Goal: Task Accomplishment & Management: Manage account settings

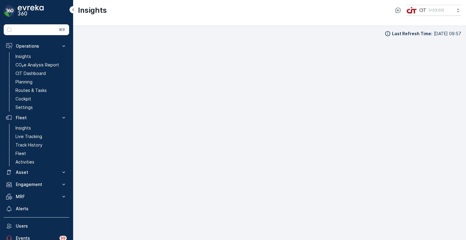
scroll to position [5, 0]
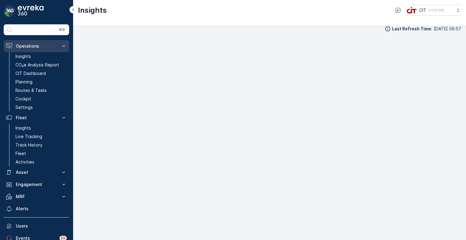
click at [19, 46] on p "Operations" at bounding box center [36, 46] width 41 height 6
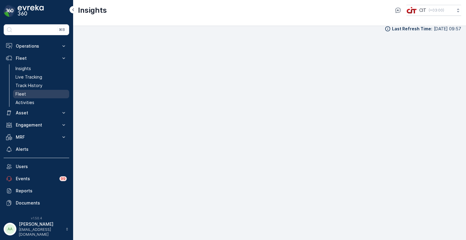
click at [21, 96] on p "Fleet" at bounding box center [20, 94] width 11 height 6
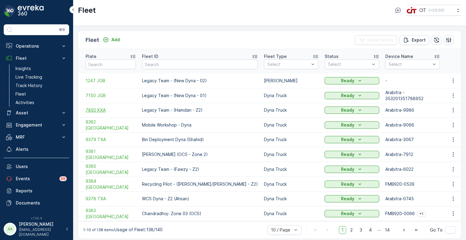
click at [102, 107] on span "7892 KXA" at bounding box center [111, 110] width 50 height 6
click at [114, 61] on input "text" at bounding box center [111, 65] width 50 height 10
paste input "1274 EEB"
type input "1274 EEB"
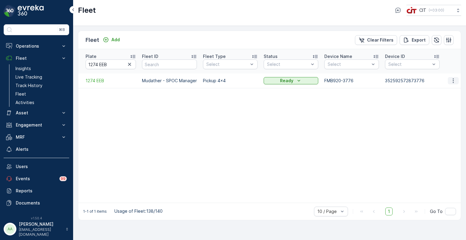
click at [453, 78] on icon "button" at bounding box center [454, 81] width 6 height 6
click at [433, 119] on span "Delete Fleet" at bounding box center [442, 120] width 26 height 6
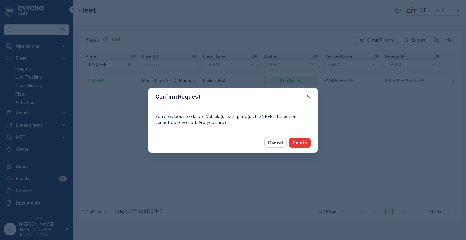
click at [302, 145] on p "Delete" at bounding box center [300, 143] width 14 height 6
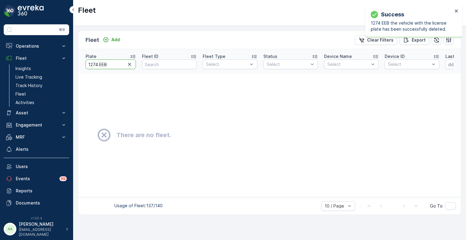
drag, startPoint x: 114, startPoint y: 63, endPoint x: 76, endPoint y: 62, distance: 37.7
click at [76, 62] on div "Fleet Add Clear Filters Export Plate 1274 EEB Fleet ID Fleet Type Select Status…" at bounding box center [269, 133] width 393 height 214
paste input "995 D"
type input "1995 DEB"
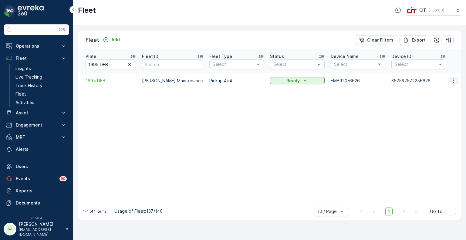
click at [456, 78] on icon "button" at bounding box center [454, 81] width 6 height 6
click at [430, 120] on span "Delete Fleet" at bounding box center [442, 120] width 26 height 6
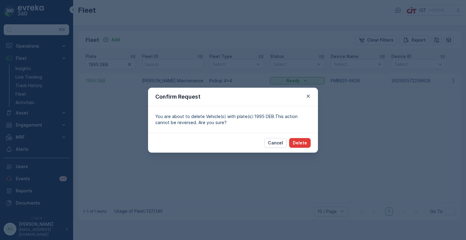
click at [299, 142] on p "Delete" at bounding box center [300, 143] width 14 height 6
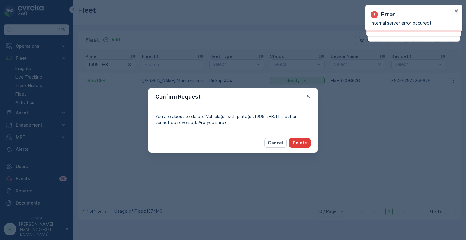
click at [306, 145] on p "Delete" at bounding box center [300, 143] width 14 height 6
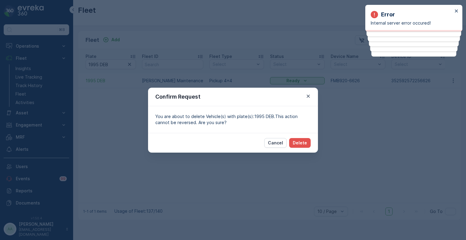
drag, startPoint x: 231, startPoint y: 19, endPoint x: 181, endPoint y: -30, distance: 70.0
click at [181, 0] on html "Error Internal server error occured! Error Internal server error occured! Error…" at bounding box center [233, 120] width 466 height 240
click at [135, 123] on div "Confirm Request You are about to delete Vehicle(s) with plate(s):1995 DEB.This …" at bounding box center [233, 120] width 466 height 240
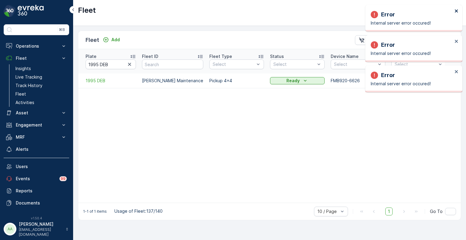
click at [458, 10] on icon "close" at bounding box center [456, 10] width 3 height 3
click at [457, 11] on icon "close" at bounding box center [456, 10] width 3 height 3
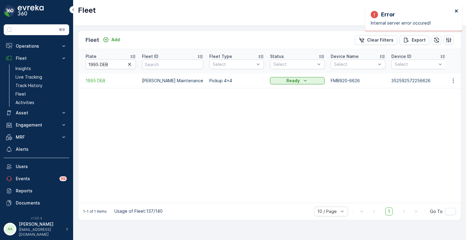
click at [456, 11] on icon "close" at bounding box center [456, 10] width 3 height 3
click at [439, 38] on icon "button" at bounding box center [437, 39] width 5 height 5
click at [457, 77] on button "button" at bounding box center [453, 80] width 11 height 7
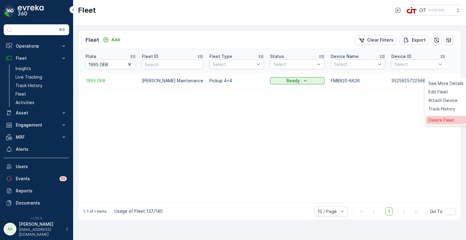
click at [442, 119] on span "Delete Fleet" at bounding box center [442, 120] width 26 height 6
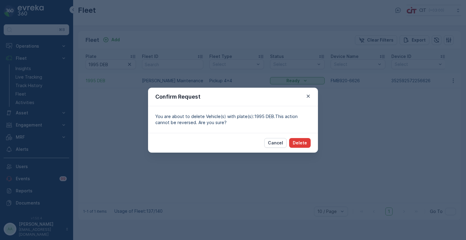
click at [304, 143] on p "Delete" at bounding box center [300, 143] width 14 height 6
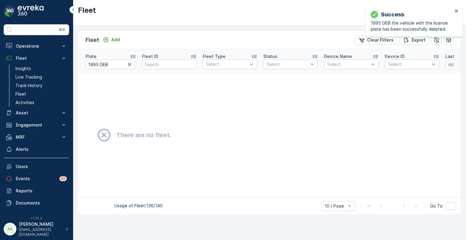
drag, startPoint x: 129, startPoint y: 60, endPoint x: 128, endPoint y: 65, distance: 5.1
click at [129, 63] on icon "button" at bounding box center [129, 64] width 3 height 3
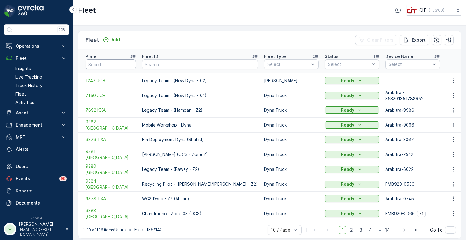
click at [102, 61] on input "text" at bounding box center [111, 65] width 50 height 10
paste input "5181 XSA"
type input "5181 XSA"
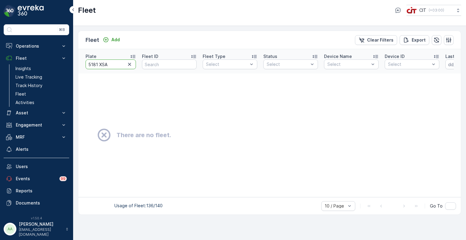
drag, startPoint x: 112, startPoint y: 62, endPoint x: 88, endPoint y: 61, distance: 24.3
click at [88, 61] on input "5181 XSA" at bounding box center [111, 65] width 50 height 10
type input "REL 12"
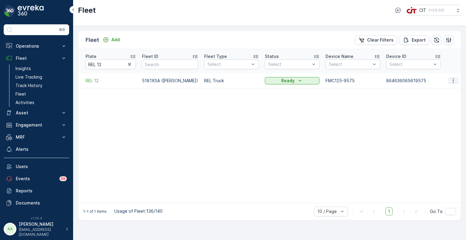
click at [452, 78] on icon "button" at bounding box center [454, 81] width 6 height 6
click at [438, 94] on span "Edit Fleet" at bounding box center [439, 92] width 20 height 6
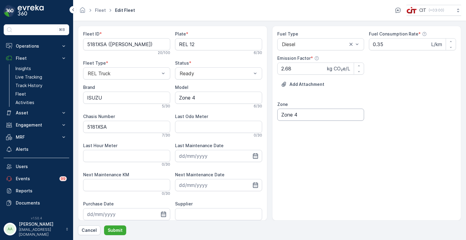
click at [309, 115] on input "Zone 4" at bounding box center [321, 115] width 87 height 12
drag, startPoint x: 216, startPoint y: 97, endPoint x: 168, endPoint y: 97, distance: 48.0
click at [168, 97] on div "Fleet ID * 5181XSA ([PERSON_NAME]) 20 / 100 Plate * REL 12 6 / 30 Fleet Type * …" at bounding box center [172, 143] width 179 height 224
click at [117, 229] on p "Submit" at bounding box center [115, 230] width 15 height 6
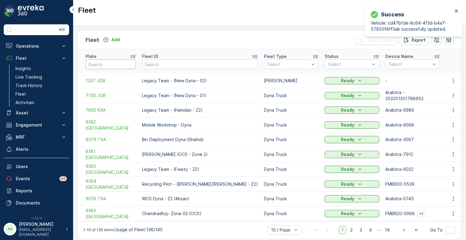
click at [113, 62] on input "text" at bounding box center [111, 65] width 50 height 10
paste input "6204 XTB"
type input "6204 XTB"
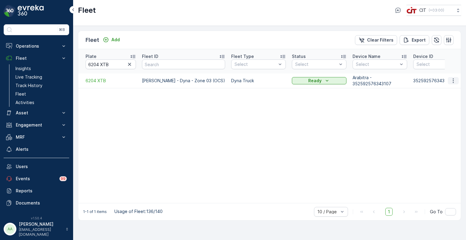
click at [453, 78] on icon "button" at bounding box center [454, 81] width 6 height 6
click at [443, 89] on span "Edit Fleet" at bounding box center [439, 92] width 20 height 6
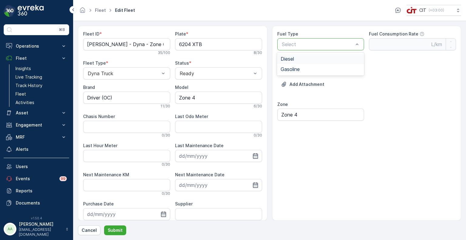
click at [294, 59] on span "Diesel" at bounding box center [287, 58] width 13 height 5
type Rate "0.35"
type Factor "2.68"
drag, startPoint x: 203, startPoint y: 97, endPoint x: 167, endPoint y: 97, distance: 36.1
click at [167, 97] on div "Fleet ID * [PERSON_NAME] - Dyna - Zone 03 (OCS) 35 / 100 Plate * 6204 XTB 8 / 3…" at bounding box center [172, 143] width 179 height 224
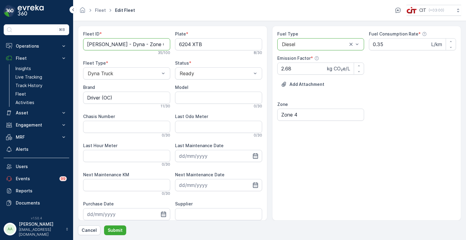
click at [95, 46] on ID "[PERSON_NAME] - Dyna - Zone 03 (OCS)" at bounding box center [126, 44] width 87 height 12
click at [135, 44] on ID "[PERSON_NAME] - Dyna - Zone 03 (OCS)" at bounding box center [126, 44] width 87 height 12
type ID "[PERSON_NAME] - Dyna (OCS)"
click at [117, 231] on p "Submit" at bounding box center [115, 230] width 15 height 6
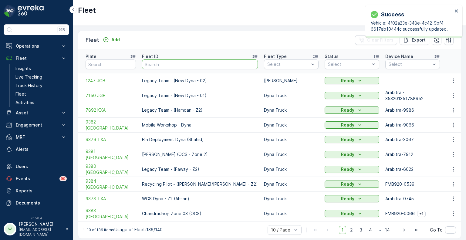
click at [174, 63] on input "text" at bounding box center [200, 65] width 116 height 10
paste input "5181 XSA"
type input "5181 XSA"
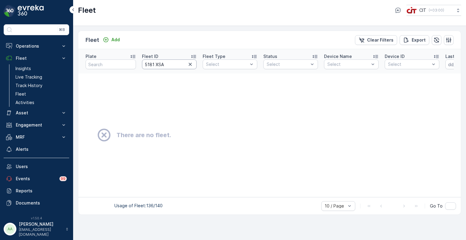
click at [155, 63] on input "5181 XSA" at bounding box center [169, 65] width 55 height 10
type input "5181XSA"
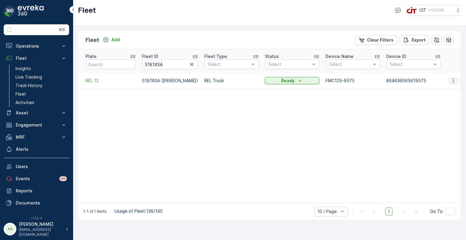
click at [454, 78] on icon "button" at bounding box center [454, 81] width 6 height 6
click at [433, 93] on span "Edit Fleet" at bounding box center [439, 92] width 20 height 6
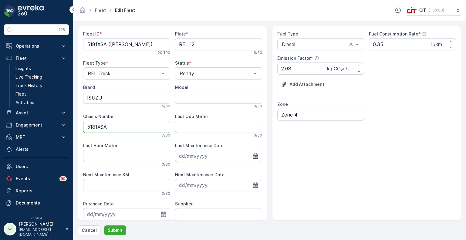
drag, startPoint x: 120, startPoint y: 126, endPoint x: 87, endPoint y: 127, distance: 33.1
click at [87, 127] on Number "5181XSA" at bounding box center [126, 127] width 87 height 12
click at [121, 231] on p "Submit" at bounding box center [115, 230] width 15 height 6
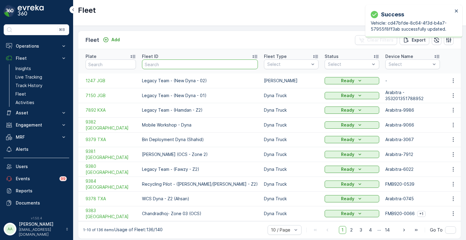
click at [168, 62] on input "text" at bounding box center [200, 65] width 116 height 10
click at [114, 62] on input "text" at bounding box center [111, 65] width 50 height 10
paste input "6204 XTB"
type input "6204 XTB"
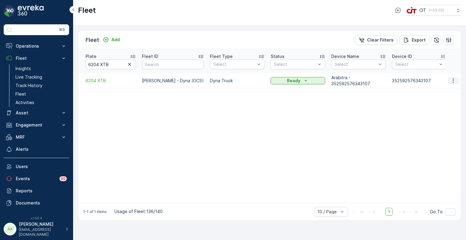
click at [454, 78] on icon "button" at bounding box center [454, 81] width 6 height 6
click at [439, 90] on span "Edit Fleet" at bounding box center [439, 92] width 20 height 6
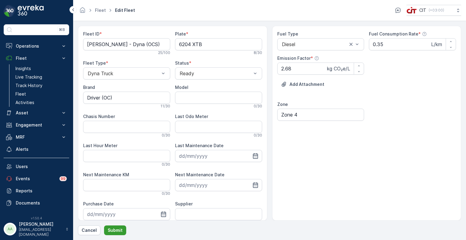
click at [116, 228] on p "Submit" at bounding box center [115, 230] width 15 height 6
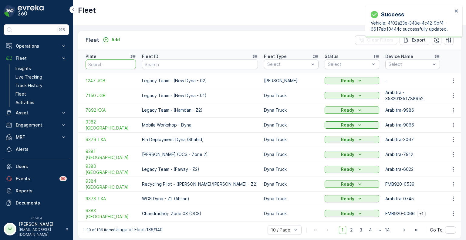
click at [116, 62] on input "text" at bounding box center [111, 65] width 50 height 10
paste input "9272TSB"
type input "9272TSB"
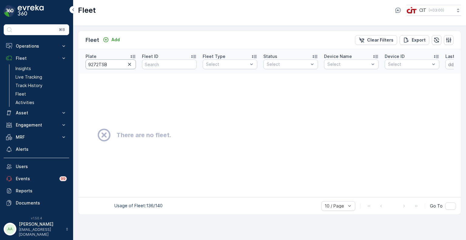
click at [98, 62] on input "9272TSB" at bounding box center [111, 65] width 50 height 10
type input "9272 TSB"
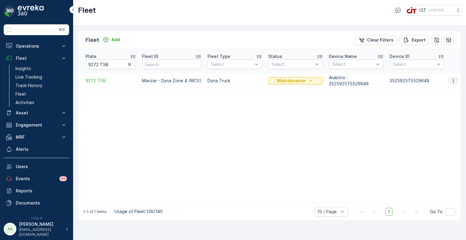
click at [454, 78] on icon "button" at bounding box center [454, 81] width 6 height 6
click at [446, 91] on span "Edit Fleet" at bounding box center [439, 92] width 20 height 6
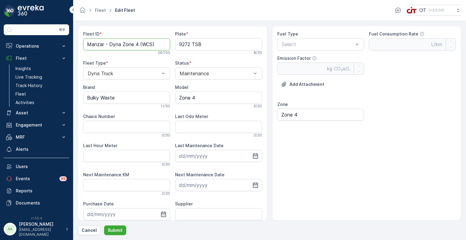
drag, startPoint x: 139, startPoint y: 45, endPoint x: 123, endPoint y: 47, distance: 16.8
click at [123, 47] on ID "Manzar - Dyna Zone 4 (WCS)" at bounding box center [126, 44] width 87 height 12
type ID "[PERSON_NAME] (WCS)"
drag, startPoint x: 217, startPoint y: 99, endPoint x: 167, endPoint y: 98, distance: 50.1
click at [167, 98] on div "Fleet ID * Manzar - Dyna (WCS) 19 / 100 Plate * 9272 TSB 8 / 30 Fleet Type * Dy…" at bounding box center [172, 143] width 179 height 224
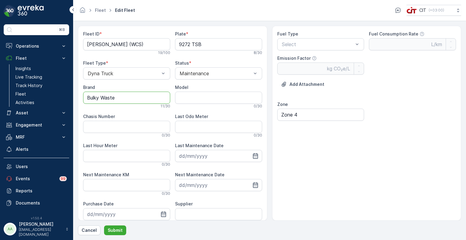
drag, startPoint x: 119, startPoint y: 98, endPoint x: 73, endPoint y: 97, distance: 45.6
click at [73, 97] on form "Fleet ID * Manzar - Dyna (WCS) 19 / 100 Plate * 9272 TSB 8 / 30 Fleet Type * Dy…" at bounding box center [269, 130] width 393 height 219
type input "Mitsubishi"
click at [194, 77] on div "Maintenance" at bounding box center [218, 73] width 87 height 12
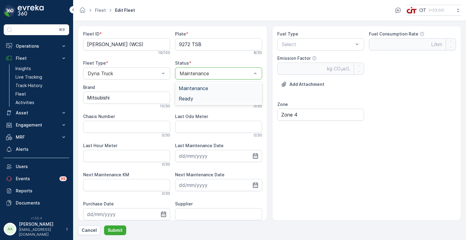
click at [192, 96] on span "Ready" at bounding box center [186, 98] width 15 height 5
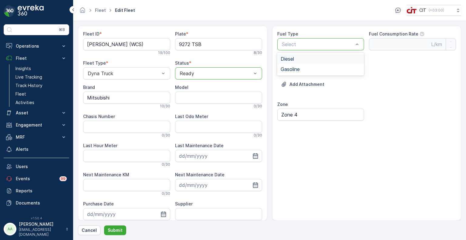
click at [313, 60] on div "Diesel" at bounding box center [321, 58] width 80 height 5
type Rate "0.35"
type Factor "2.68"
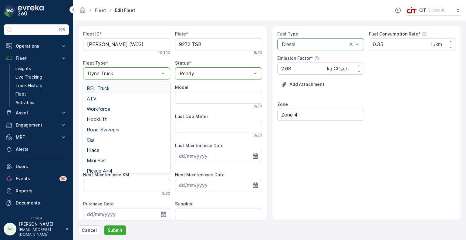
click at [118, 73] on div at bounding box center [123, 73] width 73 height 5
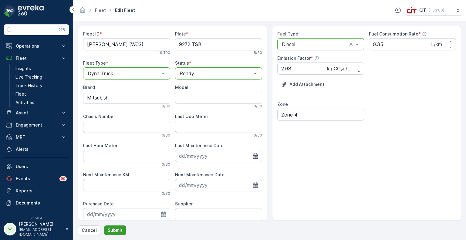
click at [118, 229] on p "Submit" at bounding box center [115, 230] width 15 height 6
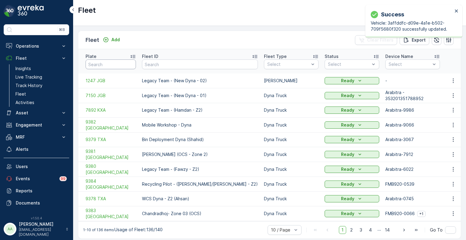
click at [109, 62] on input "text" at bounding box center [111, 65] width 50 height 10
paste input "6210 XTB"
type input "6210 XTB"
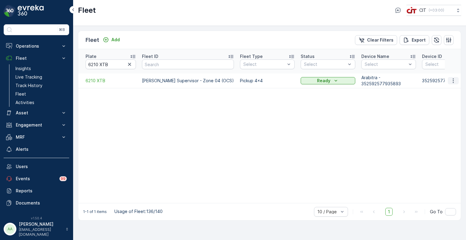
click at [452, 78] on icon "button" at bounding box center [454, 81] width 6 height 6
click at [442, 91] on span "Edit Fleet" at bounding box center [439, 92] width 20 height 6
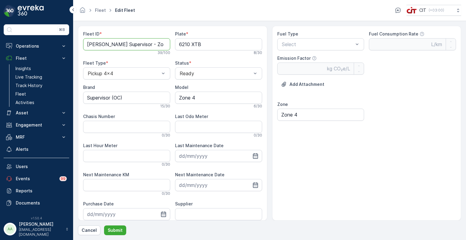
drag, startPoint x: 118, startPoint y: 45, endPoint x: 88, endPoint y: 43, distance: 30.1
click at [88, 43] on ID "[PERSON_NAME] Supervisor - Zone 04 (OCS)" at bounding box center [126, 44] width 87 height 12
paste ID "[PERSON_NAME]"
click at [115, 43] on ID "Dil Bahadur Supervisor - Zone 04 (OCS)" at bounding box center [126, 44] width 87 height 12
click at [147, 44] on ID "[PERSON_NAME] - Supervisor - Zone 04 (OCS)" at bounding box center [126, 44] width 87 height 12
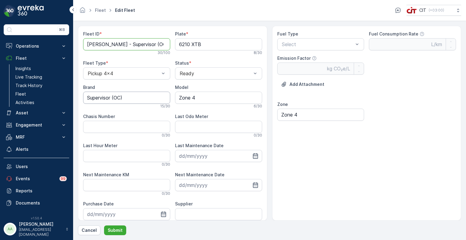
type ID "[PERSON_NAME] - Supervisor (OCS)"
drag, startPoint x: 122, startPoint y: 94, endPoint x: 77, endPoint y: 97, distance: 45.6
click at [77, 97] on form "Fleet ID * Dil Bahadur - Supervisor (OCS) 30 / 100 Plate * 6210 XTB 8 / 30 Flee…" at bounding box center [269, 130] width 393 height 219
click at [301, 58] on div "Diesel" at bounding box center [321, 58] width 80 height 5
type Rate "0.35"
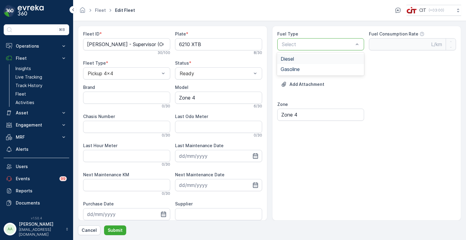
type Factor "2.68"
drag, startPoint x: 186, startPoint y: 94, endPoint x: 175, endPoint y: 94, distance: 10.6
click at [175, 94] on input "Zone 4" at bounding box center [218, 98] width 87 height 12
click at [114, 232] on p "Submit" at bounding box center [115, 230] width 15 height 6
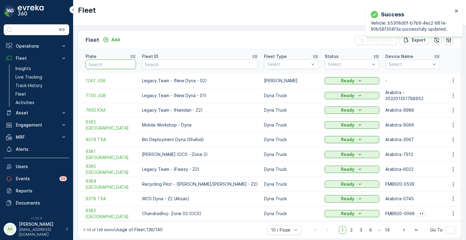
click at [119, 61] on input "text" at bounding box center [111, 65] width 50 height 10
paste input "3293 AEB"
type input "3293 AEB"
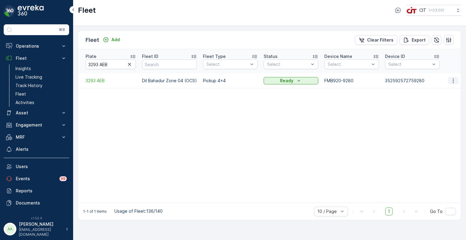
click at [453, 78] on icon "button" at bounding box center [454, 81] width 6 height 6
click at [434, 92] on span "Edit Fleet" at bounding box center [439, 92] width 20 height 6
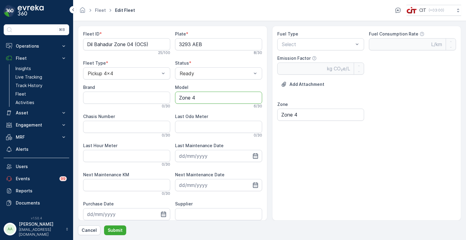
drag, startPoint x: 200, startPoint y: 97, endPoint x: 173, endPoint y: 97, distance: 27.0
click at [173, 97] on div "Fleet ID * Dil Bahadur Zone 04 (OCS) 25 / 100 Plate * 3293 AEB 8 / 30 Fleet Typ…" at bounding box center [172, 143] width 179 height 224
drag, startPoint x: 113, startPoint y: 44, endPoint x: 87, endPoint y: 43, distance: 25.8
click at [87, 43] on ID "Dil Bahadur Zone 04 (OCS)" at bounding box center [126, 44] width 87 height 12
paste ID "[PERSON_NAME][DEMOGRAPHIC_DATA]"
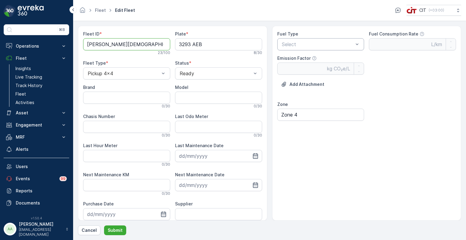
type ID "[PERSON_NAME][DEMOGRAPHIC_DATA] - SPOC (OCS)"
click at [300, 59] on div "Diesel" at bounding box center [321, 58] width 80 height 5
type Rate "0.35"
type Factor "2.68"
click at [113, 231] on p "Submit" at bounding box center [115, 230] width 15 height 6
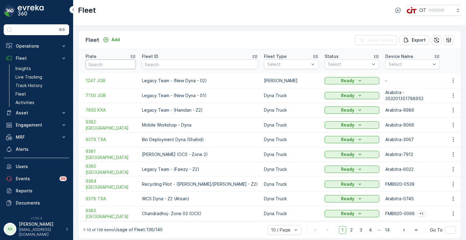
click at [114, 62] on input "text" at bounding box center [111, 65] width 50 height 10
paste input "6202 XTB"
type input "6202 XTB"
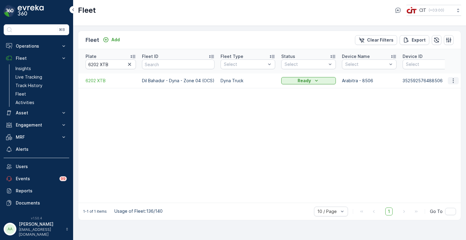
click at [453, 78] on icon "button" at bounding box center [454, 81] width 6 height 6
click at [442, 91] on span "Edit Fleet" at bounding box center [439, 92] width 20 height 6
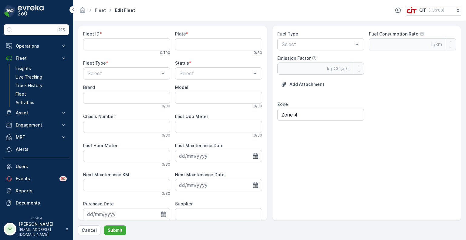
type ID "Dil Bahadur - Dyna - Zone 04 (OCS)"
type input "6202 XTB"
type input "Driver (OC)"
type input "Zone 4"
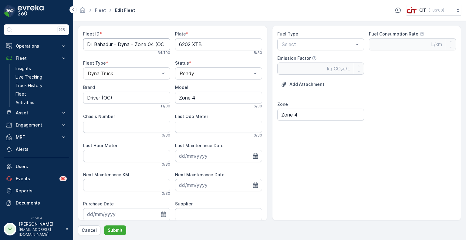
click at [154, 45] on ID "Dil Bahadur - Dyna - Zone 04 (OCS)" at bounding box center [126, 44] width 87 height 12
drag, startPoint x: 114, startPoint y: 43, endPoint x: 74, endPoint y: 43, distance: 40.4
click at [74, 43] on form "Fleet ID * Dil Bahadur - Dyna (OCS) 24 / 100 Plate * 6202 XTB 8 / 30 Fleet Type…" at bounding box center [269, 130] width 393 height 219
paste ID "[PERSON_NAME]"
type ID "[PERSON_NAME] - Dyna (OCS)"
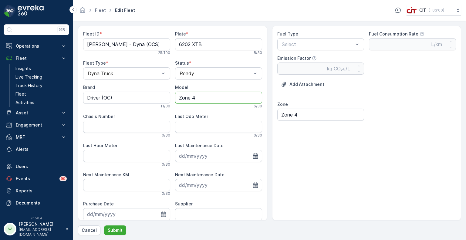
drag, startPoint x: 203, startPoint y: 98, endPoint x: 174, endPoint y: 97, distance: 29.2
click at [174, 97] on div "Fleet ID * Ahsan Ullhaq - Dyna (OCS) 25 / 100 Plate * 6202 XTB 8 / 30 Fleet Typ…" at bounding box center [172, 143] width 179 height 224
drag, startPoint x: 118, startPoint y: 96, endPoint x: 76, endPoint y: 95, distance: 41.3
click at [76, 95] on form "Fleet ID * Ahsan Ullhaq - Dyna (OCS) 25 / 100 Plate * 6202 XTB 8 / 30 Fleet Typ…" at bounding box center [269, 130] width 393 height 219
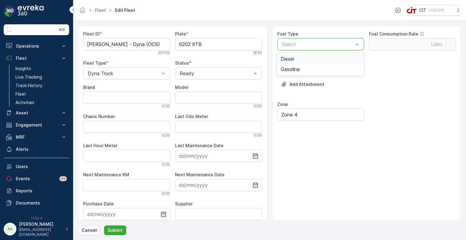
click at [297, 59] on div "Diesel" at bounding box center [321, 58] width 80 height 5
type Rate "0.35"
type Factor "2.68"
click at [118, 230] on p "Submit" at bounding box center [115, 230] width 15 height 6
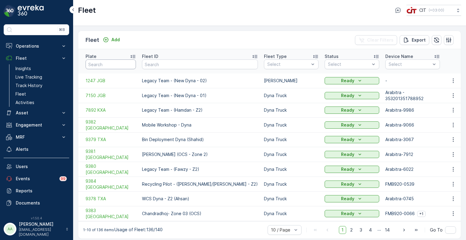
click at [105, 60] on input "text" at bounding box center [111, 65] width 50 height 10
paste input "ATV 14"
type input "ATV 14"
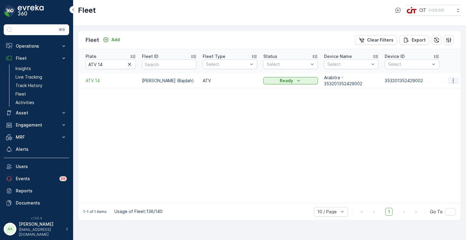
click at [456, 78] on icon "button" at bounding box center [454, 81] width 6 height 6
click at [441, 88] on div "Edit Fleet" at bounding box center [446, 92] width 40 height 9
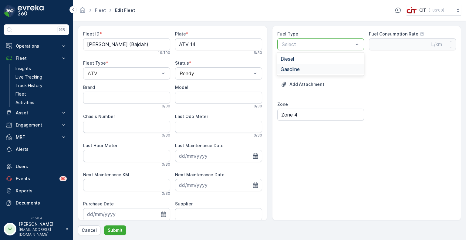
click at [293, 68] on span "Gasoline" at bounding box center [290, 69] width 19 height 5
type Rate "0.42"
type Factor "2.31"
click at [119, 231] on p "Submit" at bounding box center [115, 230] width 15 height 6
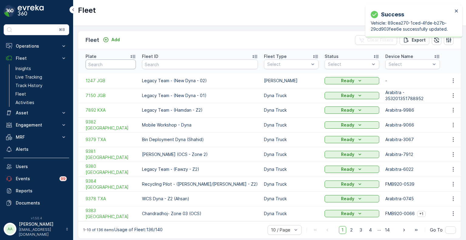
click at [111, 63] on input "text" at bounding box center [111, 65] width 50 height 10
paste input "ATV 06"
type input "ATV 06"
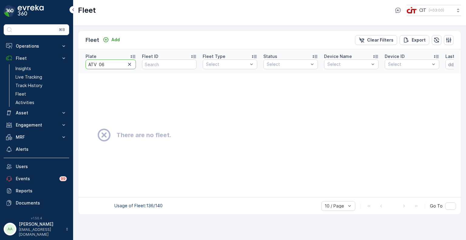
click at [99, 63] on input "ATV 06" at bounding box center [111, 65] width 50 height 10
click at [111, 63] on input "ATV 06" at bounding box center [111, 65] width 50 height 10
click at [98, 63] on input "ATV 06" at bounding box center [111, 65] width 50 height 10
type input "ATV 06"
click at [97, 61] on input "ATV 06" at bounding box center [111, 65] width 50 height 10
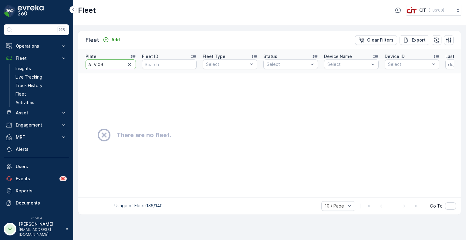
type input "ATV06"
click at [100, 63] on input "ATV06" at bounding box center [111, 65] width 50 height 10
type input "ATV 6"
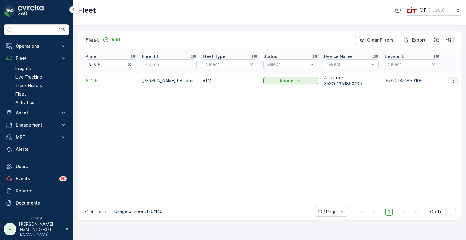
click at [452, 78] on icon "button" at bounding box center [454, 81] width 6 height 6
click at [447, 91] on span "Edit Fleet" at bounding box center [439, 92] width 20 height 6
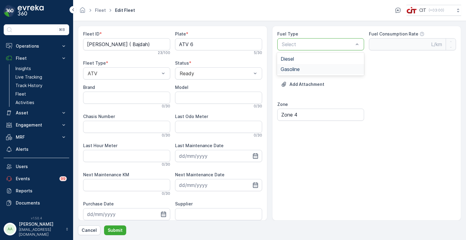
click at [296, 70] on span "Gasoline" at bounding box center [290, 69] width 19 height 5
type Rate "0.42"
type Factor "2.31"
click at [111, 229] on p "Submit" at bounding box center [115, 230] width 15 height 6
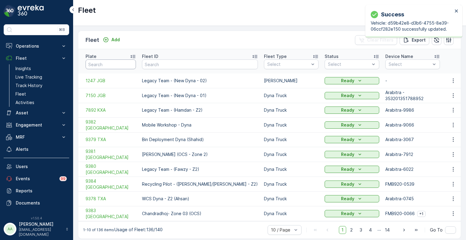
click at [94, 63] on input "text" at bounding box center [111, 65] width 50 height 10
paste input "ATV 12"
type input "ATV 12"
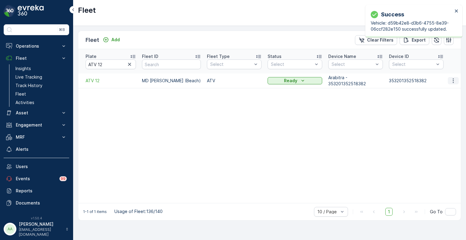
click at [452, 78] on icon "button" at bounding box center [454, 81] width 6 height 6
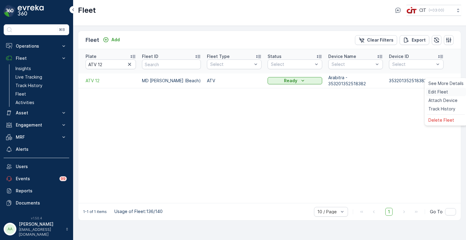
click at [438, 93] on span "Edit Fleet" at bounding box center [439, 92] width 20 height 6
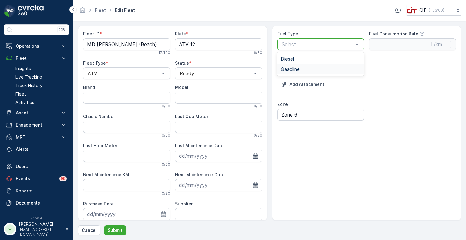
click at [292, 68] on span "Gasoline" at bounding box center [290, 69] width 19 height 5
type Rate "0.42"
type Factor "2.31"
click at [302, 115] on input "Zone 6" at bounding box center [321, 115] width 87 height 12
type input "Zone 4"
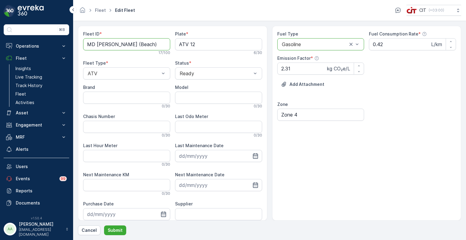
drag, startPoint x: 111, startPoint y: 43, endPoint x: 86, endPoint y: 43, distance: 25.2
click at [86, 43] on ID "MD [PERSON_NAME] (Beach)" at bounding box center [126, 44] width 87 height 12
paste ID "urad [DEMOGRAPHIC_DATA]"
click at [123, 45] on ID "[PERSON_NAME][DEMOGRAPHIC_DATA] (Beach)" at bounding box center [126, 44] width 87 height 12
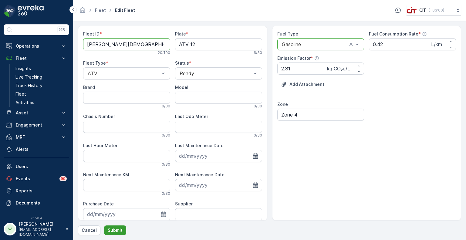
type ID "[PERSON_NAME][DEMOGRAPHIC_DATA] ([GEOGRAPHIC_DATA])"
click at [120, 231] on p "Submit" at bounding box center [115, 230] width 15 height 6
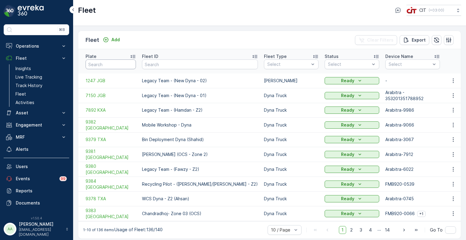
click at [111, 62] on input "text" at bounding box center [111, 65] width 50 height 10
paste input "6230 DVJ"
type input "6230 DVJ"
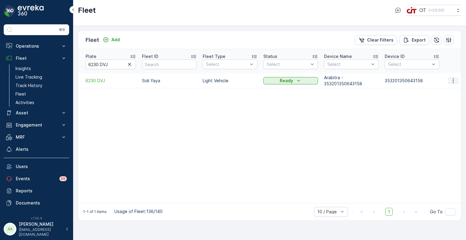
click at [453, 78] on icon "button" at bounding box center [454, 81] width 6 height 6
click at [445, 90] on span "Edit Fleet" at bounding box center [439, 92] width 20 height 6
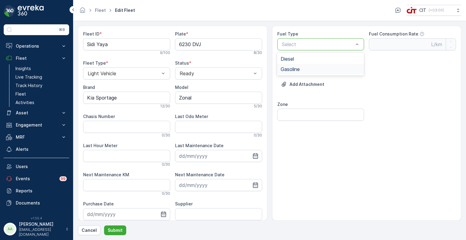
click at [292, 70] on span "Gasoline" at bounding box center [290, 69] width 19 height 5
type Rate "0.42"
type Factor "2.31"
drag, startPoint x: 200, startPoint y: 97, endPoint x: 175, endPoint y: 97, distance: 25.8
click at [175, 97] on input "Zonal" at bounding box center [218, 98] width 87 height 12
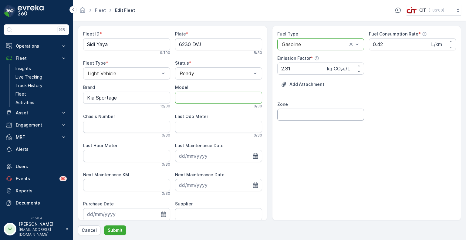
click at [292, 115] on input "Zone" at bounding box center [321, 115] width 87 height 12
type input "Zonal"
click at [127, 46] on ID "Sidi Yaya" at bounding box center [126, 44] width 87 height 12
type ID "[PERSON_NAME] (Fleet Manager)"
drag, startPoint x: 118, startPoint y: 98, endPoint x: 86, endPoint y: 101, distance: 31.8
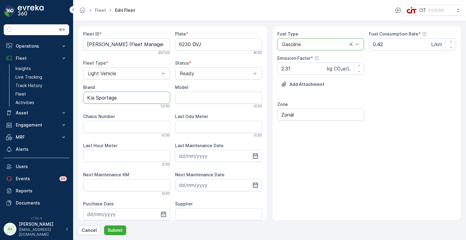
click at [86, 101] on input "Kia Sportage" at bounding box center [126, 98] width 87 height 12
click at [122, 96] on input "Kia Sportage" at bounding box center [126, 98] width 87 height 12
click at [201, 97] on input "Model" at bounding box center [218, 98] width 87 height 12
type input "2020"
click at [115, 231] on p "Submit" at bounding box center [115, 230] width 15 height 6
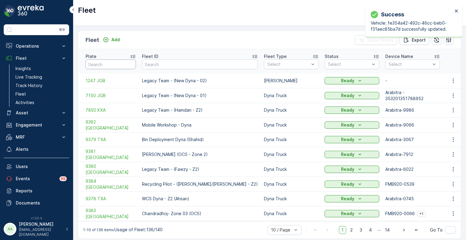
click at [108, 64] on input "text" at bounding box center [111, 65] width 50 height 10
click at [154, 60] on input "text" at bounding box center [200, 65] width 116 height 10
paste input "5181 XSA"
type input "5181 XSA"
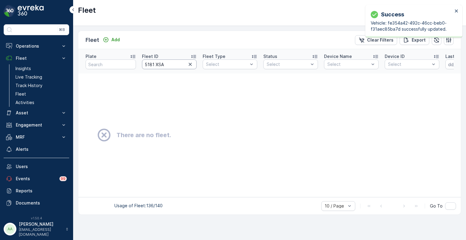
click at [154, 63] on input "5181 XSA" at bounding box center [169, 65] width 55 height 10
type input "5181XSA"
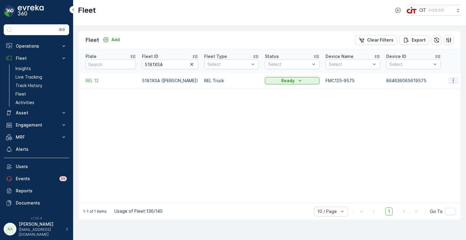
click at [454, 78] on icon "button" at bounding box center [453, 80] width 1 height 5
click at [439, 91] on span "Edit Fleet" at bounding box center [439, 92] width 20 height 6
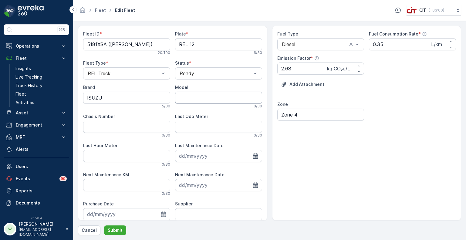
click at [192, 96] on input "Model" at bounding box center [218, 98] width 87 height 12
type input "2023"
click at [120, 231] on p "Submit" at bounding box center [115, 230] width 15 height 6
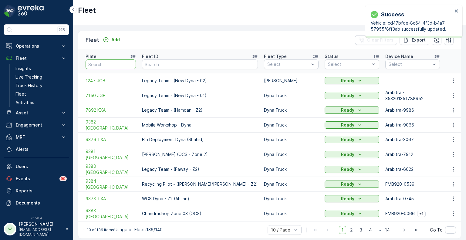
click at [118, 60] on input "text" at bounding box center [111, 65] width 50 height 10
paste input "6204 XTB"
type input "6204 XTB"
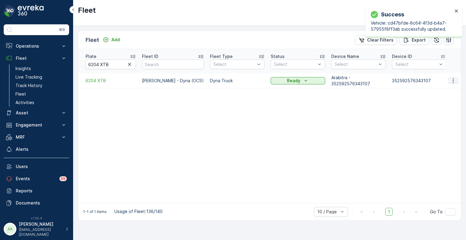
click at [453, 78] on icon "button" at bounding box center [454, 81] width 6 height 6
click at [447, 90] on span "Edit Fleet" at bounding box center [439, 92] width 20 height 6
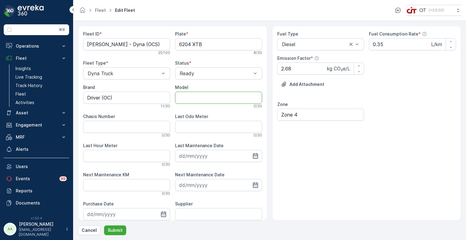
click at [207, 98] on input "Model" at bounding box center [218, 98] width 87 height 12
type input "2024"
drag, startPoint x: 119, startPoint y: 100, endPoint x: 80, endPoint y: 98, distance: 39.2
click at [80, 98] on div "Fleet ID * [PERSON_NAME] - Dyna (OCS) 25 / 100 Plate * 6204 XTB 8 / 30 Fleet Ty…" at bounding box center [173, 123] width 190 height 195
click at [112, 229] on p "Submit" at bounding box center [115, 230] width 15 height 6
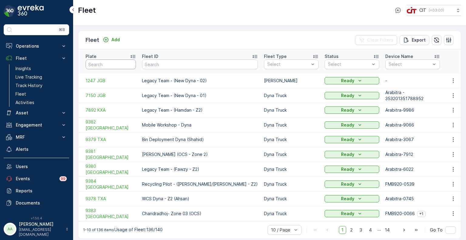
click at [97, 60] on input "text" at bounding box center [111, 65] width 50 height 10
paste input "9272 TSB"
type input "9272 TSB"
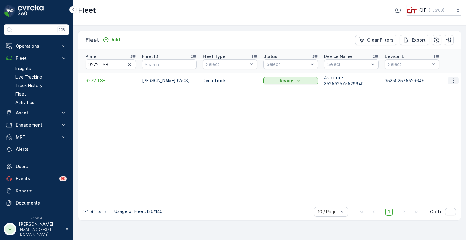
click at [454, 78] on icon "button" at bounding box center [454, 81] width 6 height 6
click at [441, 92] on span "Edit Fleet" at bounding box center [439, 92] width 20 height 6
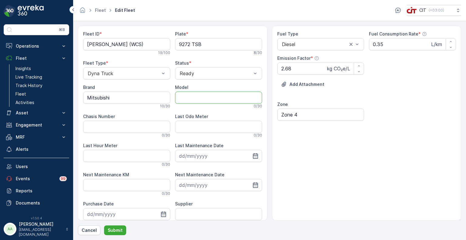
click at [196, 96] on input "Model" at bounding box center [218, 98] width 87 height 12
type input "2018"
click at [117, 232] on p "Submit" at bounding box center [115, 230] width 15 height 6
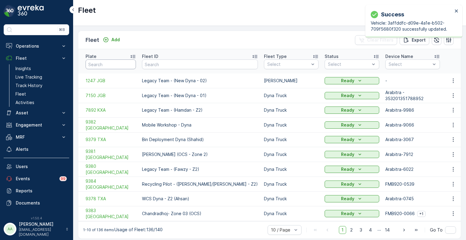
click at [104, 60] on input "text" at bounding box center [111, 65] width 50 height 10
paste input "6210 XTB"
type input "6210 XTB"
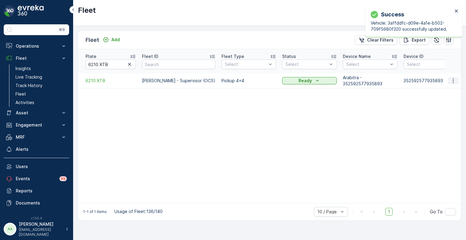
click at [453, 79] on icon "button" at bounding box center [453, 81] width 1 height 5
click at [446, 91] on span "Edit Fleet" at bounding box center [439, 92] width 20 height 6
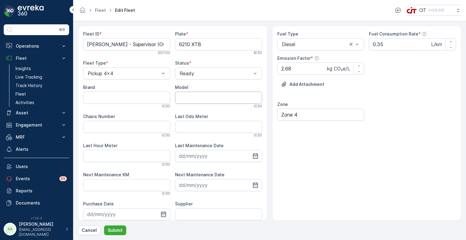
click at [195, 93] on input "Model" at bounding box center [218, 98] width 87 height 12
type input "2024"
click at [104, 98] on input "Brand" at bounding box center [126, 98] width 87 height 12
type input "JMC"
click at [120, 232] on p "Submit" at bounding box center [115, 230] width 15 height 6
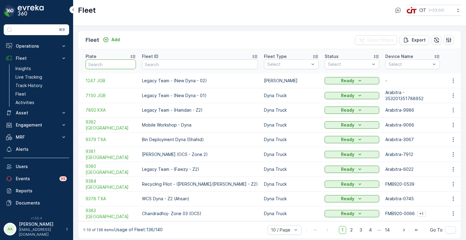
click at [100, 62] on input "text" at bounding box center [111, 65] width 50 height 10
paste input "6204 XTB"
type input "6204 XTB"
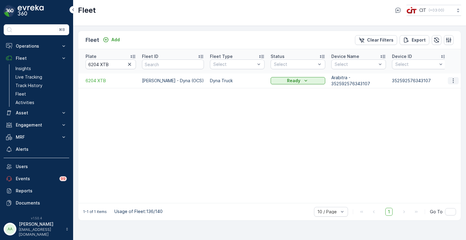
click at [455, 78] on icon "button" at bounding box center [454, 81] width 6 height 6
click at [438, 91] on span "Edit Fleet" at bounding box center [439, 92] width 20 height 6
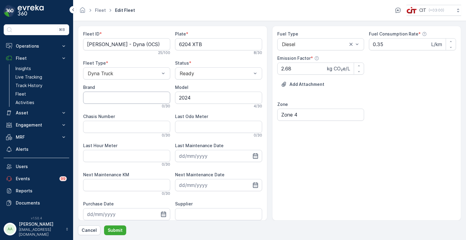
click at [119, 97] on input "Brand" at bounding box center [126, 98] width 87 height 12
type input "JMC"
click at [115, 231] on p "Submit" at bounding box center [115, 230] width 15 height 6
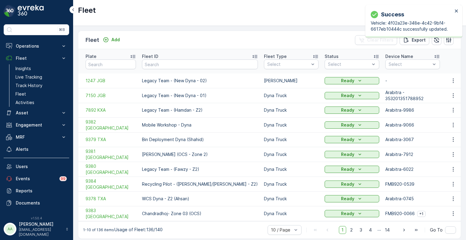
click at [104, 64] on input "text" at bounding box center [111, 65] width 50 height 10
paste input "3293 AEB"
type input "3293 AEB"
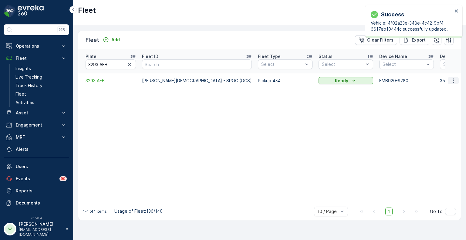
click at [456, 78] on icon "button" at bounding box center [454, 81] width 6 height 6
click at [431, 89] on span "Edit Fleet" at bounding box center [439, 92] width 20 height 6
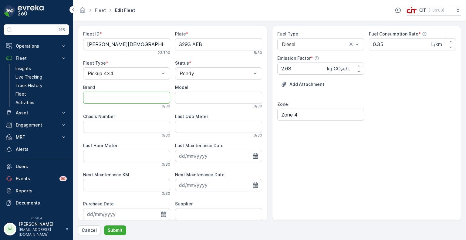
click at [131, 101] on input "Brand" at bounding box center [126, 98] width 87 height 12
type input "JMC"
type input "2024"
click at [117, 232] on p "Submit" at bounding box center [115, 230] width 15 height 6
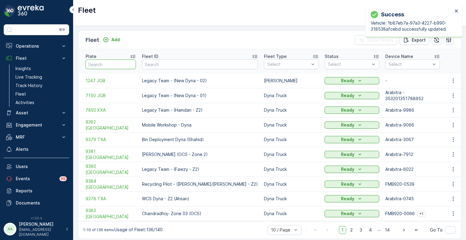
click at [109, 60] on input "text" at bounding box center [111, 65] width 50 height 10
paste input "6202 XTB"
type input "6202 XTB"
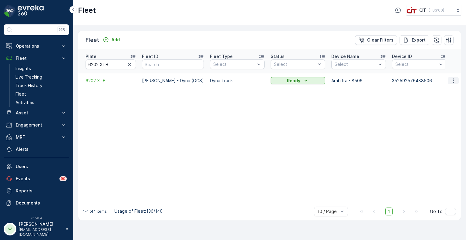
click at [452, 78] on icon "button" at bounding box center [454, 81] width 6 height 6
click at [440, 91] on span "Edit Fleet" at bounding box center [439, 92] width 20 height 6
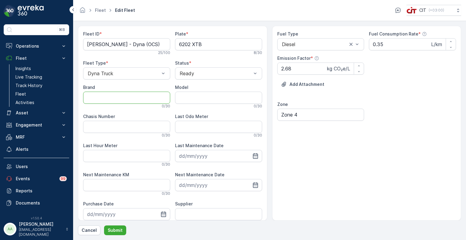
click at [123, 99] on input "Brand" at bounding box center [126, 98] width 87 height 12
click at [124, 98] on input "JMC Pickup" at bounding box center [126, 98] width 87 height 12
type input "JMC"
type input "2024"
click at [115, 228] on p "Submit" at bounding box center [115, 230] width 15 height 6
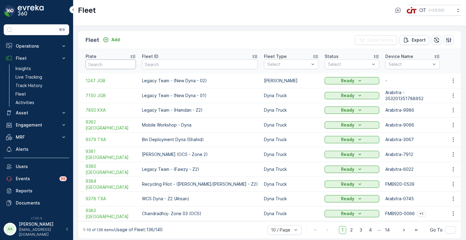
click at [126, 60] on input "text" at bounding box center [111, 65] width 50 height 10
paste input "ATV 14"
type input "ATV 14"
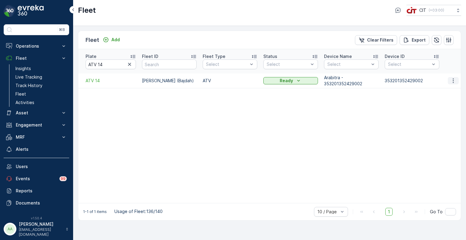
click at [455, 77] on button "button" at bounding box center [453, 80] width 11 height 7
click at [445, 91] on span "Edit Fleet" at bounding box center [439, 92] width 20 height 6
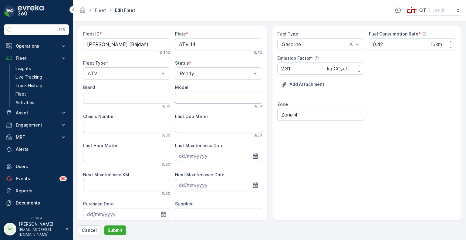
click at [201, 97] on input "Model" at bounding box center [218, 98] width 87 height 12
type input "2024"
click at [120, 231] on p "Submit" at bounding box center [115, 230] width 15 height 6
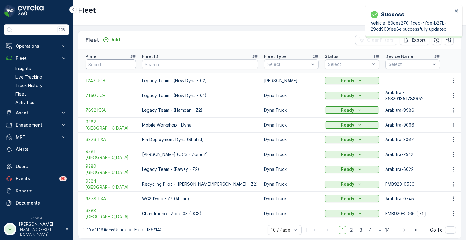
click at [108, 60] on input "text" at bounding box center [111, 65] width 50 height 10
paste input "ATV 06"
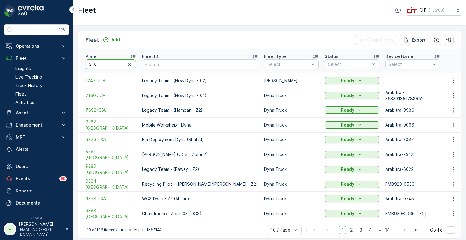
type input "ATV 6"
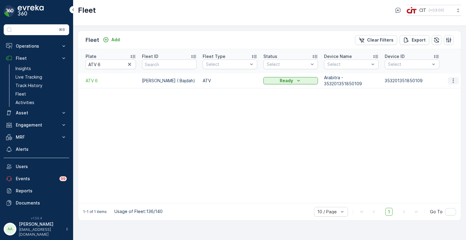
click at [454, 79] on icon "button" at bounding box center [453, 81] width 1 height 5
click at [439, 92] on span "Edit Fleet" at bounding box center [439, 92] width 20 height 6
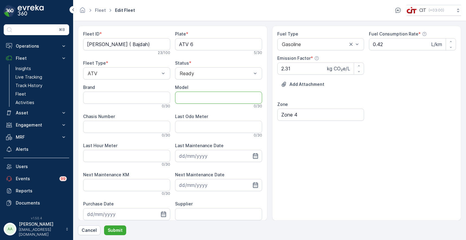
click at [231, 100] on input "Model" at bounding box center [218, 98] width 87 height 12
type input "2023"
click at [119, 232] on p "Submit" at bounding box center [115, 230] width 15 height 6
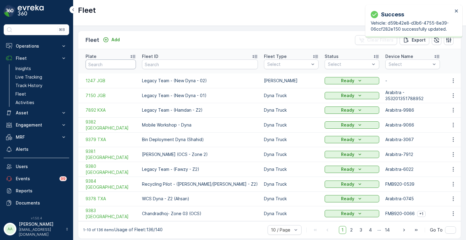
click at [106, 60] on input "text" at bounding box center [111, 65] width 50 height 10
paste input "ATV 14"
type input "ATV 14"
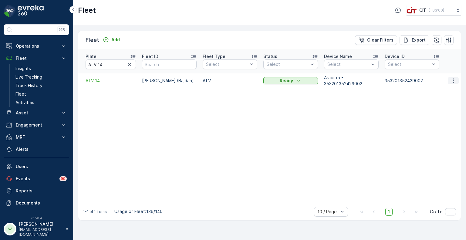
click at [454, 78] on icon "button" at bounding box center [454, 81] width 6 height 6
click at [445, 91] on span "Edit Fleet" at bounding box center [439, 92] width 20 height 6
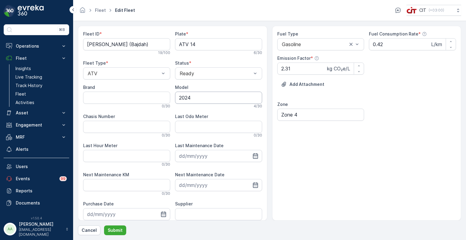
click at [194, 96] on input "2024" at bounding box center [218, 98] width 87 height 12
type input "2023"
click at [117, 228] on p "Submit" at bounding box center [115, 230] width 15 height 6
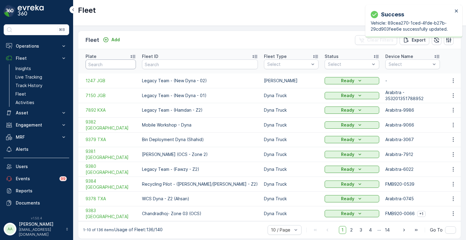
click at [112, 61] on input "text" at bounding box center [111, 65] width 50 height 10
paste input "ATV 12"
type input "ATV 12"
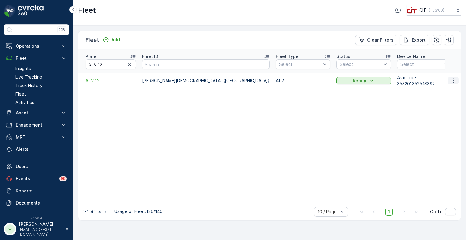
click at [457, 78] on icon "button" at bounding box center [454, 81] width 6 height 6
click at [442, 89] on span "Edit Fleet" at bounding box center [439, 92] width 20 height 6
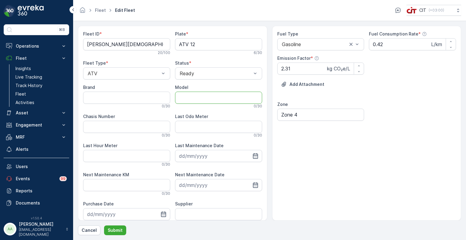
click at [208, 98] on input "Model" at bounding box center [218, 98] width 87 height 12
type input "2023"
click at [118, 232] on p "Submit" at bounding box center [115, 230] width 15 height 6
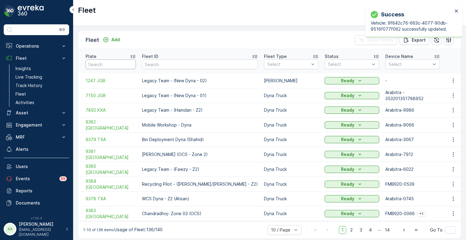
click at [103, 61] on input "text" at bounding box center [111, 65] width 50 height 10
paste input "3297 AEB"
type input "3297 AEB"
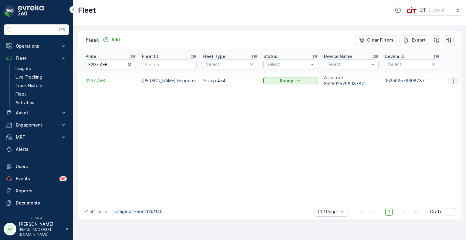
click at [453, 78] on icon "button" at bounding box center [454, 81] width 6 height 6
click at [443, 91] on span "Edit Fleet" at bounding box center [439, 92] width 20 height 6
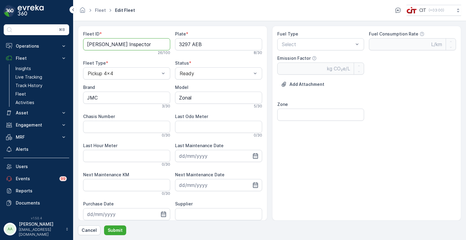
drag, startPoint x: 122, startPoint y: 47, endPoint x: 172, endPoint y: 45, distance: 49.5
click at [172, 45] on div "Fleet ID * [PERSON_NAME] Inspector 26 / 100 Plate * 3297 AEB 8 / 30 Fleet Type …" at bounding box center [172, 143] width 179 height 224
type ID "[PERSON_NAME] - Safety Inspector"
click at [197, 46] on input "3297 AEB" at bounding box center [218, 44] width 87 height 12
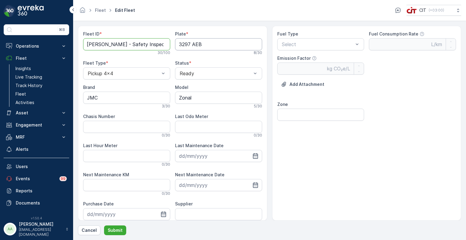
scroll to position [0, 0]
click at [149, 46] on ID "[PERSON_NAME] - Safety Inspector" at bounding box center [126, 44] width 87 height 12
click at [190, 98] on input "Zonal" at bounding box center [218, 98] width 87 height 12
drag, startPoint x: 196, startPoint y: 98, endPoint x: 177, endPoint y: 98, distance: 19.1
click at [177, 98] on input "Zonal" at bounding box center [218, 98] width 87 height 12
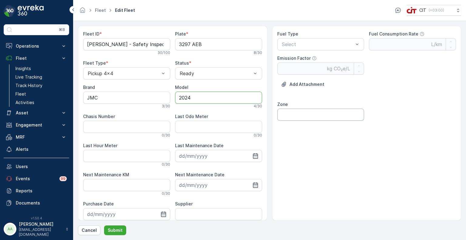
type input "2024"
click at [300, 110] on input "Zone" at bounding box center [321, 115] width 87 height 12
type input "2"
type input "Zone 6"
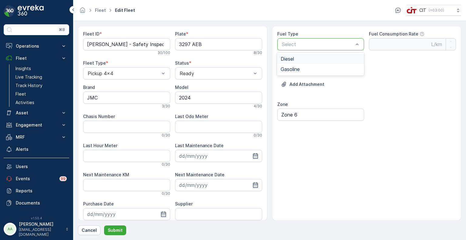
click at [296, 60] on div "Diesel" at bounding box center [321, 58] width 80 height 5
type Rate "0.35"
type Factor "2.68"
click at [150, 45] on ID "[PERSON_NAME] - Safety Inspector" at bounding box center [126, 44] width 87 height 12
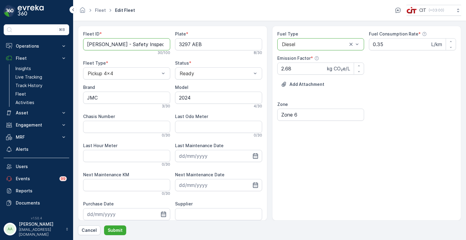
click at [150, 45] on ID "[PERSON_NAME] - Safety Inspector" at bounding box center [126, 44] width 87 height 12
click at [160, 43] on ID "[PERSON_NAME] - Safety Inspector" at bounding box center [126, 44] width 87 height 12
click at [149, 44] on ID "[PERSON_NAME] - Safety Inspector" at bounding box center [126, 44] width 87 height 12
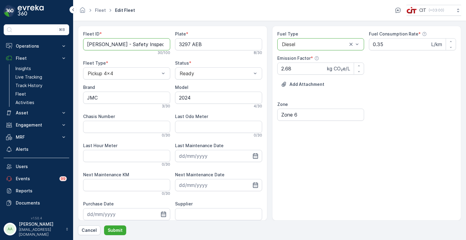
click at [149, 44] on ID "[PERSON_NAME] - Safety Inspector" at bounding box center [126, 44] width 87 height 12
click at [119, 228] on p "Submit" at bounding box center [115, 230] width 15 height 6
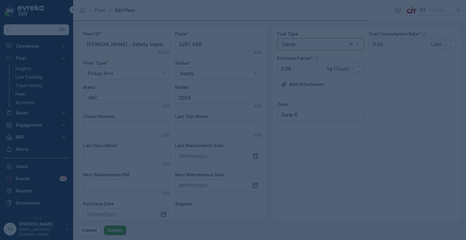
scroll to position [0, 0]
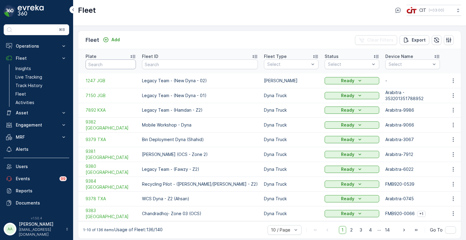
click at [109, 60] on input "text" at bounding box center [111, 65] width 50 height 10
paste input "6209 XTB"
type input "6209 XTB"
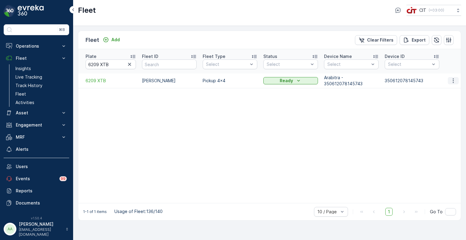
click at [452, 78] on icon "button" at bounding box center [454, 81] width 6 height 6
click at [438, 90] on span "Edit Fleet" at bounding box center [439, 92] width 20 height 6
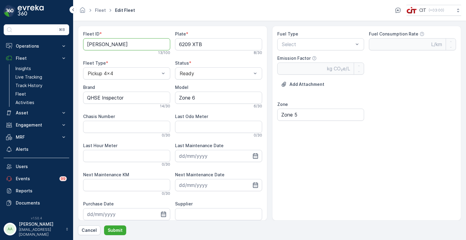
drag, startPoint x: 134, startPoint y: 45, endPoint x: 75, endPoint y: 42, distance: 58.4
click at [75, 42] on form "Fleet ID * [PERSON_NAME] 13 / 100 Plate * 6209 XTB 8 / 30 Fleet Type * Pickup 4…" at bounding box center [269, 130] width 393 height 219
paste ID "Salar Mushtaq"
type ID "Salar Mushtaq - Safety Inspector"
click at [205, 99] on input "Zone 6" at bounding box center [218, 98] width 87 height 12
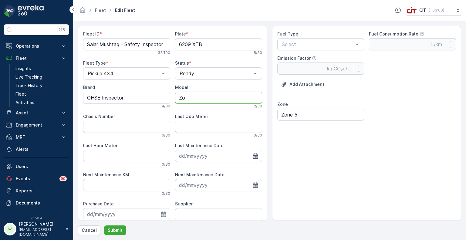
type input "Z"
type input "2024"
drag, startPoint x: 134, startPoint y: 96, endPoint x: 81, endPoint y: 96, distance: 52.5
click at [81, 96] on div "Fleet ID * Salar Mushtaq - Safety Inspector 32 / 100 Plate * 6209 XTB 8 / 30 Fl…" at bounding box center [173, 123] width 190 height 195
type input "JMC"
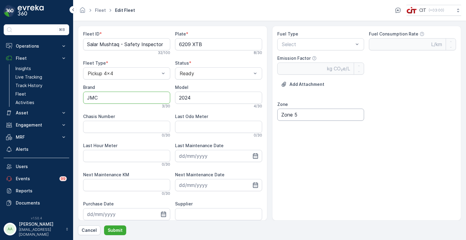
click at [305, 114] on input "Zone 5" at bounding box center [321, 115] width 87 height 12
type input "Zone 2"
click at [309, 38] on div "Select" at bounding box center [321, 44] width 87 height 12
click at [300, 60] on div "Diesel" at bounding box center [321, 58] width 80 height 5
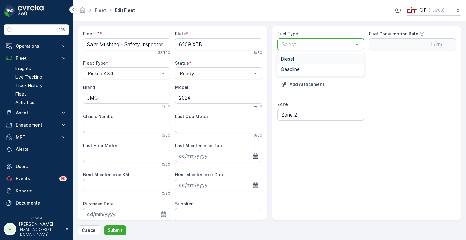
type Rate "0.35"
type Factor "2.68"
click at [116, 228] on p "Submit" at bounding box center [115, 230] width 15 height 6
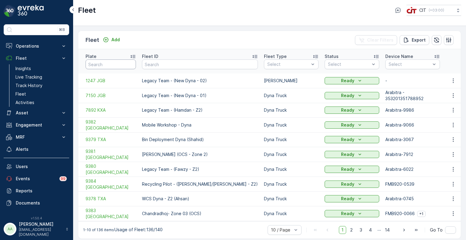
click at [113, 63] on input "text" at bounding box center [111, 65] width 50 height 10
paste input "REL 11"
type input "REL 11"
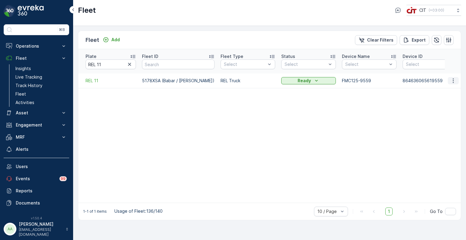
click at [456, 78] on icon "button" at bounding box center [454, 81] width 6 height 6
click at [444, 90] on span "Edit Fleet" at bounding box center [439, 92] width 20 height 6
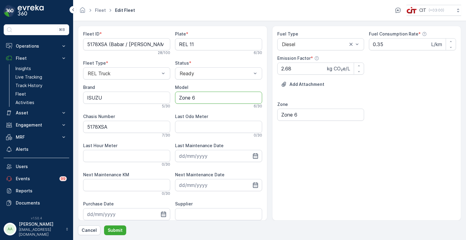
drag, startPoint x: 207, startPoint y: 99, endPoint x: 170, endPoint y: 99, distance: 36.1
click at [170, 99] on div "Fleet ID * 5178XSA (Babar / [PERSON_NAME]) 28 / 100 Plate * REL 11 6 / 30 Fleet…" at bounding box center [172, 143] width 179 height 224
type input "2023"
click at [311, 114] on input "Zone 6" at bounding box center [321, 115] width 87 height 12
drag, startPoint x: 114, startPoint y: 128, endPoint x: 80, endPoint y: 127, distance: 34.7
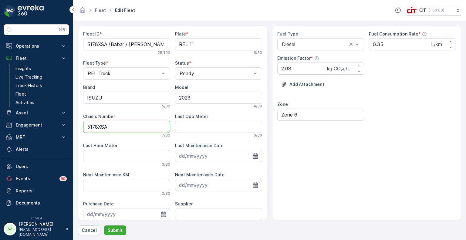
click at [80, 127] on div "Fleet ID * 5178XSA (Babar / [PERSON_NAME]) 28 / 100 Plate * REL 11 6 / 30 Fleet…" at bounding box center [173, 123] width 190 height 195
click at [113, 230] on p "Submit" at bounding box center [115, 230] width 15 height 6
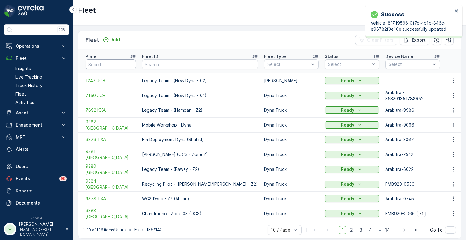
click at [123, 62] on input "text" at bounding box center [111, 65] width 50 height 10
paste input "REL 10"
type input "REL 10"
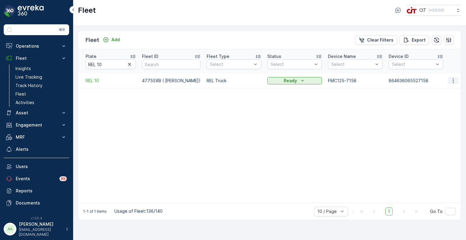
click at [454, 78] on icon "button" at bounding box center [453, 80] width 1 height 5
click at [443, 91] on span "Edit Fleet" at bounding box center [439, 92] width 20 height 6
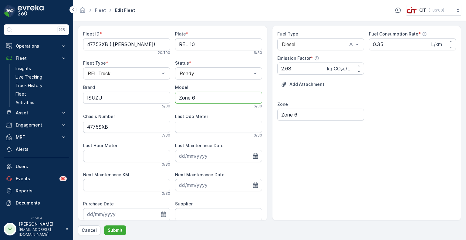
drag, startPoint x: 206, startPoint y: 101, endPoint x: 175, endPoint y: 101, distance: 31.0
click at [175, 101] on input "Zone 6" at bounding box center [218, 98] width 87 height 12
type input "2022"
drag, startPoint x: 118, startPoint y: 132, endPoint x: 83, endPoint y: 126, distance: 35.0
click at [83, 126] on Number "4775SXB" at bounding box center [126, 127] width 87 height 12
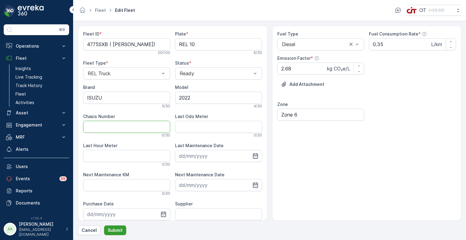
click at [118, 231] on p "Submit" at bounding box center [115, 230] width 15 height 6
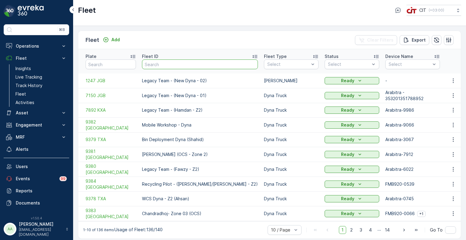
click at [168, 62] on input "text" at bounding box center [200, 65] width 116 height 10
type input "8"
type input "5181"
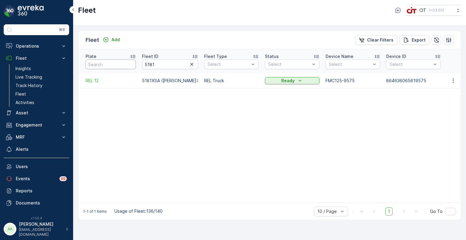
click at [116, 63] on input "text" at bounding box center [111, 65] width 50 height 10
type input "1187"
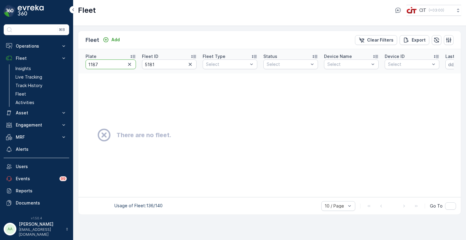
click at [116, 63] on input "1187" at bounding box center [111, 65] width 50 height 10
type input "1187901"
drag, startPoint x: 107, startPoint y: 62, endPoint x: 82, endPoint y: 62, distance: 24.9
click at [82, 62] on th "Plate 1187901" at bounding box center [108, 61] width 61 height 24
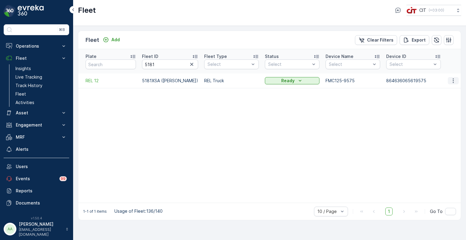
click at [457, 77] on button "button" at bounding box center [453, 80] width 11 height 7
click at [442, 90] on span "Edit Fleet" at bounding box center [439, 92] width 20 height 6
click at [189, 61] on icon "button" at bounding box center [192, 64] width 6 height 6
click at [116, 63] on input "text" at bounding box center [111, 65] width 50 height 10
paste input "REL 10"
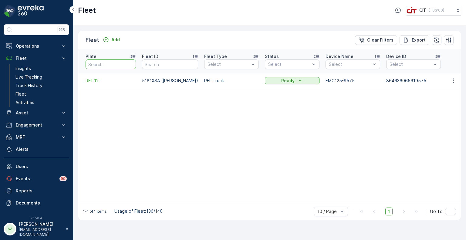
type input "REL 10"
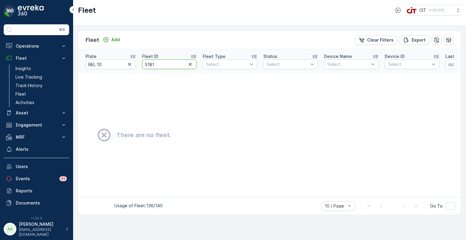
drag, startPoint x: 161, startPoint y: 63, endPoint x: 144, endPoint y: 60, distance: 16.6
click at [144, 60] on input "5181" at bounding box center [169, 65] width 55 height 10
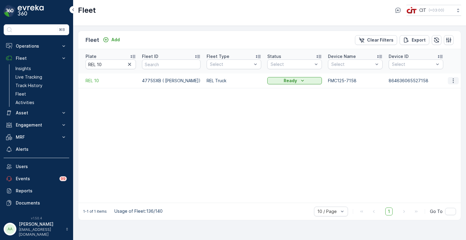
click at [452, 78] on icon "button" at bounding box center [454, 81] width 6 height 6
click at [445, 91] on span "Edit Fleet" at bounding box center [439, 92] width 20 height 6
drag, startPoint x: 96, startPoint y: 60, endPoint x: 88, endPoint y: 60, distance: 7.9
click at [88, 60] on input "REL 10" at bounding box center [111, 65] width 50 height 10
paste input "6201 XTB"
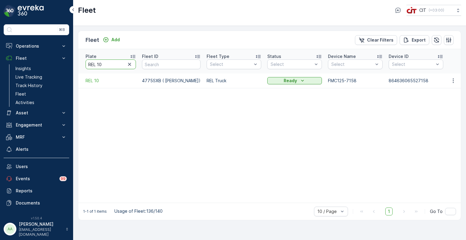
type input "6201 XTB"
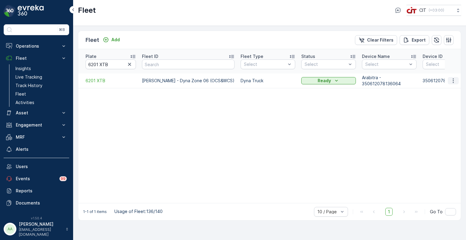
click at [457, 77] on button "button" at bounding box center [453, 80] width 11 height 7
click at [441, 91] on span "Edit Fleet" at bounding box center [439, 92] width 20 height 6
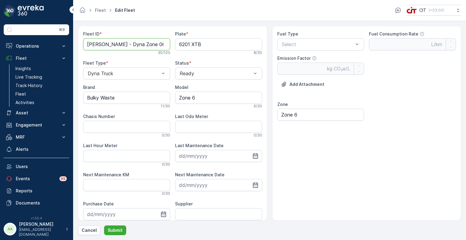
drag, startPoint x: 130, startPoint y: 45, endPoint x: 150, endPoint y: 45, distance: 20.0
click at [150, 45] on ID "[PERSON_NAME] - Dyna Zone 06 (OCS&WCS)" at bounding box center [126, 44] width 87 height 12
type ID "[PERSON_NAME] (OCS&WCS)"
drag, startPoint x: 202, startPoint y: 96, endPoint x: 174, endPoint y: 99, distance: 28.3
click at [175, 99] on input "Zone 6" at bounding box center [218, 98] width 87 height 12
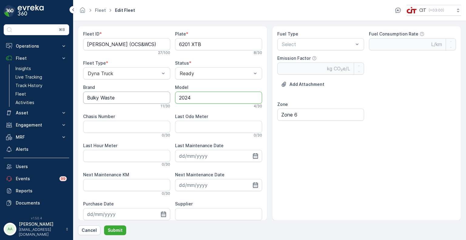
type input "2024"
drag, startPoint x: 117, startPoint y: 97, endPoint x: 72, endPoint y: 97, distance: 44.9
click at [72, 97] on div "⌘B Operations Insights CO₂e Analysis Report CIT Dashboard Planning Routes & Tas…" at bounding box center [233, 120] width 466 height 240
type input "JMC"
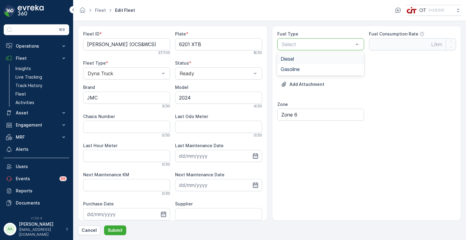
click at [298, 60] on div "Diesel" at bounding box center [321, 58] width 80 height 5
type Rate "0.35"
type Factor "2.68"
click at [114, 229] on p "Submit" at bounding box center [115, 230] width 15 height 6
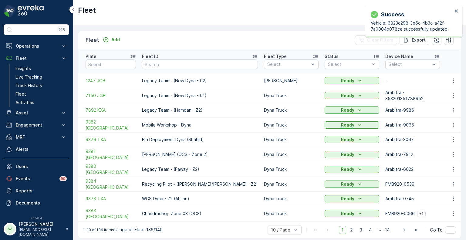
drag, startPoint x: 109, startPoint y: 67, endPoint x: 107, endPoint y: 62, distance: 5.0
click at [109, 67] on th "Plate" at bounding box center [108, 61] width 61 height 24
click at [107, 60] on input "text" at bounding box center [111, 65] width 50 height 10
paste input "8423 DSB"
type input "8423 DSB"
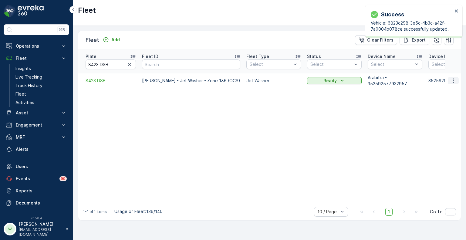
click at [454, 78] on icon "button" at bounding box center [454, 81] width 6 height 6
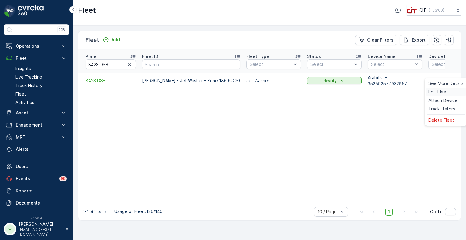
click at [446, 89] on span "Edit Fleet" at bounding box center [439, 92] width 20 height 6
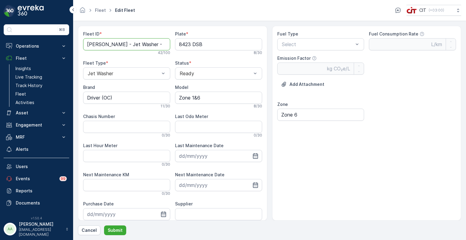
drag, startPoint x: 116, startPoint y: 43, endPoint x: 82, endPoint y: 43, distance: 33.4
click at [82, 43] on div "Fleet ID * [PERSON_NAME] - Jet Washer - Zone 1&6 (OCS) 42 / 100 Plate * 8423 DS…" at bounding box center [173, 123] width 190 height 195
paste ID "[PERSON_NAME]"
click at [152, 44] on ID "[PERSON_NAME] - Jet Washer - Zone 1&6 (OCS)" at bounding box center [126, 44] width 87 height 12
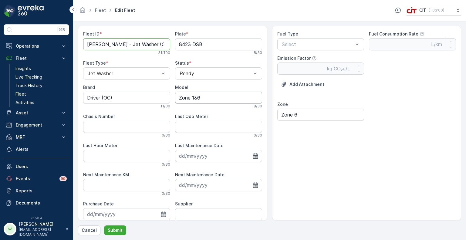
type ID "[PERSON_NAME] - Jet Washer (OCS)"
drag, startPoint x: 212, startPoint y: 99, endPoint x: 174, endPoint y: 99, distance: 37.4
click at [175, 99] on input "Zone 1&6" at bounding box center [218, 98] width 87 height 12
type input "2021"
drag, startPoint x: 123, startPoint y: 97, endPoint x: 74, endPoint y: 95, distance: 48.9
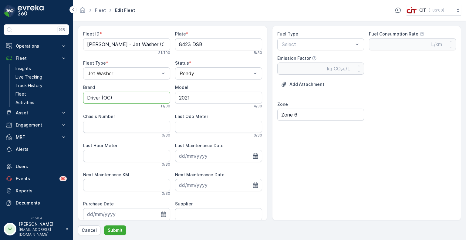
click at [74, 95] on form "Fleet ID * [PERSON_NAME] - Jet Washer (OCS) 31 / 100 Plate * 8423 DSB 8 / 30 Fl…" at bounding box center [269, 130] width 393 height 219
type input "Mitsubishi"
click at [301, 58] on div "Diesel" at bounding box center [321, 58] width 80 height 5
type Rate "0.35"
type Factor "2.68"
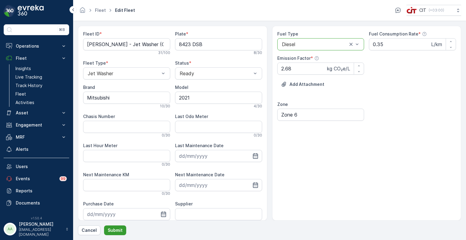
click at [120, 230] on p "Submit" at bounding box center [115, 230] width 15 height 6
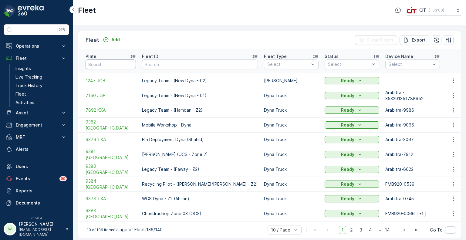
click at [120, 60] on input "text" at bounding box center [111, 65] width 50 height 10
paste input "3286 AEB"
type input "3286 AEB"
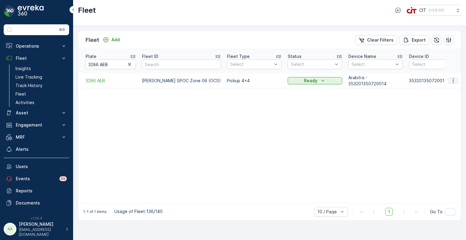
click at [453, 78] on icon "button" at bounding box center [454, 81] width 6 height 6
click at [440, 93] on span "Edit Fleet" at bounding box center [439, 92] width 20 height 6
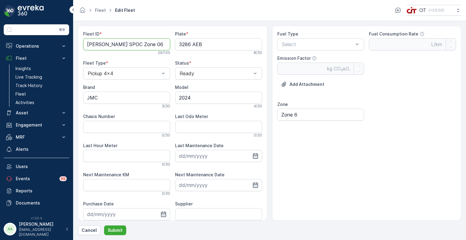
drag, startPoint x: 112, startPoint y: 44, endPoint x: 72, endPoint y: 41, distance: 40.2
click at [72, 41] on div "⌘B Operations Insights CO₂e Analysis Report CIT Dashboard Planning Routes & Tas…" at bounding box center [233, 120] width 466 height 240
paste ID "hairul Barkat"
type ID "[PERSON_NAME] - Supervisor (OCS)"
click at [294, 56] on span "Diesel" at bounding box center [287, 58] width 13 height 5
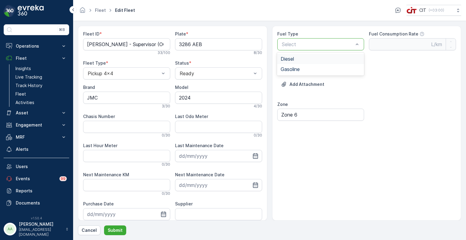
type Rate "0.35"
type Factor "2.68"
click at [119, 229] on p "Submit" at bounding box center [115, 230] width 15 height 6
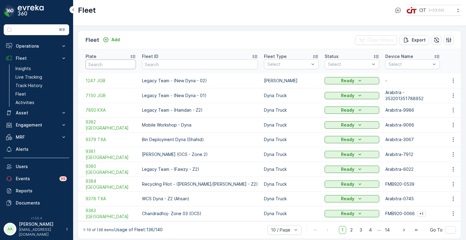
click at [108, 63] on input "text" at bounding box center [111, 65] width 50 height 10
paste input "3304 AEB"
type input "3304 AEB"
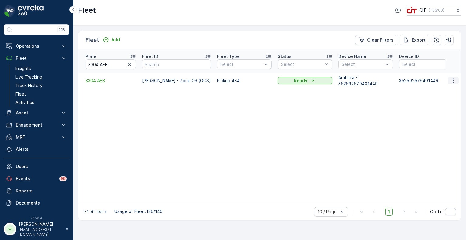
click at [454, 78] on icon "button" at bounding box center [454, 81] width 6 height 6
click at [444, 90] on span "Edit Fleet" at bounding box center [439, 92] width 20 height 6
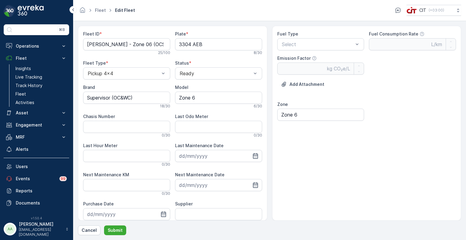
type ID "[PERSON_NAME] - Zone 06 (OCS)"
type input "3304 AEB"
type input "Supervisor (OC&WC)"
type input "Zone 6"
click at [142, 45] on ID "[PERSON_NAME] - Zone 06 (OCS)" at bounding box center [126, 44] width 87 height 12
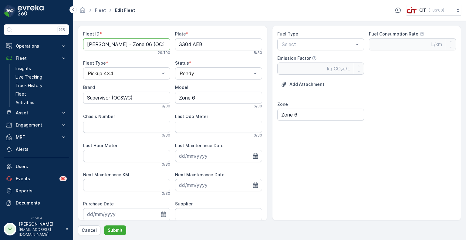
drag, startPoint x: 130, startPoint y: 45, endPoint x: 111, endPoint y: 46, distance: 19.4
click at [111, 46] on ID "[PERSON_NAME] - Zone 06 (OCS&WCS)" at bounding box center [126, 44] width 87 height 12
type ID "[PERSON_NAME] - Supervisor (OCS&WCS)"
drag, startPoint x: 201, startPoint y: 98, endPoint x: 167, endPoint y: 101, distance: 34.1
click at [167, 101] on div "Fleet ID * [PERSON_NAME] - Supervisor (OCS&WCS) 32 / 100 Plate * 3304 AEB 8 / 3…" at bounding box center [172, 143] width 179 height 224
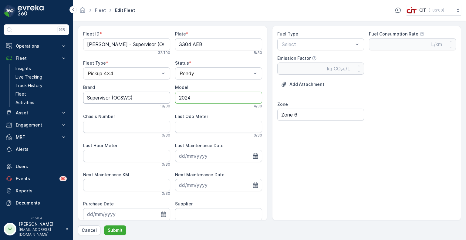
type input "2024"
drag, startPoint x: 138, startPoint y: 96, endPoint x: 72, endPoint y: 97, distance: 66.5
click at [72, 97] on div "⌘B Operations Insights CO₂e Analysis Report CIT Dashboard Planning Routes & Tas…" at bounding box center [233, 120] width 466 height 240
type input "JMC"
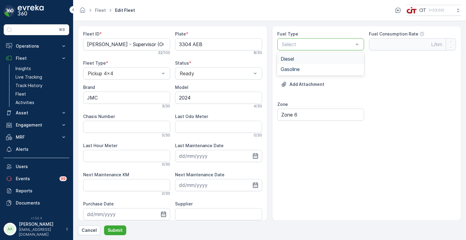
click at [292, 58] on span "Diesel" at bounding box center [287, 58] width 13 height 5
type Rate "0.35"
type Factor "2.68"
click at [116, 232] on p "Submit" at bounding box center [115, 230] width 15 height 6
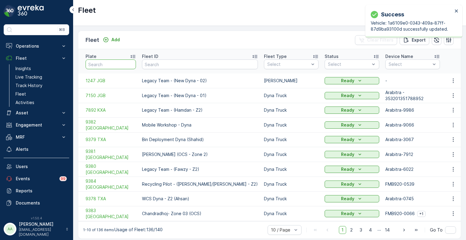
click at [100, 61] on input "text" at bounding box center [111, 65] width 50 height 10
paste input "3302 AEB"
type input "3302 AEB"
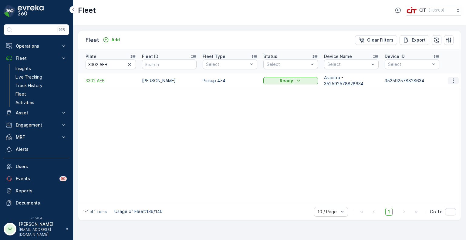
click at [452, 78] on icon "button" at bounding box center [454, 81] width 6 height 6
click at [440, 91] on span "Edit Fleet" at bounding box center [439, 92] width 20 height 6
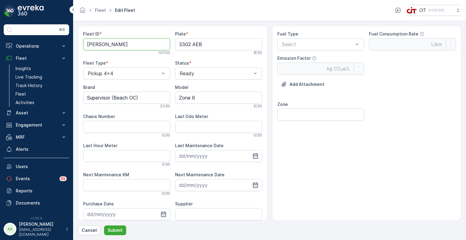
click at [122, 46] on ID "[PERSON_NAME]" at bounding box center [126, 44] width 87 height 12
type ID "[PERSON_NAME] (Legacy&OCS)"
drag, startPoint x: 152, startPoint y: 95, endPoint x: 77, endPoint y: 96, distance: 75.6
click at [77, 96] on form "Fleet ID * Turki Lafi (Legacy&OCS) 23 / 100 Plate * 3302 AEB 8 / 30 Fleet Type …" at bounding box center [269, 130] width 393 height 219
type input "JMC"
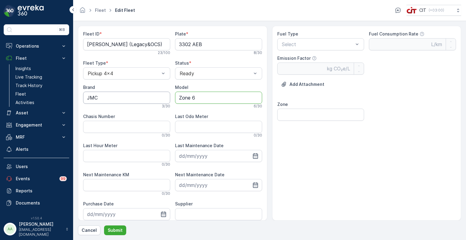
drag, startPoint x: 205, startPoint y: 99, endPoint x: 158, endPoint y: 98, distance: 47.1
click at [158, 98] on div "Fleet ID * Turki Lafi (Legacy&OCS) 23 / 100 Plate * 3302 AEB 8 / 30 Fleet Type …" at bounding box center [172, 143] width 179 height 224
type input "2024"
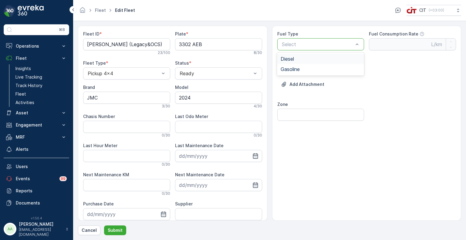
click at [310, 39] on div "Select" at bounding box center [321, 44] width 87 height 12
click at [292, 60] on span "Diesel" at bounding box center [287, 58] width 13 height 5
type Rate "0.35"
type Factor "2.68"
click at [305, 112] on input "Zone" at bounding box center [321, 115] width 87 height 12
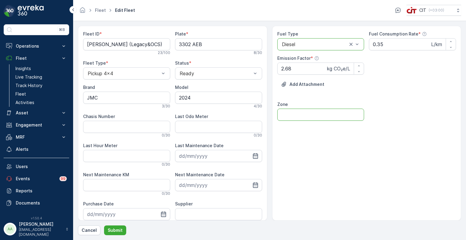
type input "Zone 6"
click at [118, 231] on p "Submit" at bounding box center [115, 230] width 15 height 6
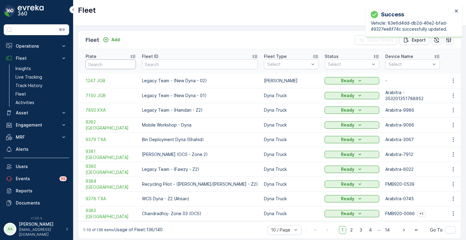
click at [123, 62] on input "text" at bounding box center [111, 65] width 50 height 10
paste input "ATV 05"
type input "ATV 05"
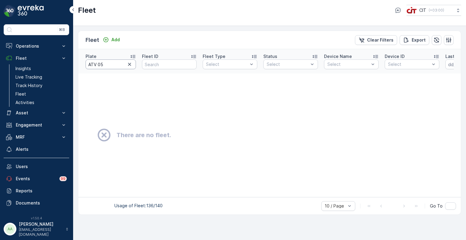
click at [100, 63] on input "ATV 05" at bounding box center [111, 65] width 50 height 10
type input "ATV 5"
click at [99, 60] on input "ATV 5" at bounding box center [111, 65] width 50 height 10
click at [97, 63] on input "ATV 5" at bounding box center [111, 65] width 50 height 10
drag, startPoint x: 106, startPoint y: 65, endPoint x: 107, endPoint y: 62, distance: 3.3
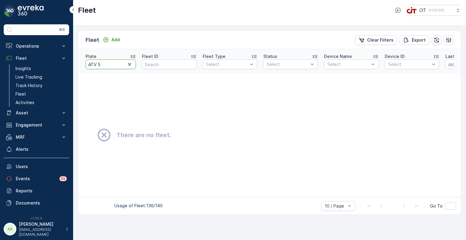
click at [107, 63] on input "ATV 5" at bounding box center [111, 65] width 50 height 10
drag, startPoint x: 107, startPoint y: 63, endPoint x: 80, endPoint y: 61, distance: 26.8
click at [80, 61] on th "Plate ATV 5" at bounding box center [108, 61] width 61 height 24
paste input "1"
type input "ATV 15"
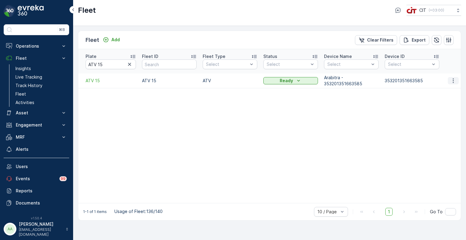
click at [457, 77] on button "button" at bounding box center [453, 80] width 11 height 7
click at [439, 94] on span "Edit Fleet" at bounding box center [439, 92] width 20 height 6
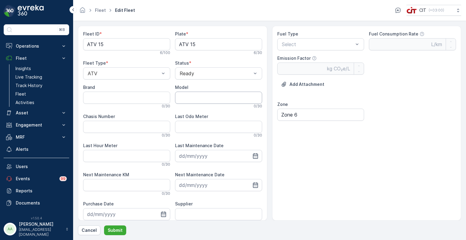
click at [190, 99] on input "Model" at bounding box center [218, 98] width 87 height 12
type input "2023"
click at [292, 70] on span "Gasoline" at bounding box center [290, 69] width 19 height 5
type Rate "0.42"
type Factor "2.31"
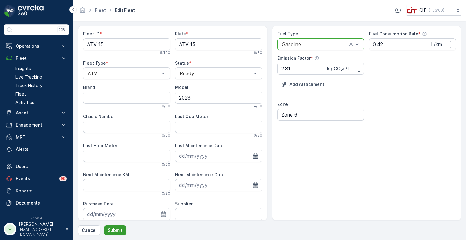
click at [118, 229] on p "Submit" at bounding box center [115, 230] width 15 height 6
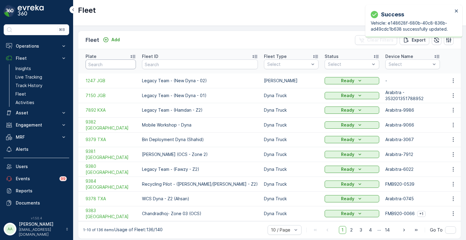
click at [115, 60] on input "text" at bounding box center [111, 65] width 50 height 10
paste input "ATV 17"
type input "ATV 17"
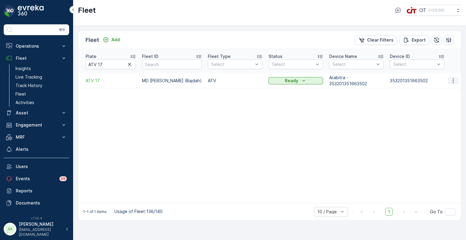
click at [453, 78] on icon "button" at bounding box center [454, 81] width 6 height 6
click at [441, 90] on span "Edit Fleet" at bounding box center [439, 92] width 20 height 6
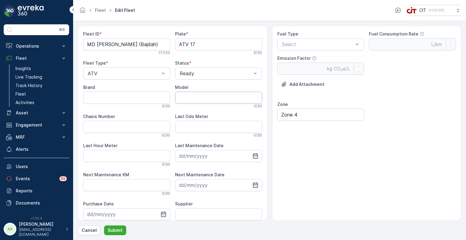
click at [193, 97] on input "Model" at bounding box center [218, 98] width 87 height 12
type input "2023"
drag, startPoint x: 86, startPoint y: 43, endPoint x: 102, endPoint y: 43, distance: 15.5
click at [95, 43] on ID "MD [PERSON_NAME] (Bajdah)" at bounding box center [126, 44] width 87 height 12
drag, startPoint x: 102, startPoint y: 43, endPoint x: 157, endPoint y: 43, distance: 55.0
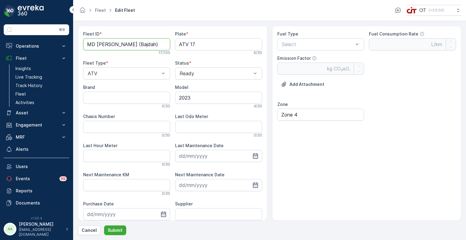
click at [157, 43] on ID "MD [PERSON_NAME] (Bajdah)" at bounding box center [126, 44] width 87 height 12
type ID "M"
paste ID "Standby"
type ID "Standby (Ideal)"
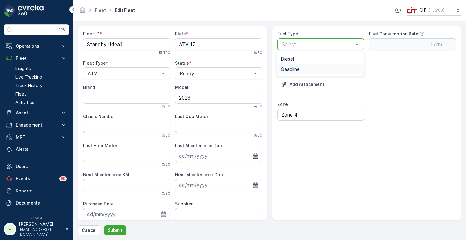
click at [299, 68] on span "Gasoline" at bounding box center [290, 69] width 19 height 5
type Rate "0.42"
type Factor "2.31"
click at [302, 112] on input "Zone 4" at bounding box center [321, 115] width 87 height 12
type input "Zone 6"
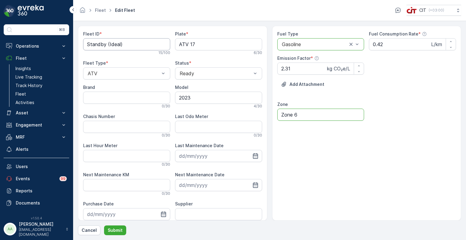
click at [101, 43] on ID "Standby (Ideal)" at bounding box center [126, 44] width 87 height 12
type ID "Muwailah (Ideal)"
click at [119, 229] on p "Submit" at bounding box center [115, 230] width 15 height 6
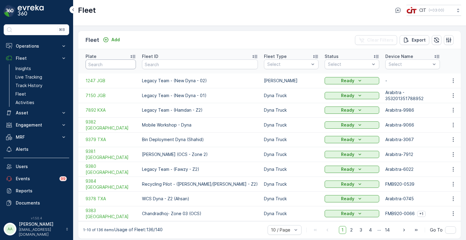
click at [100, 62] on input "text" at bounding box center [111, 65] width 50 height 10
paste input "ATV 15"
type input "ATV 15"
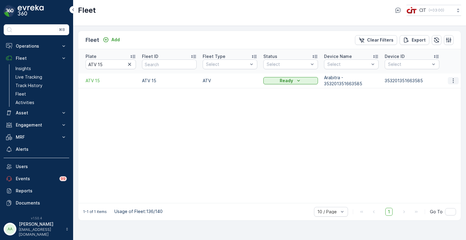
click at [453, 78] on icon "button" at bounding box center [454, 81] width 6 height 6
click at [441, 94] on span "Edit Fleet" at bounding box center [439, 92] width 20 height 6
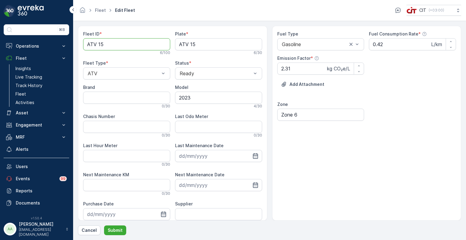
drag, startPoint x: 104, startPoint y: 43, endPoint x: 77, endPoint y: 43, distance: 27.0
click at [77, 43] on form "Fleet ID * ATV 15 6 / 100 Plate * ATV 15 6 / 30 Fleet Type * ATV Status * Ready…" at bounding box center [269, 130] width 393 height 219
paste ID "[PERSON_NAME] (Rental)"
type ID "[PERSON_NAME] (Rental)"
click at [117, 231] on p "Submit" at bounding box center [115, 230] width 15 height 6
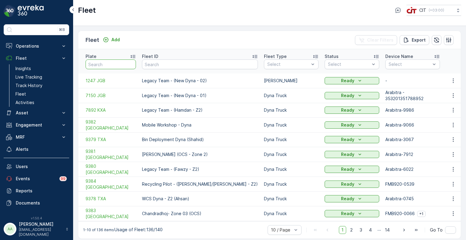
click at [115, 60] on input "text" at bounding box center [111, 65] width 50 height 10
paste input "ATV 19"
type input "ATV 19"
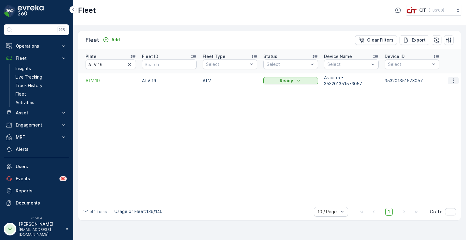
click at [452, 78] on icon "button" at bounding box center [454, 81] width 6 height 6
click at [436, 93] on span "Edit Fleet" at bounding box center [439, 92] width 20 height 6
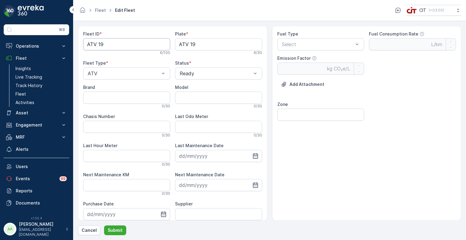
click at [107, 45] on ID "ATV 19" at bounding box center [126, 44] width 87 height 12
drag, startPoint x: 111, startPoint y: 43, endPoint x: 102, endPoint y: 43, distance: 9.4
click at [110, 43] on ID "ATV 19" at bounding box center [126, 44] width 87 height 12
drag, startPoint x: 102, startPoint y: 43, endPoint x: 84, endPoint y: 42, distance: 17.6
click at [84, 42] on ID "ATV 19" at bounding box center [126, 44] width 87 height 12
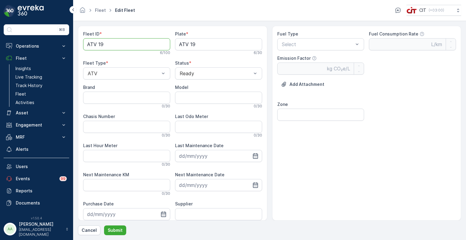
paste ID "[PERSON_NAME]"
type ID "[PERSON_NAME]"
click at [196, 102] on input "Model" at bounding box center [218, 98] width 87 height 12
type input "2023"
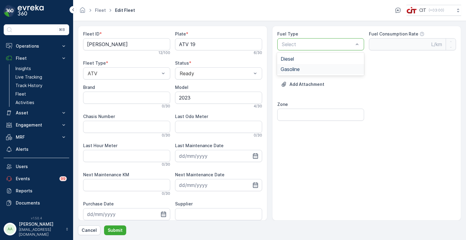
click at [293, 67] on span "Gasoline" at bounding box center [290, 69] width 19 height 5
type Rate "0.42"
type Factor "2.31"
click at [301, 114] on input "Zone" at bounding box center [321, 115] width 87 height 12
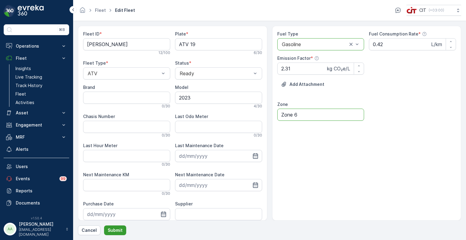
type input "Zone 6"
click at [118, 231] on p "Submit" at bounding box center [115, 230] width 15 height 6
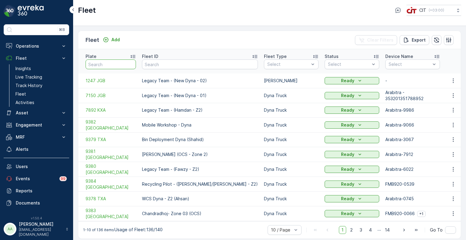
click at [108, 60] on input "text" at bounding box center [111, 65] width 50 height 10
paste input "9379 TXA"
type input "9379 TXA"
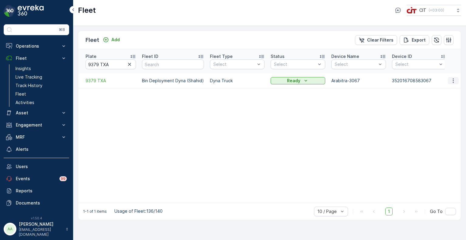
click at [453, 78] on icon "button" at bounding box center [454, 81] width 6 height 6
click at [447, 88] on div "Edit Fleet" at bounding box center [446, 92] width 40 height 9
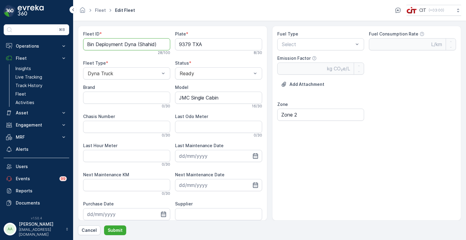
drag, startPoint x: 157, startPoint y: 44, endPoint x: 80, endPoint y: 45, distance: 76.8
click at [80, 45] on div "Fleet ID * Bin Deployment Dyna (Shahid) 28 / 100 Plate * 9379 TXA 8 / 30 Fleet …" at bounding box center [173, 123] width 190 height 195
click at [142, 44] on ID "Fazal - Dyna - Zone 02 (WCS)" at bounding box center [126, 44] width 87 height 12
click at [111, 47] on ID "Fazal - Dyna (WCS)" at bounding box center [126, 44] width 87 height 12
click at [109, 46] on ID "Fazal - Dyna (WCS)" at bounding box center [126, 44] width 87 height 12
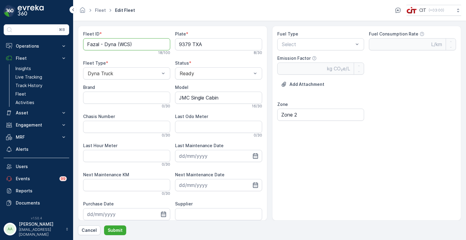
click at [109, 46] on ID "Fazal - Dyna (WCS)" at bounding box center [126, 44] width 87 height 12
type ID "Fazal - Bulky (WCS)"
drag, startPoint x: 218, startPoint y: 98, endPoint x: 176, endPoint y: 98, distance: 42.2
click at [176, 98] on input "JMC Single Cabin" at bounding box center [218, 98] width 87 height 12
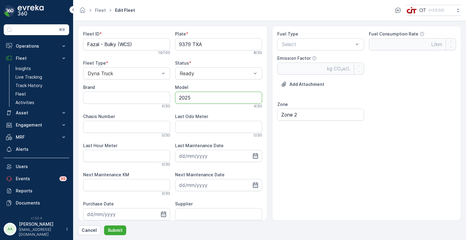
type input "2025"
click at [137, 96] on input "Brand" at bounding box center [126, 98] width 87 height 12
type input "JMC"
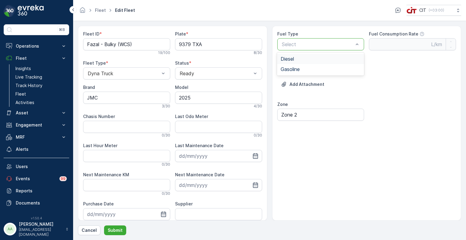
click at [290, 59] on span "Diesel" at bounding box center [287, 58] width 13 height 5
type Rate "0.35"
type Factor "2.68"
click at [115, 231] on p "Submit" at bounding box center [115, 230] width 15 height 6
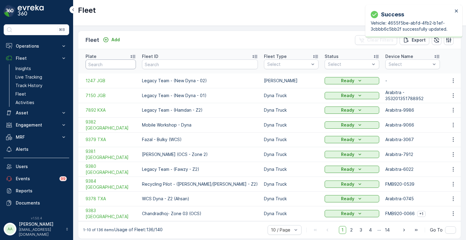
click at [105, 62] on input "text" at bounding box center [111, 65] width 50 height 10
paste input "9381 [GEOGRAPHIC_DATA]"
type input "9381 [GEOGRAPHIC_DATA]"
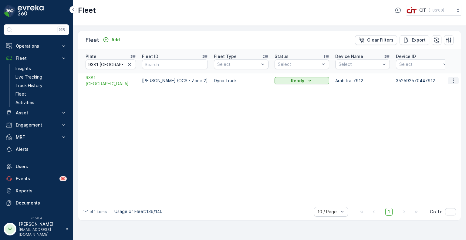
click at [453, 78] on icon "button" at bounding box center [454, 81] width 6 height 6
click at [442, 92] on span "Edit Fleet" at bounding box center [439, 92] width 20 height 6
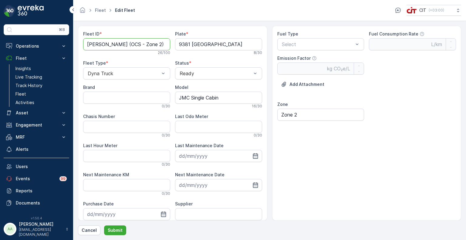
drag, startPoint x: 148, startPoint y: 46, endPoint x: 127, endPoint y: 47, distance: 21.3
click at [127, 47] on ID "[PERSON_NAME] (OCS - Zone 2)" at bounding box center [126, 44] width 87 height 12
click at [114, 46] on ID "Wassit Nabi (OCS&WCS)" at bounding box center [126, 44] width 87 height 12
click at [115, 46] on ID "Wassit Nabi - (OCS&WCS)" at bounding box center [126, 44] width 87 height 12
click at [96, 45] on ID "Wassit Nabi - (OCS&WCS)" at bounding box center [126, 44] width 87 height 12
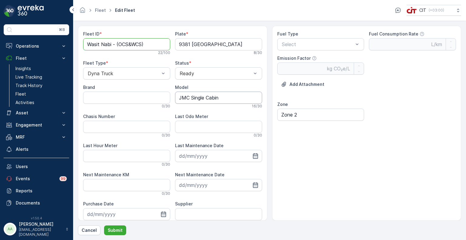
type ID "Wasit Nabi - (OCS&WCS)"
drag, startPoint x: 225, startPoint y: 98, endPoint x: 173, endPoint y: 98, distance: 51.3
click at [173, 98] on div "Fleet ID * Wasit Nabi - (OCS&WCS) 22 / 100 Plate * 9381 TXA 8 / 30 Fleet Type *…" at bounding box center [172, 143] width 179 height 224
type input "2025"
click at [122, 98] on input "Brand" at bounding box center [126, 98] width 87 height 12
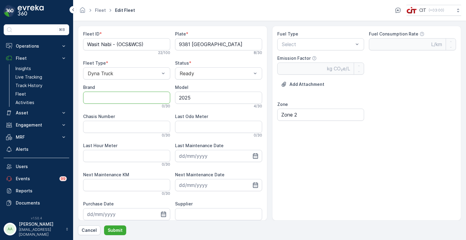
click at [122, 98] on input "Brand" at bounding box center [126, 98] width 87 height 12
type input "JMC"
click at [297, 59] on div "Diesel" at bounding box center [321, 58] width 80 height 5
type Rate "0.35"
type Factor "2.68"
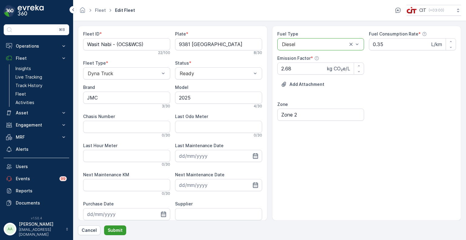
click at [117, 231] on p "Submit" at bounding box center [115, 230] width 15 height 6
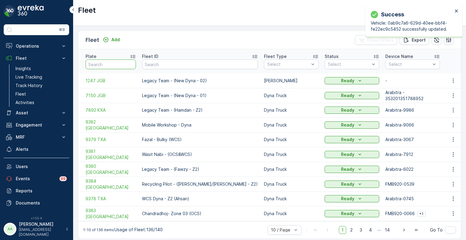
click at [108, 60] on input "text" at bounding box center [111, 65] width 50 height 10
paste input "9384 [GEOGRAPHIC_DATA]"
type input "9384 [GEOGRAPHIC_DATA]"
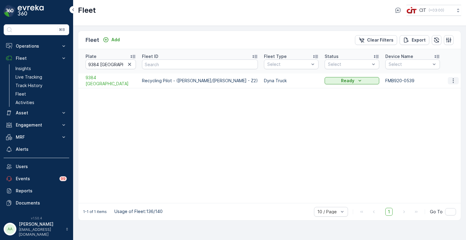
click at [454, 79] on icon "button" at bounding box center [453, 81] width 1 height 5
click at [442, 90] on span "Edit Fleet" at bounding box center [439, 92] width 20 height 6
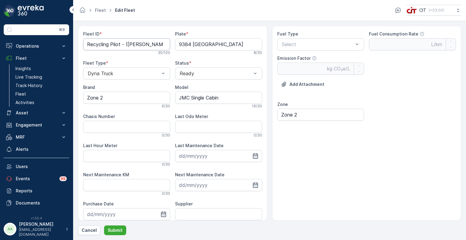
click at [115, 45] on ID "Recycling Pilot - ([PERSON_NAME]/[PERSON_NAME] - Z2)" at bounding box center [126, 44] width 87 height 12
click at [153, 44] on ID "Recycling - ([PERSON_NAME]/[PERSON_NAME] - Z2)" at bounding box center [126, 44] width 87 height 12
type ID "Recycling - ([PERSON_NAME]/[PERSON_NAME])"
drag, startPoint x: 211, startPoint y: 99, endPoint x: 168, endPoint y: 99, distance: 42.8
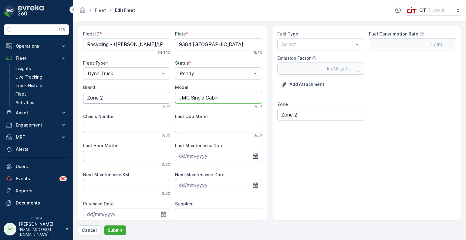
click at [168, 99] on div "Fleet ID * Recycling - ([PERSON_NAME]/[PERSON_NAME]) 24 / 100 Plate * 9384 TXA …" at bounding box center [172, 143] width 179 height 224
type input "2025"
click at [126, 97] on input "Zone 2" at bounding box center [126, 98] width 87 height 12
type input "Z"
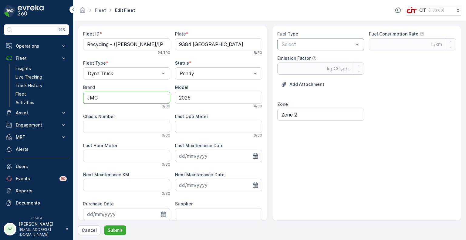
type input "JMC"
click at [290, 57] on span "Diesel" at bounding box center [287, 58] width 13 height 5
type Rate "0.35"
type Factor "2.68"
click at [116, 232] on p "Submit" at bounding box center [115, 230] width 15 height 6
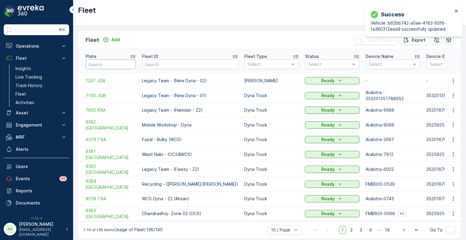
click at [120, 55] on div "Plate" at bounding box center [111, 56] width 50 height 6
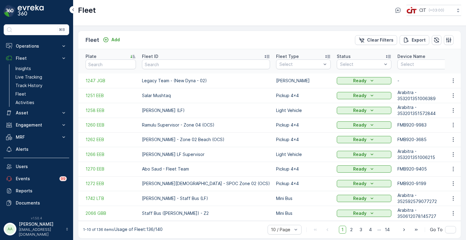
click at [133, 54] on icon at bounding box center [133, 56] width 6 height 6
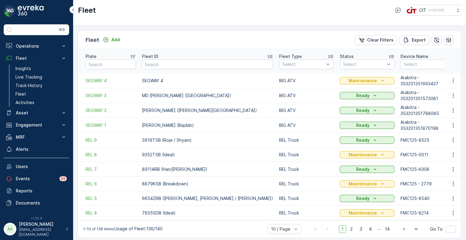
click at [132, 54] on icon at bounding box center [133, 56] width 6 height 6
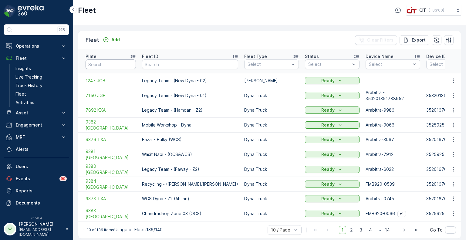
click at [115, 62] on input "text" at bounding box center [111, 65] width 50 height 10
paste input "9378 TXA"
type input "9378 TXA"
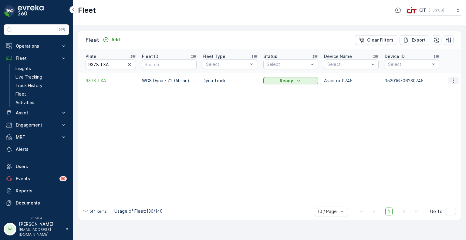
click at [456, 78] on icon "button" at bounding box center [454, 81] width 6 height 6
click at [442, 92] on span "Edit Fleet" at bounding box center [439, 92] width 20 height 6
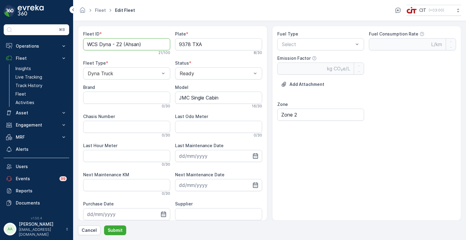
drag, startPoint x: 111, startPoint y: 45, endPoint x: 84, endPoint y: 45, distance: 26.7
click at [84, 45] on ID "WCS Dyna - Z2 (Ahsan)" at bounding box center [126, 44] width 87 height 12
type ID "Ahsan - Bulky (WCS)"
click at [142, 101] on input "Brand" at bounding box center [126, 98] width 87 height 12
type input "JMC"
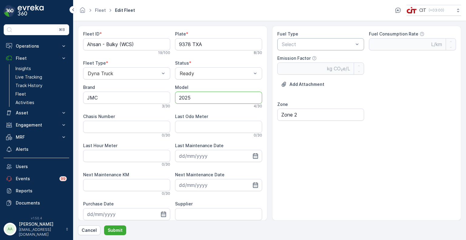
type input "2025"
click at [293, 56] on span "Diesel" at bounding box center [287, 58] width 13 height 5
type Rate "0.35"
type Factor "2.68"
click at [118, 231] on p "Submit" at bounding box center [115, 230] width 15 height 6
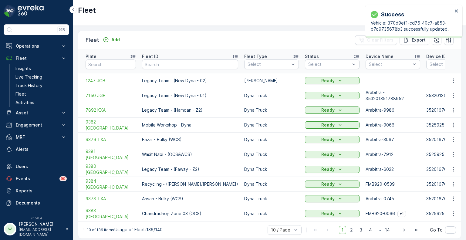
click at [105, 56] on div "Plate" at bounding box center [111, 56] width 50 height 6
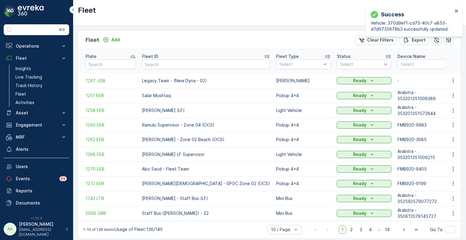
click at [132, 53] on icon at bounding box center [133, 56] width 6 height 6
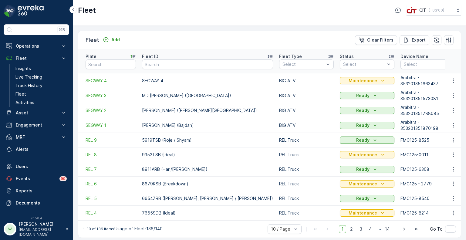
click at [131, 54] on icon at bounding box center [133, 56] width 6 height 6
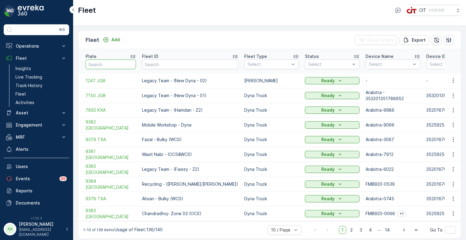
click at [117, 62] on input "text" at bounding box center [111, 65] width 50 height 10
paste input "9384 [GEOGRAPHIC_DATA]"
type input "9384 [GEOGRAPHIC_DATA]"
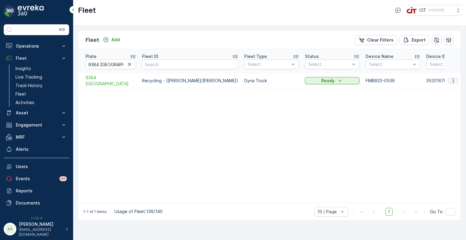
click at [454, 78] on icon "button" at bounding box center [454, 81] width 6 height 6
click at [442, 90] on span "Edit Fleet" at bounding box center [439, 92] width 20 height 6
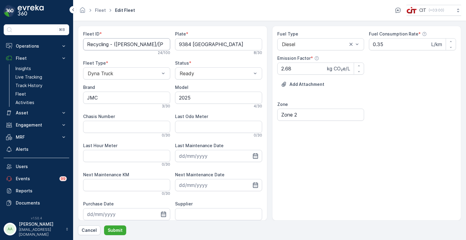
click at [147, 43] on ID "Recycling - ([PERSON_NAME]/[PERSON_NAME])" at bounding box center [126, 44] width 87 height 12
drag, startPoint x: 147, startPoint y: 43, endPoint x: 116, endPoint y: 43, distance: 30.7
click at [116, 43] on ID "Recycling - ([PERSON_NAME]/[PERSON_NAME])" at bounding box center [126, 44] width 87 height 12
click at [86, 43] on ID "Recycling - (" at bounding box center [126, 44] width 87 height 12
paste ID "Arbaz/Abid)"
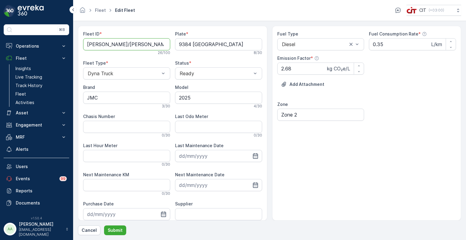
click at [115, 43] on ID "Arbaz/Abid) - ecycling - (" at bounding box center [126, 44] width 87 height 12
click at [151, 44] on ID "Arbaz/Abid - Recycling - (" at bounding box center [126, 44] width 87 height 12
type ID "Arbaz/Abid - Recycling - (WCS)"
click at [118, 230] on p "Submit" at bounding box center [115, 230] width 15 height 6
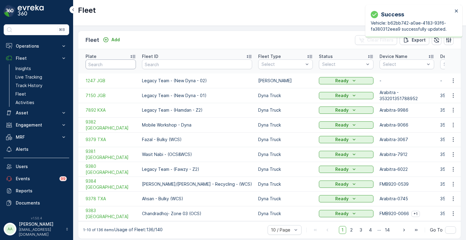
click at [117, 60] on input "text" at bounding box center [111, 65] width 50 height 10
paste input "9381 [GEOGRAPHIC_DATA]"
type input "9381 [GEOGRAPHIC_DATA]"
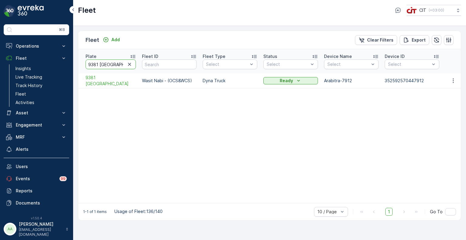
drag, startPoint x: 115, startPoint y: 60, endPoint x: 84, endPoint y: 58, distance: 31.1
click at [84, 58] on th "Plate 9381 TXA" at bounding box center [108, 61] width 61 height 24
paste input "79"
type input "9379 TXA"
click at [112, 60] on input "9379 TXA" at bounding box center [111, 65] width 50 height 10
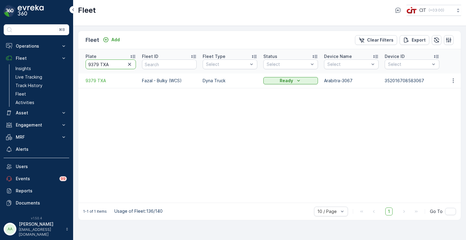
click at [80, 65] on th "Plate 9379 TXA" at bounding box center [108, 61] width 61 height 24
paste input "8"
type input "9378 TXA"
drag, startPoint x: 109, startPoint y: 60, endPoint x: 78, endPoint y: 59, distance: 31.3
click at [78, 59] on div "Fleet Add Clear Filters Export Plate 9378 TXA Fleet ID Fleet Type Select Status…" at bounding box center [270, 126] width 384 height 190
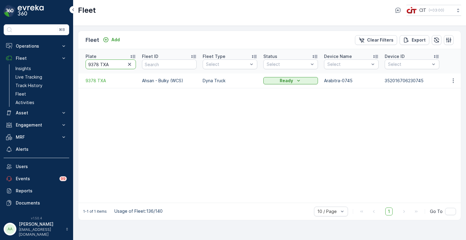
paste input "REL 15"
type input "REL 15"
click at [454, 78] on icon "button" at bounding box center [453, 80] width 1 height 5
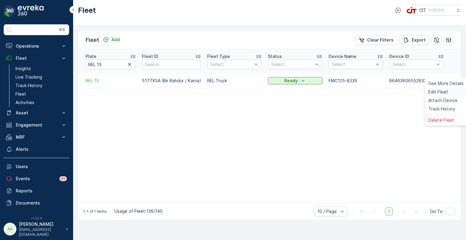
click at [439, 91] on span "Edit Fleet" at bounding box center [439, 92] width 20 height 6
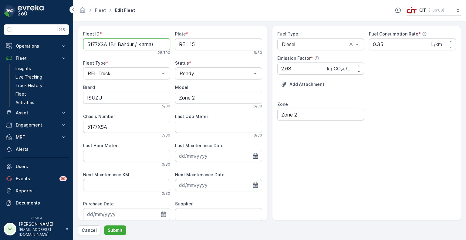
drag, startPoint x: 134, startPoint y: 43, endPoint x: 109, endPoint y: 45, distance: 24.6
click at [109, 45] on ID "5177XSA (Bir Bahdur / Karna)" at bounding box center [126, 44] width 87 height 12
type ID "5177XSA (Muna Miya / Karna)"
drag, startPoint x: 118, startPoint y: 130, endPoint x: 83, endPoint y: 126, distance: 35.8
click at [83, 126] on div "Fleet ID * 5177XSA (Muna Miya / Karna) 27 / 100 Plate * REL 15 6 / 30 Fleet Typ…" at bounding box center [173, 123] width 190 height 195
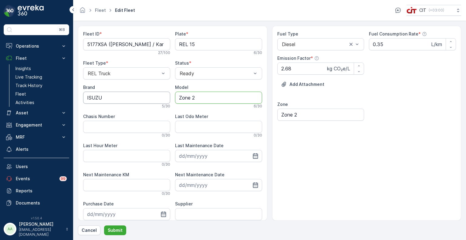
drag, startPoint x: 210, startPoint y: 98, endPoint x: 169, endPoint y: 97, distance: 41.0
click at [169, 97] on div "Fleet ID * 5177XSA (Muna Miya / Karna) 27 / 100 Plate * REL 15 6 / 30 Fleet Typ…" at bounding box center [172, 143] width 179 height 224
click at [186, 93] on input "2023" at bounding box center [218, 98] width 87 height 12
type input "2023"
click at [153, 45] on ID "5177XSA (Muna Miya / Karna)" at bounding box center [126, 44] width 87 height 12
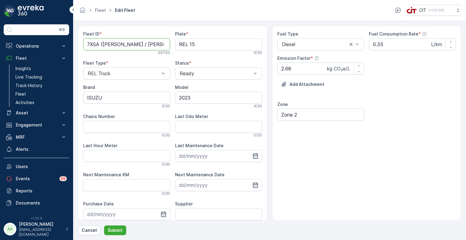
scroll to position [0, 8]
type ID "5177XSA (Muna Miya / Karna Bhadur)"
click at [114, 229] on p "Submit" at bounding box center [115, 230] width 15 height 6
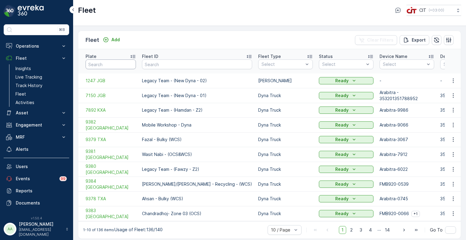
click at [109, 62] on input "text" at bounding box center [111, 65] width 50 height 10
paste input "3015 UTB"
type input "3015 UTB"
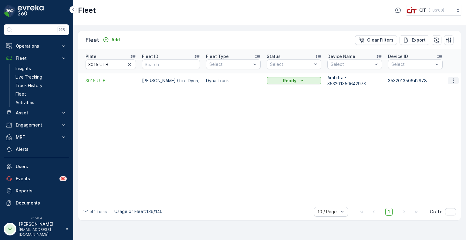
click at [456, 78] on icon "button" at bounding box center [454, 81] width 6 height 6
click at [439, 92] on span "Edit Fleet" at bounding box center [439, 92] width 20 height 6
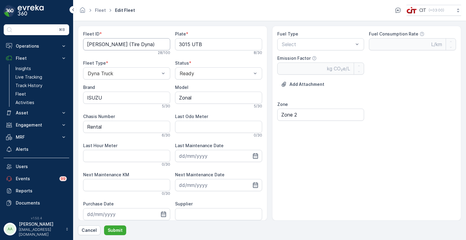
click at [118, 44] on ID "Ahmed Ali- Zonal (Tire Dyna)" at bounding box center [126, 44] width 87 height 12
click at [143, 42] on ID "Ahmed Ali- Tire Dyna)" at bounding box center [126, 44] width 87 height 12
type ID "Ahmed Ali- Tire Dyna"
drag, startPoint x: 199, startPoint y: 99, endPoint x: 175, endPoint y: 98, distance: 24.6
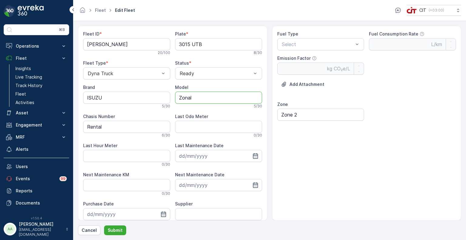
click at [175, 98] on input "Zonal" at bounding box center [218, 98] width 87 height 12
drag, startPoint x: 175, startPoint y: 98, endPoint x: 149, endPoint y: 91, distance: 26.8
click at [175, 98] on input "2023" at bounding box center [218, 98] width 87 height 12
type input "2023"
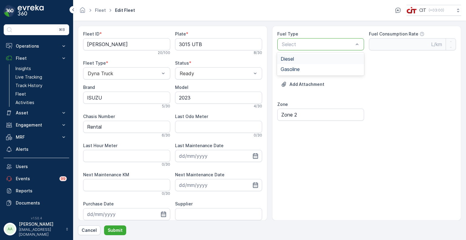
click at [292, 60] on span "Diesel" at bounding box center [287, 58] width 13 height 5
type Rate "0.35"
type Factor "2.68"
click at [117, 228] on p "Submit" at bounding box center [115, 230] width 15 height 6
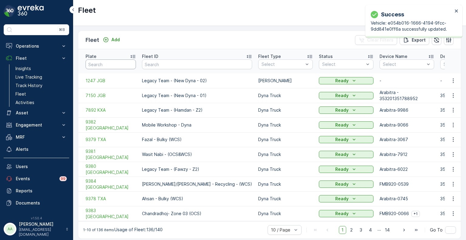
click at [104, 63] on input "text" at bounding box center [111, 65] width 50 height 10
paste input "2933 EXB"
type input "2933 EXB"
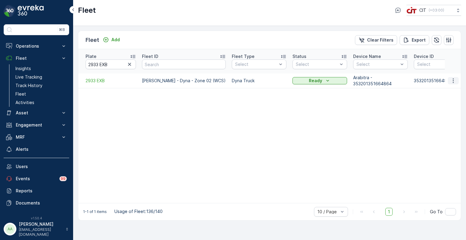
drag, startPoint x: 454, startPoint y: 74, endPoint x: 457, endPoint y: 77, distance: 4.4
click at [454, 78] on icon "button" at bounding box center [454, 81] width 6 height 6
click at [447, 91] on span "Edit Fleet" at bounding box center [439, 92] width 20 height 6
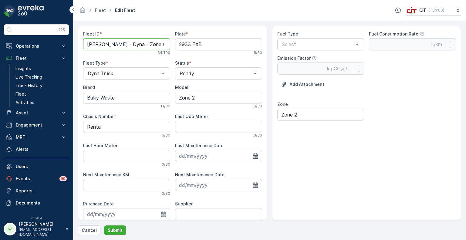
scroll to position [0, 10]
drag, startPoint x: 86, startPoint y: 43, endPoint x: 186, endPoint y: 43, distance: 99.9
click at [186, 43] on div "Fleet ID * Zahid Abbas - Dyna - Zone 02 (WCS) 34 / 100 Plate * 2933 EXB 8 / 30 …" at bounding box center [172, 143] width 179 height 224
type ID "R"
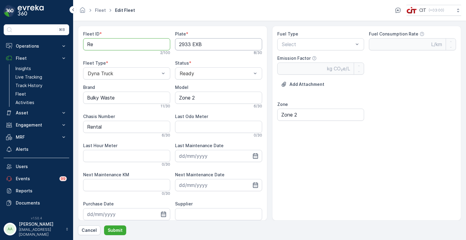
type ID "R"
type ID "P"
type ID "Parked"
type ID "Dyna - Workshop"
click at [191, 98] on span "Maintenance" at bounding box center [193, 98] width 29 height 5
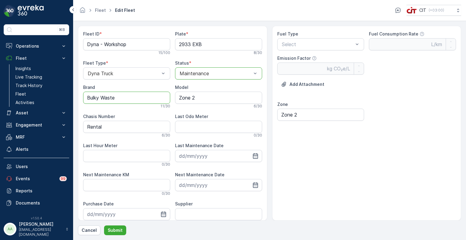
drag, startPoint x: 126, startPoint y: 100, endPoint x: 85, endPoint y: 97, distance: 41.7
click at [85, 97] on input "Bulky Waste" at bounding box center [126, 98] width 87 height 12
click at [95, 98] on input "Is" at bounding box center [126, 98] width 87 height 12
type input "ISUZU"
drag, startPoint x: 199, startPoint y: 100, endPoint x: 174, endPoint y: 98, distance: 25.6
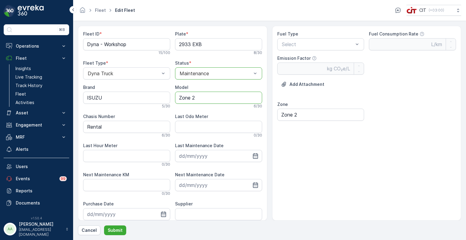
click at [174, 98] on div "Fleet ID * Dyna - Workshop 15 / 100 Plate * 2933 EXB 8 / 30 Fleet Type * Dyna T…" at bounding box center [172, 143] width 179 height 224
type input "2023"
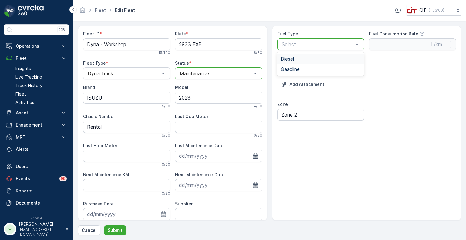
click at [289, 59] on span "Diesel" at bounding box center [287, 58] width 13 height 5
type Rate "0.35"
type Factor "2.68"
click at [115, 229] on p "Submit" at bounding box center [115, 230] width 15 height 6
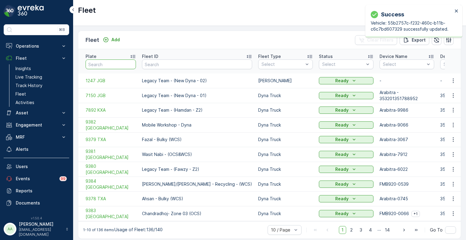
click at [101, 60] on input "text" at bounding box center [111, 65] width 50 height 10
paste input "4637 TZA"
type input "4637 TZA"
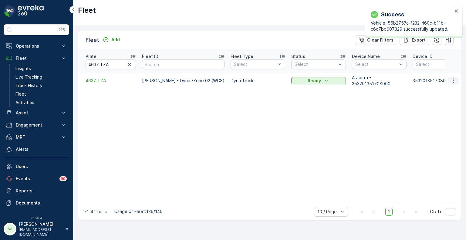
click at [455, 78] on icon "button" at bounding box center [454, 81] width 6 height 6
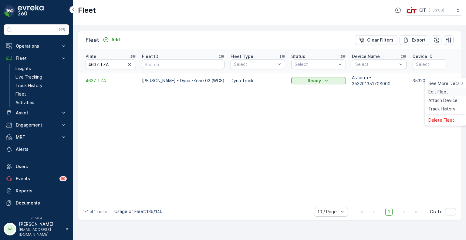
click at [441, 93] on span "Edit Fleet" at bounding box center [439, 92] width 20 height 6
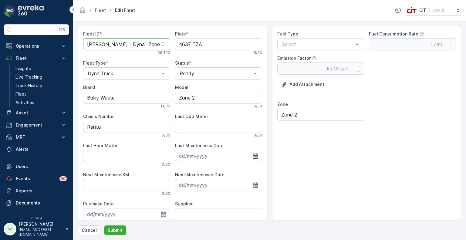
scroll to position [0, 21]
drag, startPoint x: 88, startPoint y: 45, endPoint x: 175, endPoint y: 42, distance: 87.2
click at [175, 42] on div "Fleet ID * Mohammad Imran - Dyna -Zone 02 (WCS) 36 / 100 Plate * 4637 TZA 8 / 3…" at bounding box center [172, 143] width 179 height 224
click at [131, 46] on ID "Dyna - Workshop" at bounding box center [126, 44] width 87 height 12
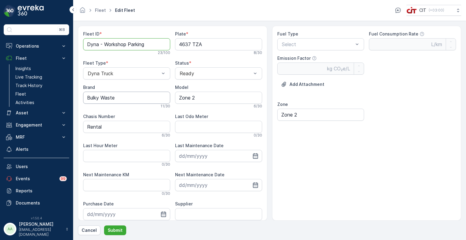
type ID "Dyna - Workshop Parking"
drag, startPoint x: 129, startPoint y: 98, endPoint x: 70, endPoint y: 98, distance: 59.2
click at [70, 98] on div "⌘B Operations Insights CO₂e Analysis Report CIT Dashboard Planning Routes & Tas…" at bounding box center [233, 120] width 466 height 240
type input "ISUZU"
click at [304, 39] on div "Select" at bounding box center [321, 44] width 87 height 12
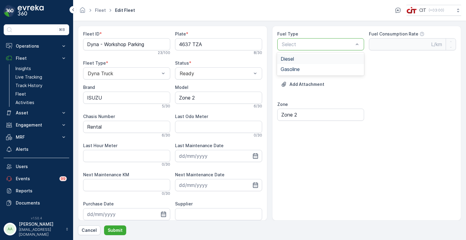
click at [291, 59] on span "Diesel" at bounding box center [287, 58] width 13 height 5
type Rate "0.35"
type Factor "2.68"
drag, startPoint x: 206, startPoint y: 95, endPoint x: 175, endPoint y: 94, distance: 31.0
click at [175, 94] on input "Zone 2" at bounding box center [218, 98] width 87 height 12
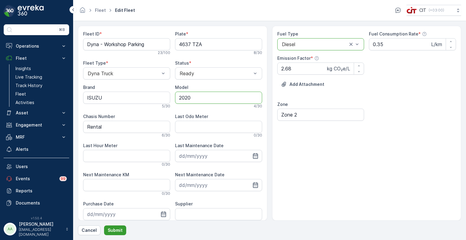
type input "2020"
click at [115, 230] on p "Submit" at bounding box center [115, 230] width 15 height 6
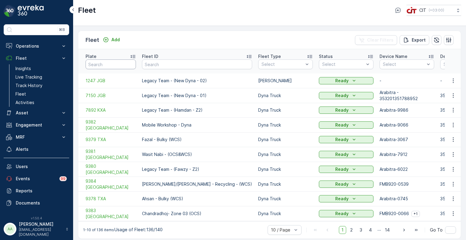
click at [105, 60] on input "text" at bounding box center [111, 65] width 50 height 10
paste input "2933 EXB"
type input "2933 EXB"
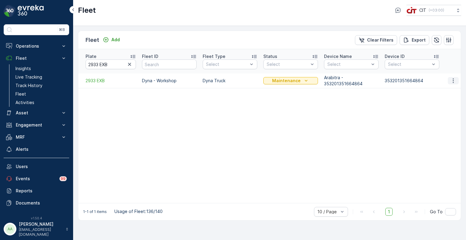
click at [453, 78] on icon "button" at bounding box center [454, 81] width 6 height 6
click at [441, 90] on span "Edit Fleet" at bounding box center [439, 92] width 20 height 6
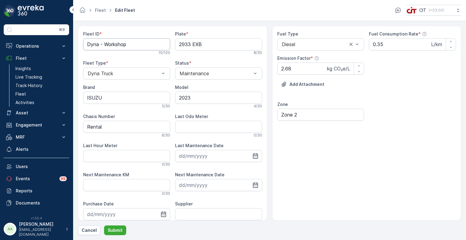
click at [130, 47] on ID "Dyna - Workshop" at bounding box center [126, 44] width 87 height 12
type ID "Dyna - Workshop Parking"
click at [115, 230] on p "Submit" at bounding box center [115, 230] width 15 height 6
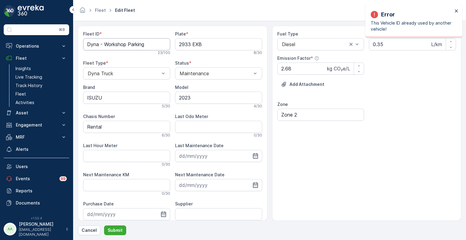
click at [152, 44] on ID "Dyna - Workshop Parking" at bounding box center [126, 44] width 87 height 12
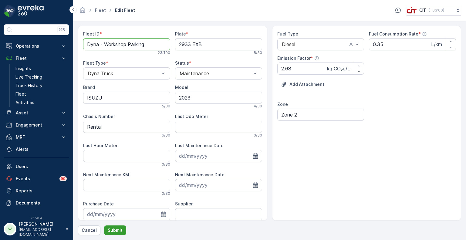
click at [115, 227] on p "Submit" at bounding box center [115, 230] width 15 height 6
click at [148, 45] on ID "Dyna - Workshop Parking" at bounding box center [126, 44] width 87 height 12
click at [98, 45] on ID "Dyna - Workshop Parking" at bounding box center [126, 44] width 87 height 12
click at [154, 47] on ID "Dyna - Workshop Parking" at bounding box center [126, 44] width 87 height 12
click at [99, 46] on ID "Dyna - Workshop Parking" at bounding box center [126, 44] width 87 height 12
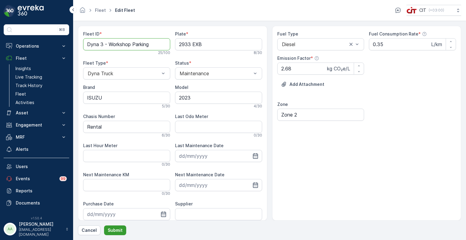
type ID "Dyna 3 - Workshop Parking"
click at [119, 231] on p "Submit" at bounding box center [115, 230] width 15 height 6
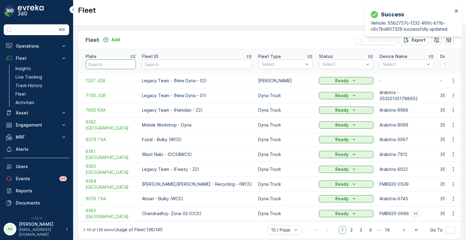
click at [110, 60] on input "text" at bounding box center [111, 65] width 50 height 10
paste input "3015 UTB"
type input "3015 UTB"
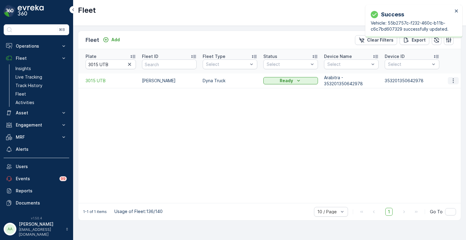
click at [456, 78] on icon "button" at bounding box center [454, 81] width 6 height 6
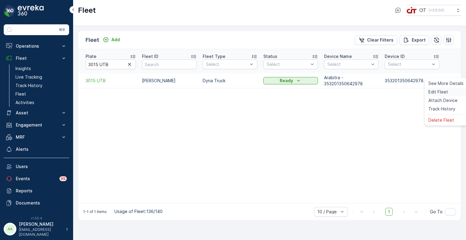
click at [436, 90] on span "Edit Fleet" at bounding box center [439, 92] width 20 height 6
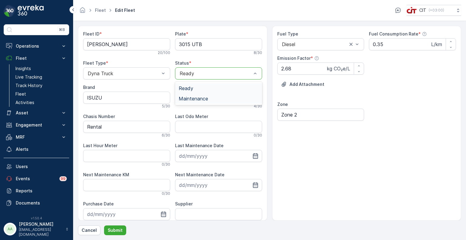
click at [192, 97] on span "Maintenance" at bounding box center [193, 98] width 29 height 5
click at [138, 46] on ID "Ahmed Ali- Tire Dyna" at bounding box center [126, 44] width 87 height 12
click at [94, 44] on ID "Ahmed Ali- Tire Dyna - Workshop Parking" at bounding box center [126, 44] width 87 height 12
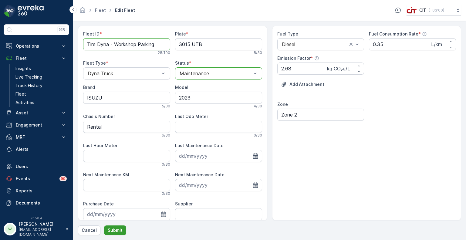
type ID "Tire Dyna - Workshop Parking"
click at [120, 232] on p "Submit" at bounding box center [115, 230] width 15 height 6
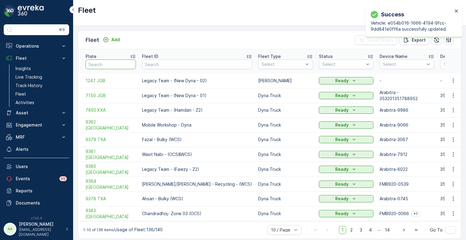
click at [113, 60] on input "text" at bounding box center [111, 65] width 50 height 10
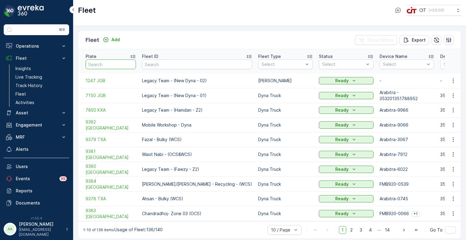
paste input "4637 TZA"
type input "4637 TZA"
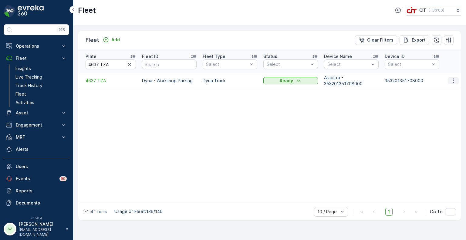
click at [458, 77] on button "button" at bounding box center [453, 80] width 11 height 7
click at [441, 88] on div "Edit Fleet" at bounding box center [446, 92] width 40 height 9
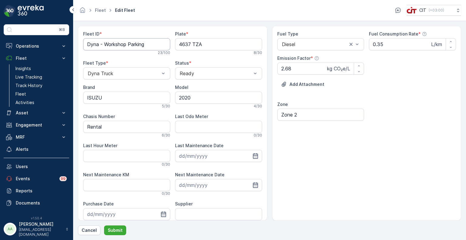
click at [98, 44] on ID "Dyna - Workshop Parking" at bounding box center [126, 44] width 87 height 12
type ID "Dyna 2 - Workshop Parking"
click at [116, 230] on p "Submit" at bounding box center [115, 230] width 15 height 6
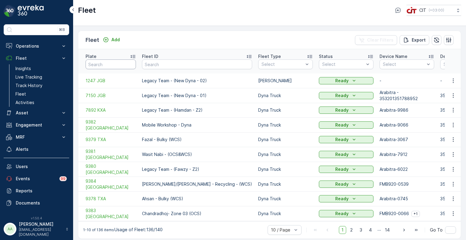
click at [97, 60] on input "text" at bounding box center [111, 65] width 50 height 10
paste input "6810 XTB"
type input "6810 XTB"
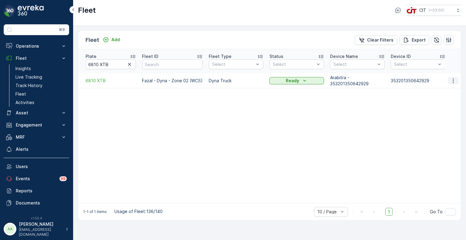
click at [456, 78] on icon "button" at bounding box center [454, 81] width 6 height 6
click at [439, 92] on span "Edit Fleet" at bounding box center [439, 92] width 20 height 6
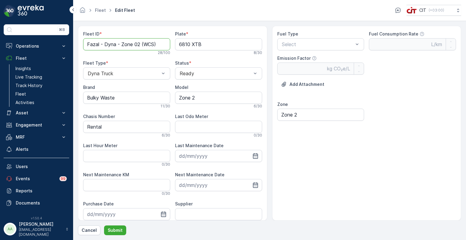
drag, startPoint x: 159, startPoint y: 45, endPoint x: 79, endPoint y: 43, distance: 80.2
click at [79, 43] on div "Fleet ID * Fazal - Dyna - Zone 02 (WCS) 28 / 100 Plate * 6810 XTB 8 / 30 Fleet …" at bounding box center [173, 123] width 190 height 195
click at [98, 45] on ID "Dyna - Workshop Parking" at bounding box center [126, 44] width 87 height 12
type ID "Dyna 1 - Workshop Parking"
click at [192, 96] on span "Maintenance" at bounding box center [193, 98] width 29 height 5
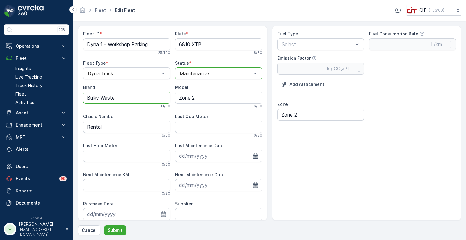
drag, startPoint x: 140, startPoint y: 98, endPoint x: 79, endPoint y: 94, distance: 60.9
click at [79, 94] on div "Fleet ID * Dyna 1 - Workshop Parking 25 / 100 Plate * 6810 XTB 8 / 30 Fleet Typ…" at bounding box center [173, 123] width 190 height 195
type input "ISUZU"
drag, startPoint x: 199, startPoint y: 99, endPoint x: 174, endPoint y: 95, distance: 25.1
click at [175, 95] on input "Zone 2" at bounding box center [218, 98] width 87 height 12
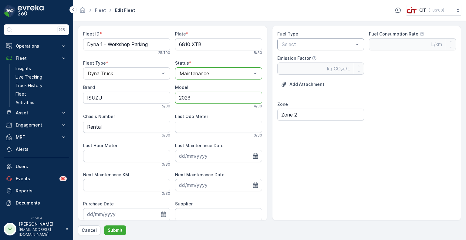
type input "2023"
click at [290, 59] on span "Diesel" at bounding box center [287, 58] width 13 height 5
type Rate "0.35"
type Factor "2.68"
click at [117, 224] on div "Fleet ID * Dyna 1 - Workshop Parking 25 / 100 Plate * 6810 XTB 8 / 30 Fleet Typ…" at bounding box center [270, 131] width 384 height 210
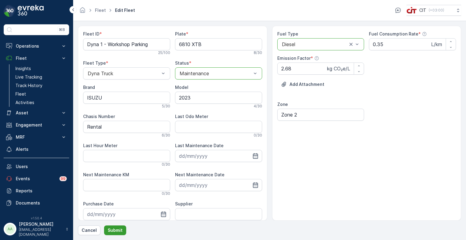
click at [117, 227] on p "Submit" at bounding box center [115, 230] width 15 height 6
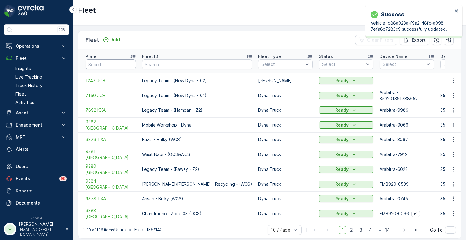
click at [102, 61] on input "text" at bounding box center [111, 65] width 50 height 10
paste input "3015 UTB"
type input "3015 UTB"
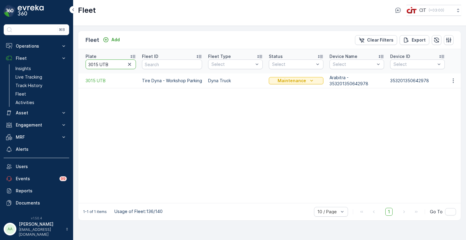
drag, startPoint x: 107, startPoint y: 60, endPoint x: 89, endPoint y: 61, distance: 17.9
click at [89, 61] on input "3015 UTB" at bounding box center [111, 65] width 50 height 10
paste input "2933 EX"
type input "2933 EXB"
drag, startPoint x: 111, startPoint y: 58, endPoint x: 85, endPoint y: 58, distance: 26.1
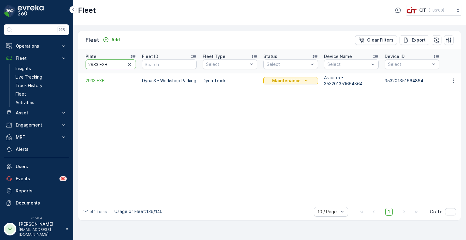
click at [85, 58] on th "Plate 2933 EXB" at bounding box center [108, 61] width 61 height 24
paste input "4637 TZA"
type input "4637 TZA"
click at [275, 78] on div "Ready" at bounding box center [291, 81] width 50 height 6
click at [273, 91] on span "Maintenance" at bounding box center [280, 92] width 26 height 6
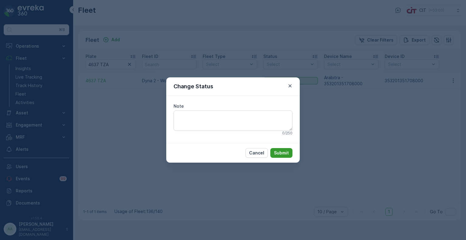
click at [287, 155] on p "Submit" at bounding box center [281, 153] width 15 height 6
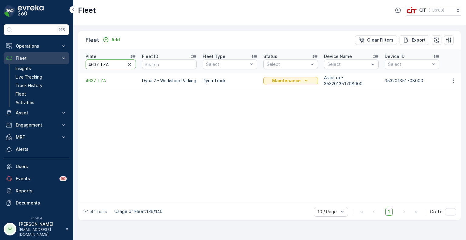
drag, startPoint x: 111, startPoint y: 56, endPoint x: 63, endPoint y: 56, distance: 48.0
click at [63, 58] on div "⌘B Operations Insights CO₂e Analysis Report CIT Dashboard Planning Routes & Tas…" at bounding box center [233, 120] width 466 height 240
paste input "6810 XTB"
type input "6810 XTB"
drag, startPoint x: 95, startPoint y: 61, endPoint x: 85, endPoint y: 61, distance: 9.7
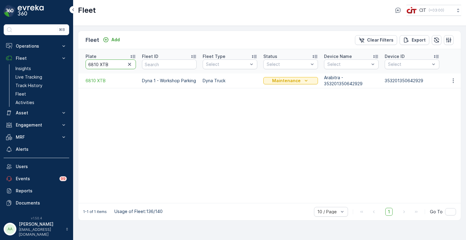
click at [85, 61] on th "Plate 6810 XTB" at bounding box center [108, 61] width 61 height 24
paste input "REL 2#"
type input "REL 2#"
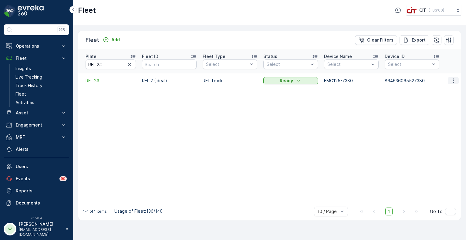
click at [453, 78] on icon "button" at bounding box center [453, 80] width 1 height 5
click at [435, 94] on span "Edit Fleet" at bounding box center [439, 92] width 20 height 6
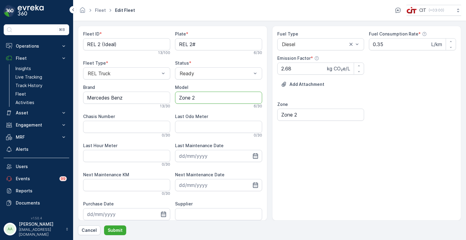
drag, startPoint x: 194, startPoint y: 98, endPoint x: 172, endPoint y: 97, distance: 21.9
click at [172, 97] on div "Fleet ID * REL 2 (Ideal) 13 / 100 Plate * REL 2# 6 / 30 Fleet Type * REL Truck …" at bounding box center [172, 143] width 179 height 224
type input "2018"
click at [117, 228] on p "Submit" at bounding box center [115, 230] width 15 height 6
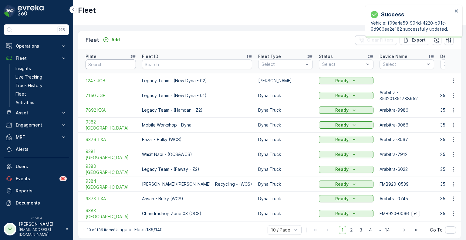
click at [97, 62] on input "text" at bounding box center [111, 65] width 50 height 10
paste input "HookLift 03"
type input "HookLift 03"
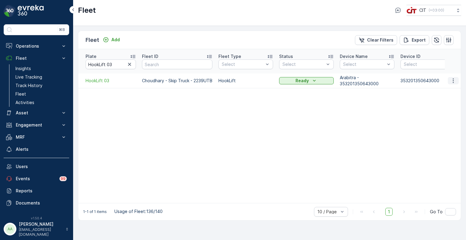
click at [454, 78] on icon "button" at bounding box center [454, 81] width 6 height 6
click at [438, 90] on span "Edit Fleet" at bounding box center [439, 92] width 20 height 6
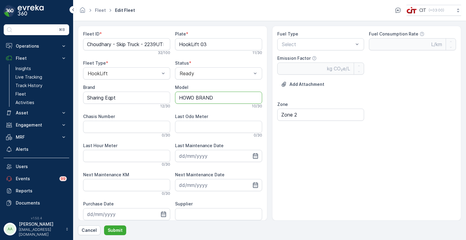
drag, startPoint x: 212, startPoint y: 98, endPoint x: 175, endPoint y: 95, distance: 37.2
click at [175, 95] on input "HOWO BRAND" at bounding box center [218, 98] width 87 height 12
drag, startPoint x: 132, startPoint y: 100, endPoint x: 74, endPoint y: 98, distance: 58.3
click at [74, 98] on form "Fleet ID * Choudhary - Skip Truck - 2239UTB 32 / 100 Plate * HookLift 03 11 / 3…" at bounding box center [269, 130] width 393 height 219
paste input "HOWO BRAND"
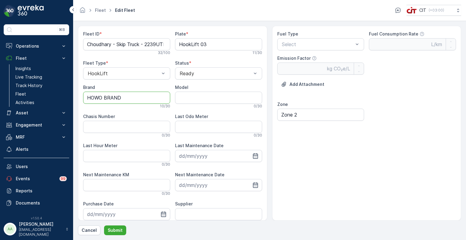
type input "HOWO BRAND"
click at [190, 98] on input "Model" at bounding box center [218, 98] width 87 height 12
type input "2025"
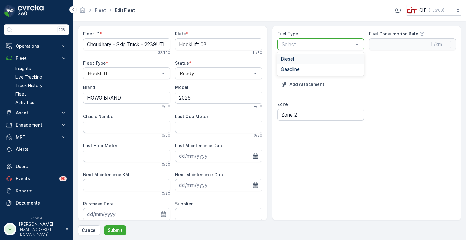
click at [299, 57] on div "Diesel" at bounding box center [321, 58] width 80 height 5
type Rate "0.35"
type Factor "2.68"
click at [141, 43] on ID "Choudhary - Skip Truck - 2239UTB" at bounding box center [126, 44] width 87 height 12
click at [113, 229] on p "Submit" at bounding box center [115, 230] width 15 height 6
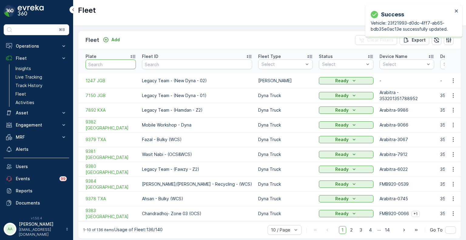
click at [108, 64] on input "text" at bounding box center [111, 65] width 50 height 10
paste input "REL 7"
type input "REL 7"
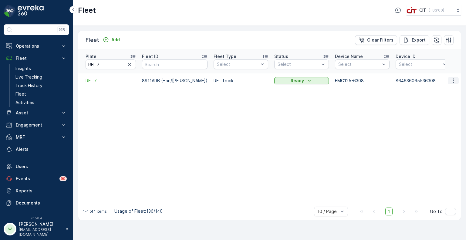
click at [455, 78] on icon "button" at bounding box center [454, 81] width 6 height 6
click at [442, 90] on span "Edit Fleet" at bounding box center [439, 92] width 20 height 6
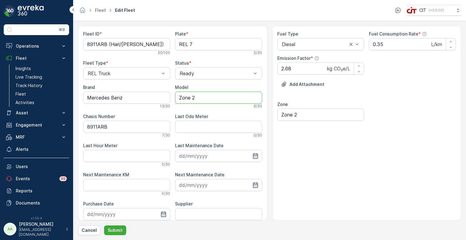
drag, startPoint x: 200, startPoint y: 97, endPoint x: 175, endPoint y: 97, distance: 25.5
click at [175, 97] on input "Zone 2" at bounding box center [218, 98] width 87 height 12
type input "2018"
drag, startPoint x: 117, startPoint y: 128, endPoint x: 83, endPoint y: 127, distance: 33.4
click at [83, 127] on Number "8911ARB" at bounding box center [126, 127] width 87 height 12
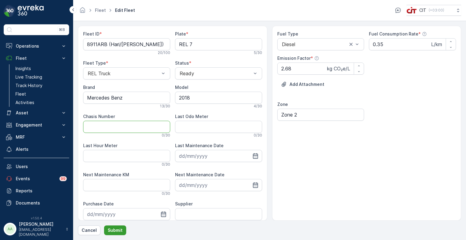
click at [118, 230] on p "Submit" at bounding box center [115, 230] width 15 height 6
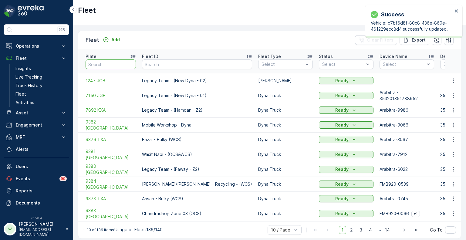
click at [104, 63] on input "text" at bounding box center [111, 65] width 50 height 10
paste input "BW 003"
type input "BW 003"
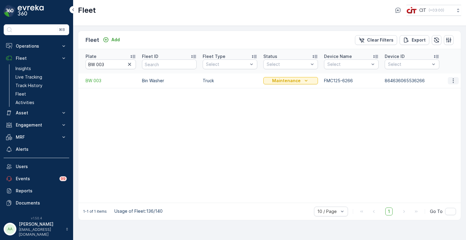
click at [456, 78] on icon "button" at bounding box center [454, 81] width 6 height 6
click at [441, 91] on span "Edit Fleet" at bounding box center [439, 92] width 20 height 6
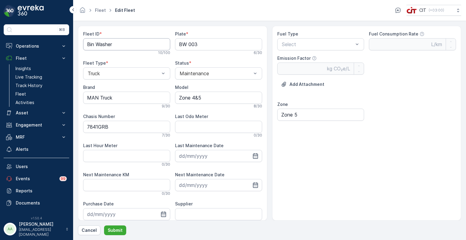
click at [117, 45] on ID "Bin Washer" at bounding box center [126, 44] width 87 height 12
click at [87, 46] on ID "Bin Washer" at bounding box center [126, 44] width 87 height 12
paste ID "7841GRB"
type ID "7841GRB - Bin Washer"
click at [202, 98] on input "Zone 4&5" at bounding box center [218, 98] width 87 height 12
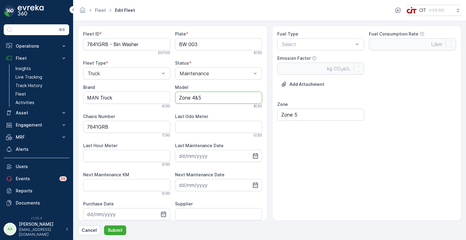
click at [197, 98] on input "Zone 4&5" at bounding box center [218, 98] width 87 height 12
drag, startPoint x: 206, startPoint y: 97, endPoint x: 175, endPoint y: 97, distance: 31.6
click at [175, 97] on input "Zone 4&5" at bounding box center [218, 98] width 87 height 12
type input "2018"
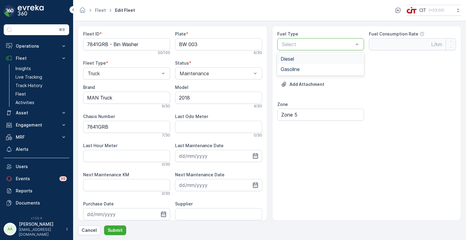
click at [290, 58] on span "Diesel" at bounding box center [287, 58] width 13 height 5
type Rate "0.35"
type Factor "2.68"
drag, startPoint x: 109, startPoint y: 126, endPoint x: 81, endPoint y: 125, distance: 27.7
click at [81, 125] on div "Fleet ID * 7841GRB - Bin Washer 20 / 100 Plate * BW 003 6 / 30 Fleet Type * Tru…" at bounding box center [173, 123] width 190 height 195
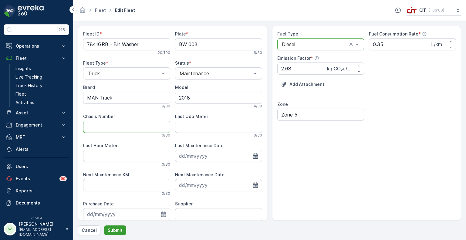
click at [117, 231] on p "Submit" at bounding box center [115, 230] width 15 height 6
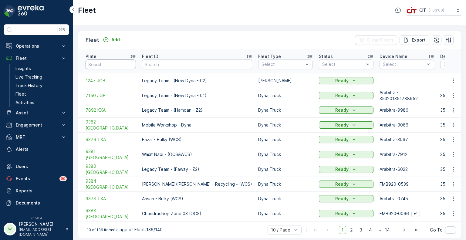
click at [101, 61] on input "text" at bounding box center [111, 65] width 50 height 10
paste input "BW 001"
type input "BW 001"
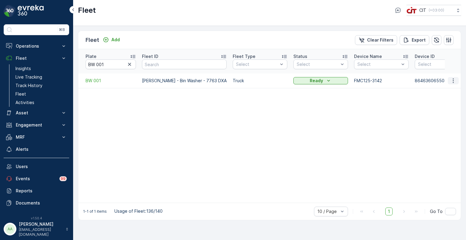
click at [453, 78] on icon "button" at bounding box center [454, 81] width 6 height 6
click at [442, 90] on span "Edit Fleet" at bounding box center [439, 92] width 20 height 6
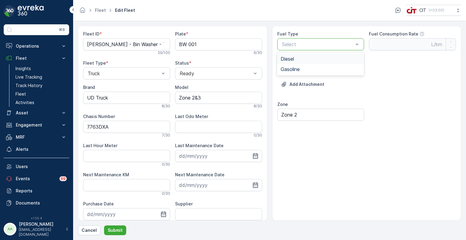
click at [292, 58] on span "Diesel" at bounding box center [287, 58] width 13 height 5
type Rate "0.35"
type Factor "2.68"
drag, startPoint x: 207, startPoint y: 98, endPoint x: 178, endPoint y: 98, distance: 28.5
click at [178, 98] on input "Zone 2&3" at bounding box center [218, 98] width 87 height 12
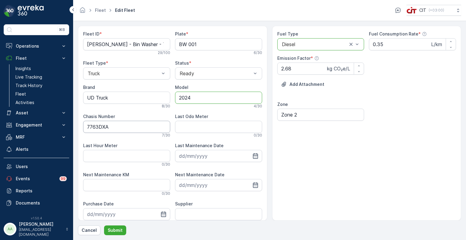
type input "2024"
drag, startPoint x: 116, startPoint y: 127, endPoint x: 81, endPoint y: 127, distance: 34.6
click at [81, 127] on div "Fleet ID * Altaf - Bin Washer - 7763 DXA 29 / 100 Plate * BW 001 6 / 30 Fleet T…" at bounding box center [173, 123] width 190 height 195
click at [117, 229] on p "Submit" at bounding box center [115, 230] width 15 height 6
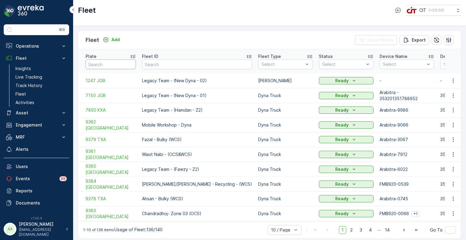
click at [107, 62] on input "text" at bounding box center [111, 65] width 50 height 10
paste input "3291 AEB"
type input "3291 AEB"
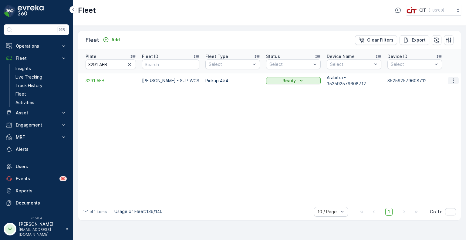
click at [452, 78] on icon "button" at bounding box center [454, 81] width 6 height 6
click at [437, 90] on span "Edit Fleet" at bounding box center [439, 92] width 20 height 6
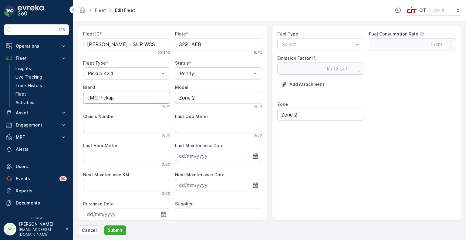
drag, startPoint x: 122, startPoint y: 101, endPoint x: 73, endPoint y: 97, distance: 49.6
click at [73, 97] on div "⌘B Operations Insights CO₂e Analysis Report CIT Dashboard Planning Routes & Tas…" at bounding box center [233, 120] width 466 height 240
type input "JMC"
type input "2024"
click at [304, 40] on div "Select" at bounding box center [321, 44] width 87 height 12
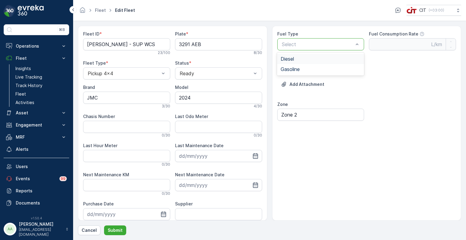
click at [293, 58] on span "Diesel" at bounding box center [287, 58] width 13 height 5
type Rate "0.35"
type Factor "2.68"
click at [113, 227] on p "Submit" at bounding box center [115, 230] width 15 height 6
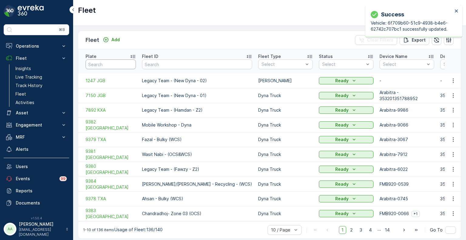
click at [101, 60] on input "text" at bounding box center [111, 65] width 50 height 10
paste input "7945 XTA"
type input "7945 XTA"
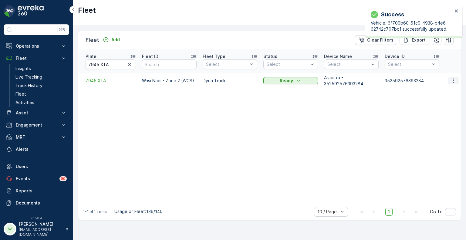
click at [456, 78] on icon "button" at bounding box center [454, 81] width 6 height 6
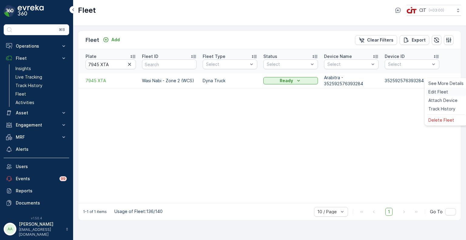
click at [442, 91] on span "Edit Fleet" at bounding box center [439, 92] width 20 height 6
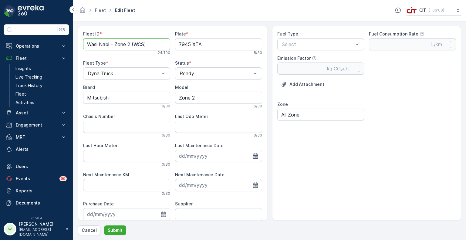
drag, startPoint x: 149, startPoint y: 44, endPoint x: 85, endPoint y: 44, distance: 63.8
click at [85, 44] on ID "Wasi Nabi - Zone 2 (WCS)" at bounding box center [126, 44] width 87 height 12
click at [103, 48] on ID "Dyna 2 - Workshop Parking" at bounding box center [126, 44] width 87 height 12
type ID "Dyna 3 - Workshop Parking"
click at [188, 95] on div "Maintenance" at bounding box center [218, 99] width 87 height 10
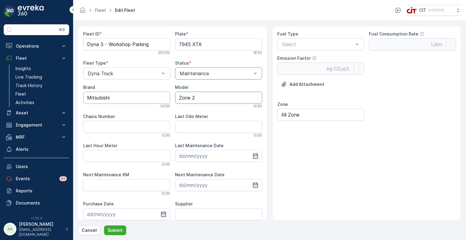
drag, startPoint x: 196, startPoint y: 98, endPoint x: 165, endPoint y: 98, distance: 30.7
click at [165, 98] on div "Fleet ID * Dyna 3 - Workshop Parking 25 / 100 Plate * 7945 XTA 8 / 30 Fleet Typ…" at bounding box center [172, 143] width 179 height 224
type input "2009"
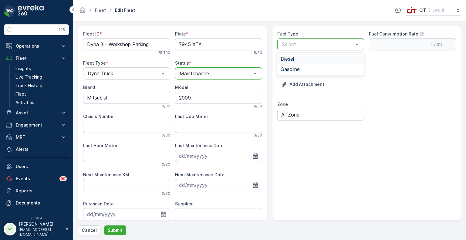
click at [288, 58] on span "Diesel" at bounding box center [287, 58] width 13 height 5
type Rate "0.35"
type Factor "2.68"
click at [118, 231] on p "Submit" at bounding box center [115, 230] width 15 height 6
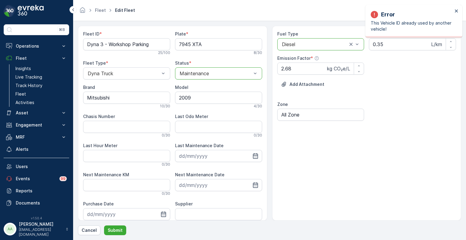
click at [110, 54] on div "25 / 100" at bounding box center [126, 52] width 87 height 5
click at [112, 46] on ID "Dyna 3 - Workshop Parking" at bounding box center [126, 44] width 87 height 12
click at [103, 45] on ID "Dyna 3 - Workshop Parking" at bounding box center [126, 44] width 87 height 12
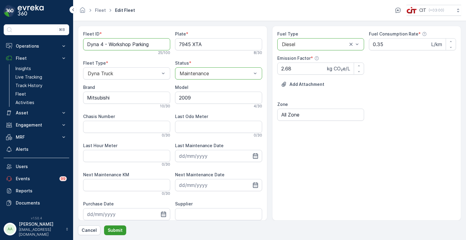
type ID "Dyna 4 - Workshop Parking"
click at [120, 231] on p "Submit" at bounding box center [115, 230] width 15 height 6
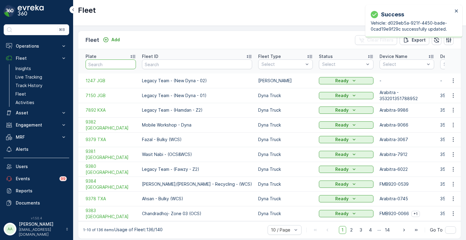
click at [104, 61] on input "text" at bounding box center [111, 65] width 50 height 10
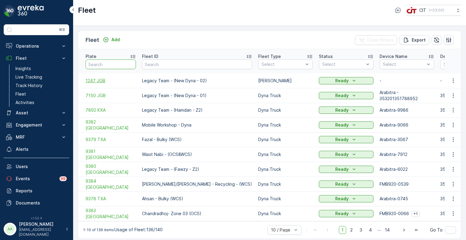
paste input "3288 AEB"
type input "3288 AEB"
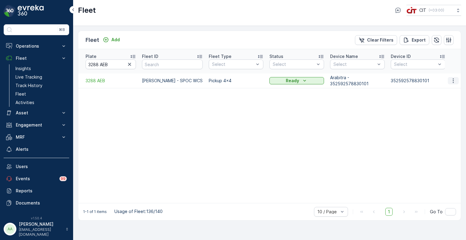
click at [454, 79] on icon "button" at bounding box center [453, 81] width 1 height 5
click at [435, 93] on span "Edit Fleet" at bounding box center [439, 92] width 20 height 6
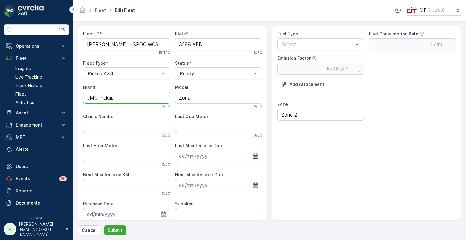
click at [116, 97] on input "JMC Pickup" at bounding box center [126, 98] width 87 height 12
type input "JMC"
type input "2024"
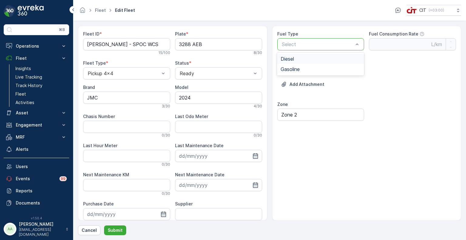
click at [294, 56] on span "Diesel" at bounding box center [287, 58] width 13 height 5
type Rate "0.35"
type Factor "2.68"
click at [98, 47] on ID "Ajaz - SPOC WCS" at bounding box center [126, 44] width 87 height 12
click at [116, 232] on p "Submit" at bounding box center [115, 230] width 15 height 6
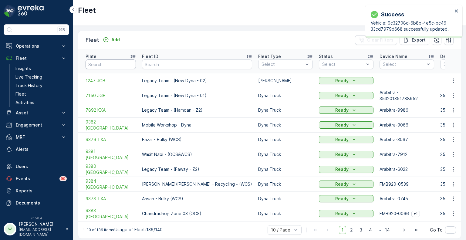
click at [105, 60] on input "text" at bounding box center [111, 65] width 50 height 10
paste input "3296 AEB"
type input "3296 AEB"
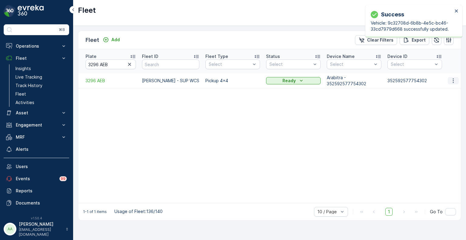
click at [453, 78] on icon "button" at bounding box center [454, 81] width 6 height 6
click at [441, 91] on span "Edit Fleet" at bounding box center [439, 92] width 20 height 6
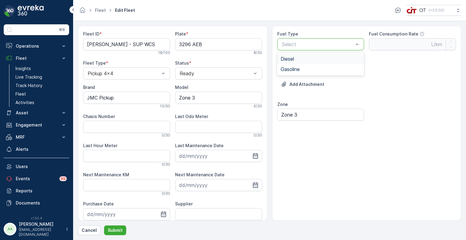
click at [294, 57] on span "Diesel" at bounding box center [287, 58] width 13 height 5
type Rate "0.35"
type Factor "2.68"
click at [133, 98] on input "JMC Pickup" at bounding box center [126, 98] width 87 height 12
type input "JMC"
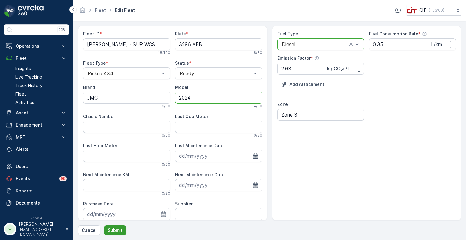
type input "2024"
click at [119, 231] on p "Submit" at bounding box center [115, 230] width 15 height 6
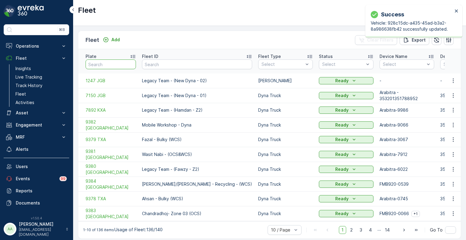
click at [104, 64] on input "text" at bounding box center [111, 65] width 50 height 10
paste input "6208 XTB"
type input "6208 XTB"
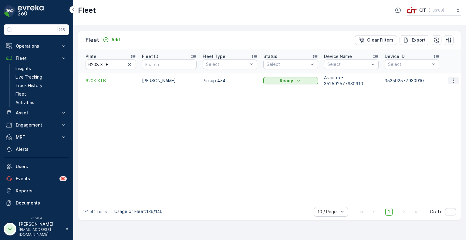
click at [455, 78] on icon "button" at bounding box center [454, 81] width 6 height 6
click at [443, 90] on span "Edit Fleet" at bounding box center [439, 92] width 20 height 6
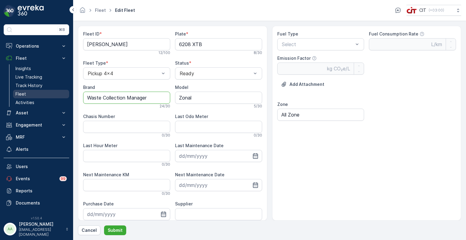
drag, startPoint x: 153, startPoint y: 97, endPoint x: 67, endPoint y: 97, distance: 86.0
click at [67, 97] on div "⌘B Operations Insights CO₂e Analysis Report CIT Dashboard Planning Routes & Tas…" at bounding box center [233, 120] width 466 height 240
type input "JMC"
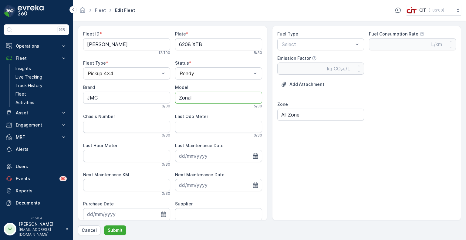
click at [200, 100] on input "Zonal" at bounding box center [218, 98] width 87 height 12
drag, startPoint x: 200, startPoint y: 97, endPoint x: 175, endPoint y: 98, distance: 24.6
click at [175, 98] on input "Zonal" at bounding box center [218, 98] width 87 height 12
type input "2024"
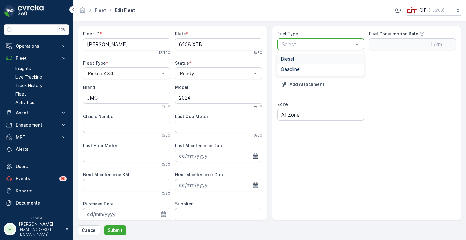
click at [298, 57] on div "Diesel" at bounding box center [321, 58] width 80 height 5
type Rate "0.35"
type Factor "2.68"
click at [309, 114] on input "All Zone" at bounding box center [321, 115] width 87 height 12
drag, startPoint x: 306, startPoint y: 114, endPoint x: 282, endPoint y: 116, distance: 24.1
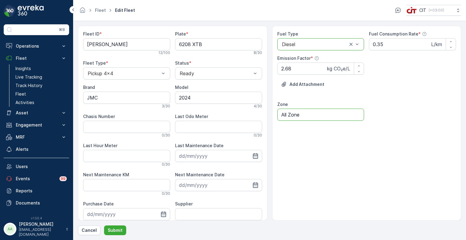
click at [282, 116] on input "All Zone" at bounding box center [321, 115] width 87 height 12
type input "Zonal"
click at [120, 229] on p "Submit" at bounding box center [115, 230] width 15 height 6
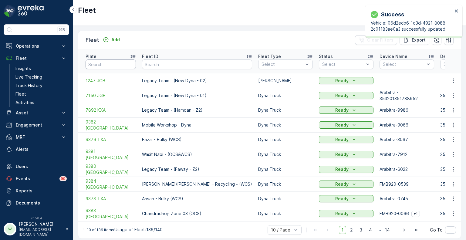
click at [106, 62] on input "text" at bounding box center [111, 65] width 50 height 10
paste input "9273 TSB"
type input "9273 TSB"
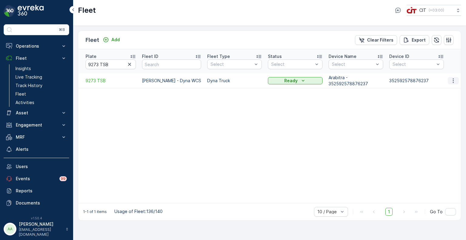
click at [455, 78] on icon "button" at bounding box center [454, 81] width 6 height 6
click at [439, 93] on span "Edit Fleet" at bounding box center [439, 92] width 20 height 6
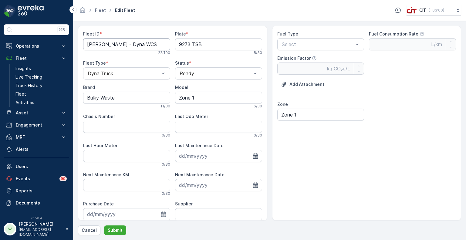
click at [135, 45] on ID "Haneef Khan - Dyna WCS" at bounding box center [126, 44] width 87 height 12
click at [152, 47] on ID "Haneef Khan - Dyna (WCS" at bounding box center [126, 44] width 87 height 12
type ID "Haneef Khan - Dyna (WCS)"
drag, startPoint x: 122, startPoint y: 97, endPoint x: 87, endPoint y: 97, distance: 34.9
click at [87, 97] on input "Bulky Waste" at bounding box center [126, 98] width 87 height 12
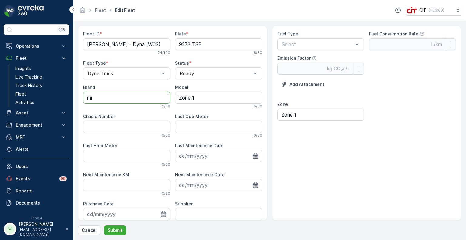
type input "Mitsubishi"
type input "2021"
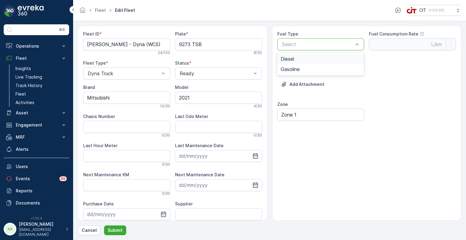
click at [292, 60] on span "Diesel" at bounding box center [287, 58] width 13 height 5
type Rate "0.35"
type Factor "2.68"
click at [116, 230] on p "Submit" at bounding box center [115, 230] width 15 height 6
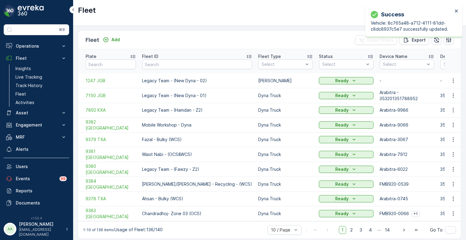
click at [145, 29] on div "Fleet Add Clear Filters Export Plate Fleet ID Fleet Type Select Status Select D…" at bounding box center [269, 133] width 393 height 214
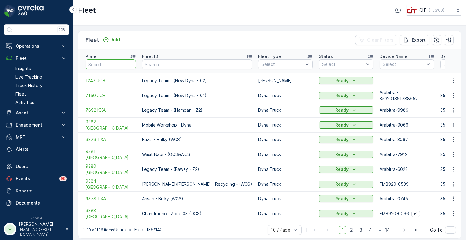
click at [101, 61] on input "text" at bounding box center [111, 65] width 50 height 10
paste input "6201 XTB"
type input "6201 XTB"
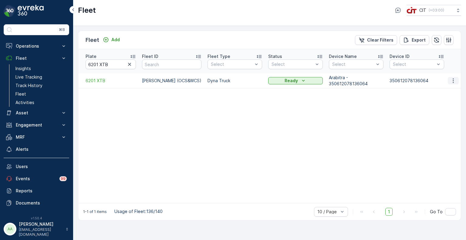
click at [451, 78] on icon "button" at bounding box center [454, 81] width 6 height 6
click at [441, 91] on span "Edit Fleet" at bounding box center [439, 92] width 20 height 6
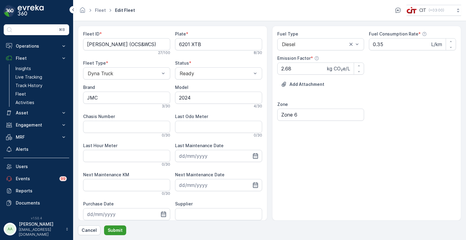
click at [118, 231] on p "Submit" at bounding box center [115, 230] width 15 height 6
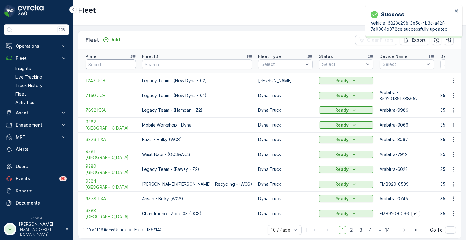
click at [108, 63] on input "text" at bounding box center [111, 65] width 50 height 10
paste input "9272 TSB"
type input "9272 TSB"
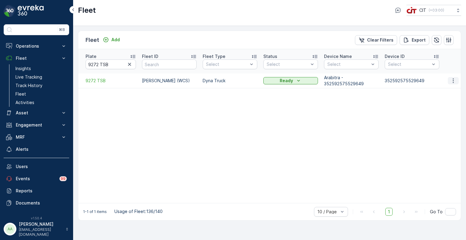
click at [454, 78] on icon "button" at bounding box center [454, 81] width 6 height 6
click at [445, 90] on span "Edit Fleet" at bounding box center [439, 92] width 20 height 6
drag, startPoint x: 113, startPoint y: 62, endPoint x: 87, endPoint y: 62, distance: 26.1
click at [87, 62] on input "9272 TSB" at bounding box center [111, 65] width 50 height 10
paste input "REL 14"
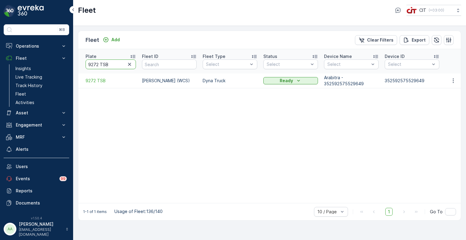
type input "REL 14"
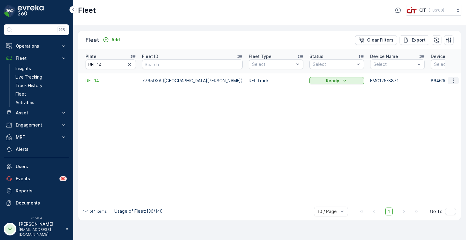
click at [454, 78] on icon "button" at bounding box center [454, 81] width 6 height 6
click at [436, 89] on span "Edit Fleet" at bounding box center [439, 92] width 20 height 6
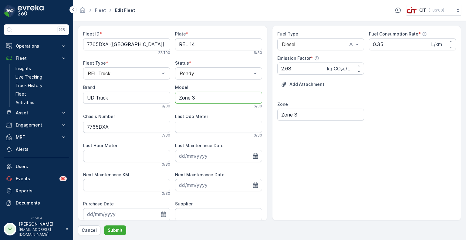
drag, startPoint x: 195, startPoint y: 98, endPoint x: 170, endPoint y: 97, distance: 25.3
click at [170, 97] on div "Fleet ID * 7765DXA (Santa Bahdur) 22 / 100 Plate * REL 14 6 / 30 Fleet Type * R…" at bounding box center [172, 143] width 179 height 224
type input "2024"
drag, startPoint x: 112, startPoint y: 126, endPoint x: 84, endPoint y: 127, distance: 28.0
click at [84, 127] on Number "7765DXA" at bounding box center [126, 127] width 87 height 12
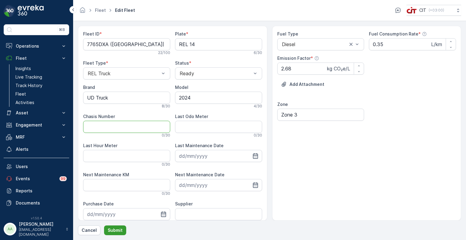
click at [112, 230] on p "Submit" at bounding box center [115, 230] width 15 height 6
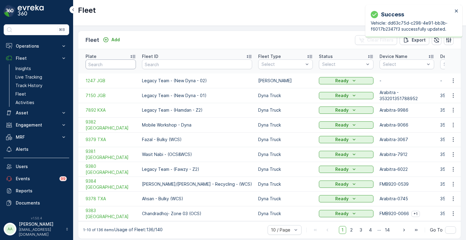
click at [104, 62] on input "text" at bounding box center [111, 65] width 50 height 10
paste input "Hooklift 01"
type input "Hooklift 01"
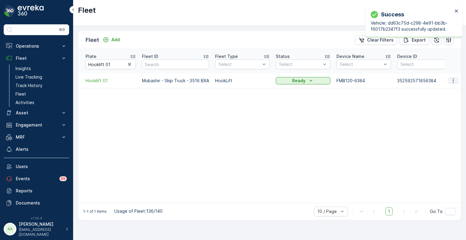
click at [454, 78] on icon "button" at bounding box center [453, 80] width 1 height 5
click at [440, 91] on span "Edit Fleet" at bounding box center [439, 92] width 20 height 6
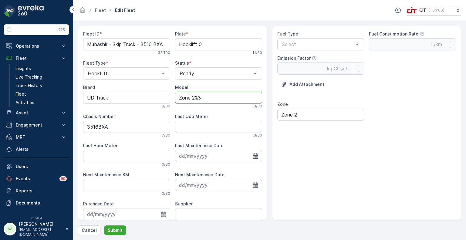
drag, startPoint x: 207, startPoint y: 97, endPoint x: 173, endPoint y: 96, distance: 33.7
click at [173, 96] on div "Fleet ID * Mubashir - Skip Truck - 3516 BXA 32 / 100 Plate * Hooklift 01 11 / 3…" at bounding box center [172, 143] width 179 height 224
type input "2024"
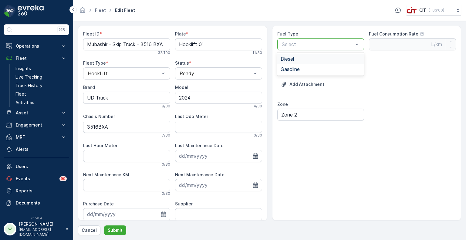
click at [302, 59] on div "Diesel" at bounding box center [321, 58] width 80 height 5
type Rate "0.35"
type Factor "2.68"
drag, startPoint x: 112, startPoint y: 127, endPoint x: 83, endPoint y: 126, distance: 28.9
click at [83, 126] on Number "3516BXA" at bounding box center [126, 127] width 87 height 12
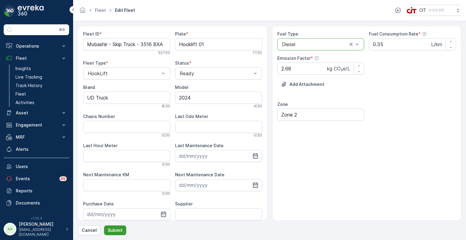
click at [115, 229] on p "Submit" at bounding box center [115, 230] width 15 height 6
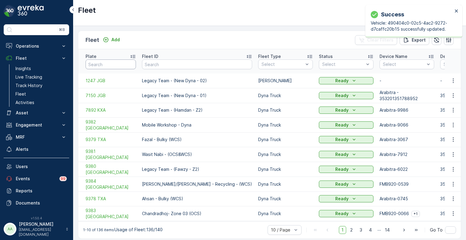
click at [103, 60] on input "text" at bounding box center [111, 65] width 50 height 10
paste input "HookLift 02"
type input "HookLift 02"
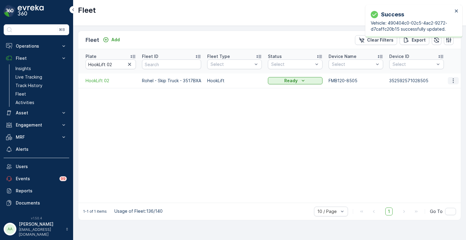
click at [455, 78] on icon "button" at bounding box center [454, 81] width 6 height 6
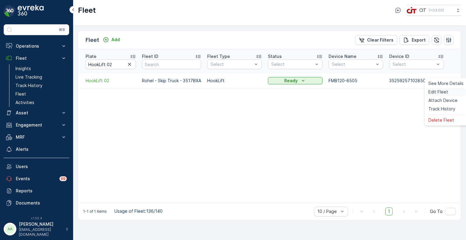
click at [446, 90] on span "Edit Fleet" at bounding box center [439, 92] width 20 height 6
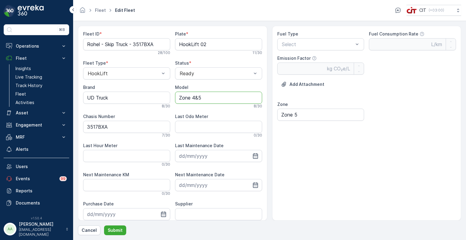
drag, startPoint x: 207, startPoint y: 96, endPoint x: 179, endPoint y: 95, distance: 28.9
click at [179, 95] on input "Zone 4&5" at bounding box center [218, 98] width 87 height 12
type input "2024"
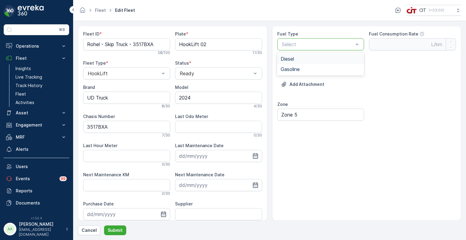
click at [287, 47] on p "Select" at bounding box center [318, 44] width 72 height 7
click at [291, 47] on p "Select" at bounding box center [318, 44] width 72 height 7
click at [289, 58] on span "Diesel" at bounding box center [287, 58] width 13 height 5
type Rate "0.35"
type Factor "2.68"
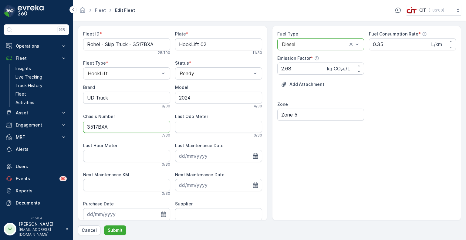
drag, startPoint x: 114, startPoint y: 129, endPoint x: 77, endPoint y: 128, distance: 36.7
click at [77, 128] on form "Fleet ID * Rohel - Skip Truck - 3517BXA 28 / 100 Plate * HookLift 02 11 / 30 Fl…" at bounding box center [269, 130] width 393 height 219
click at [111, 228] on p "Submit" at bounding box center [115, 230] width 15 height 6
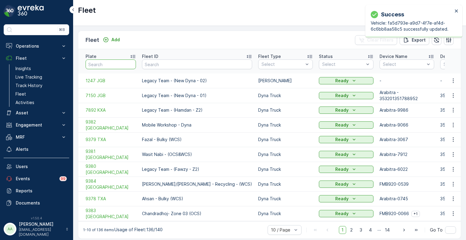
click at [114, 63] on input "text" at bounding box center [111, 65] width 50 height 10
paste input "REL 13"
type input "REL 13"
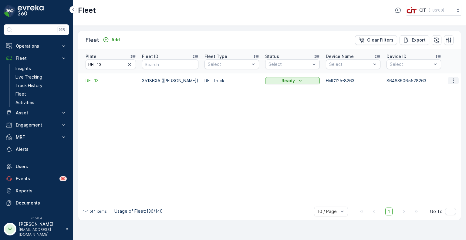
click at [455, 78] on icon "button" at bounding box center [454, 81] width 6 height 6
click at [437, 90] on span "Edit Fleet" at bounding box center [439, 92] width 20 height 6
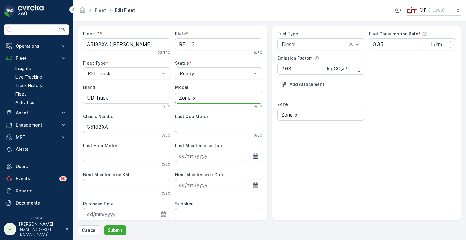
drag, startPoint x: 199, startPoint y: 97, endPoint x: 172, endPoint y: 97, distance: 26.4
click at [172, 97] on div "Fleet ID * 3518BXA (Mangal Bahdur) 23 / 100 Plate * REL 13 6 / 30 Fleet Type * …" at bounding box center [172, 143] width 179 height 224
type input "2024"
drag, startPoint x: 117, startPoint y: 128, endPoint x: 76, endPoint y: 128, distance: 41.0
click at [76, 128] on form "Fleet ID * 3518BXA (Mangal Bahdur) 23 / 100 Plate * REL 13 6 / 30 Fleet Type * …" at bounding box center [269, 130] width 393 height 219
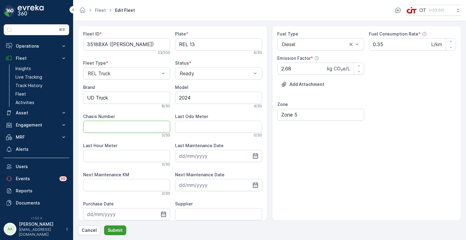
click at [113, 233] on p "Submit" at bounding box center [115, 230] width 15 height 6
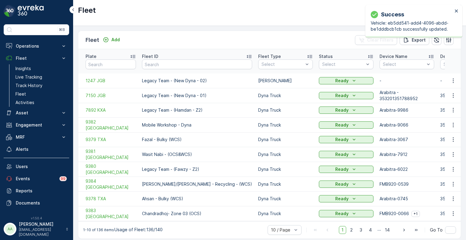
click at [115, 64] on input "text" at bounding box center [111, 65] width 50 height 10
paste input "REL 4"
type input "REL 4"
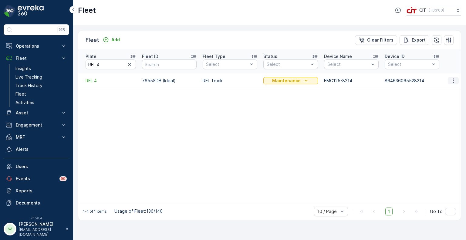
click at [457, 78] on icon "button" at bounding box center [454, 81] width 6 height 6
click at [439, 91] on span "Edit Fleet" at bounding box center [439, 92] width 20 height 6
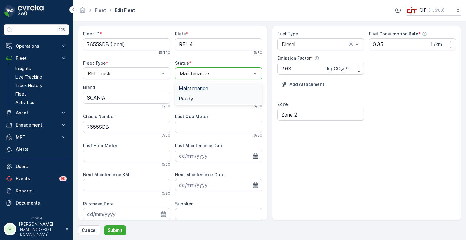
click at [192, 96] on span "Ready" at bounding box center [186, 98] width 15 height 5
drag, startPoint x: 200, startPoint y: 98, endPoint x: 167, endPoint y: 98, distance: 32.8
click at [167, 98] on div "Fleet ID * 7655SDB (Ideal) 15 / 100 Plate * REL 4 5 / 30 Fleet Type * REL Truck…" at bounding box center [172, 143] width 179 height 224
type input "2014"
drag, startPoint x: 109, startPoint y: 127, endPoint x: 85, endPoint y: 127, distance: 23.7
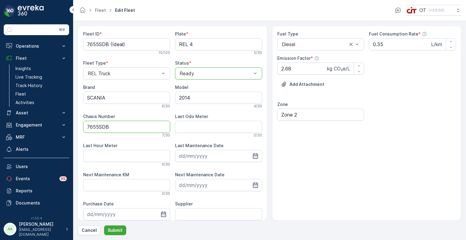
click at [85, 127] on Number "7655SDB" at bounding box center [126, 127] width 87 height 12
click at [113, 231] on p "Submit" at bounding box center [115, 230] width 15 height 6
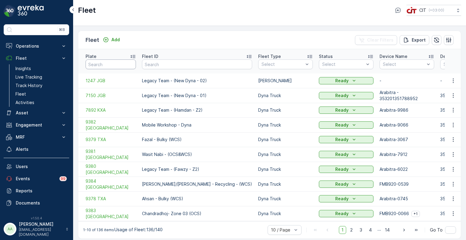
click at [103, 62] on input "text" at bounding box center [111, 65] width 50 height 10
paste input "REL 10"
type input "REL 10"
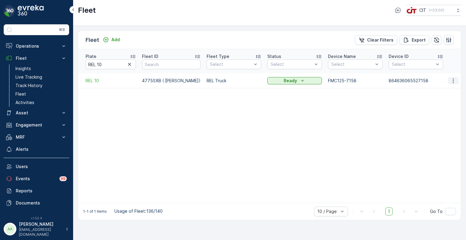
click at [453, 78] on icon "button" at bounding box center [454, 81] width 6 height 6
click at [441, 91] on span "Edit Fleet" at bounding box center [439, 92] width 20 height 6
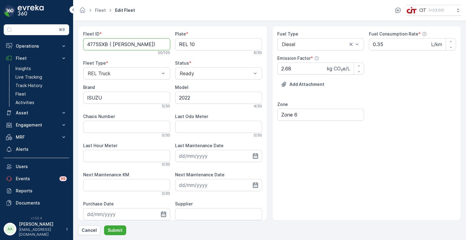
drag, startPoint x: 132, startPoint y: 45, endPoint x: 112, endPoint y: 46, distance: 20.7
click at [112, 46] on ID "4775SXB ( [PERSON_NAME])" at bounding box center [126, 44] width 87 height 12
paste ID "Naeem Akhter"
type ID "4775SXB (Naeem Akhter)"
click at [113, 229] on p "Submit" at bounding box center [115, 230] width 15 height 6
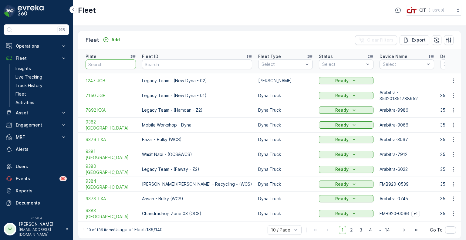
click at [115, 63] on input "text" at bounding box center [111, 65] width 50 height 10
paste input "REL 8"
type input "REL 8"
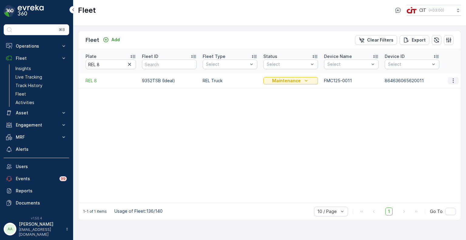
click at [453, 78] on icon "button" at bounding box center [454, 81] width 6 height 6
click at [442, 90] on span "Edit Fleet" at bounding box center [439, 92] width 20 height 6
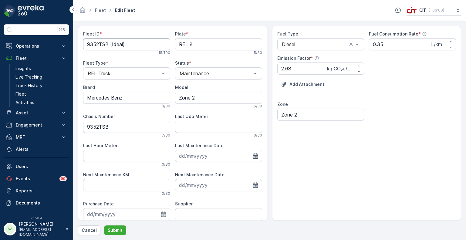
click at [120, 46] on ID "9352TSB (Ideal)" at bounding box center [126, 44] width 87 height 12
drag, startPoint x: 143, startPoint y: 45, endPoint x: 109, endPoint y: 46, distance: 33.7
click at [109, 46] on ID "9352TSB (Breakdown)" at bounding box center [126, 44] width 87 height 12
type ID "9352TSB - Workshop Parking"
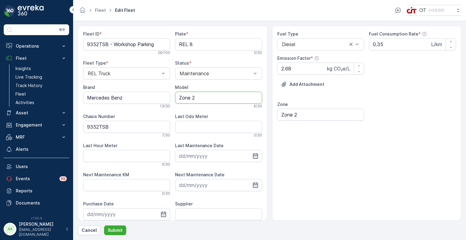
drag, startPoint x: 200, startPoint y: 98, endPoint x: 179, endPoint y: 98, distance: 21.6
click at [179, 98] on input "Zone 2" at bounding box center [218, 98] width 87 height 12
type input "2017"
drag, startPoint x: 122, startPoint y: 128, endPoint x: 73, endPoint y: 127, distance: 48.9
click at [73, 127] on div "⌘B Operations Insights CO₂e Analysis Report CIT Dashboard Planning Routes & Tas…" at bounding box center [233, 120] width 466 height 240
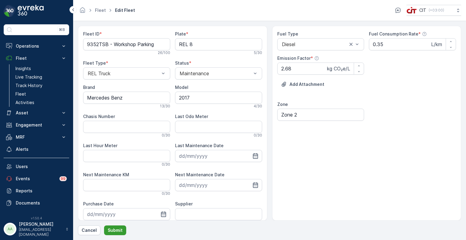
click at [116, 231] on p "Submit" at bounding box center [115, 230] width 15 height 6
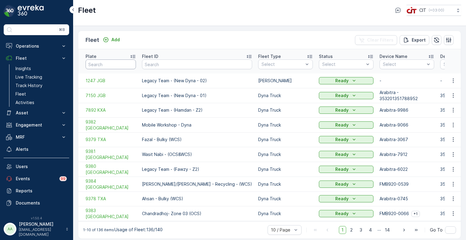
click at [104, 60] on input "text" at bounding box center [111, 65] width 50 height 10
paste input "REL 11"
type input "REL 11"
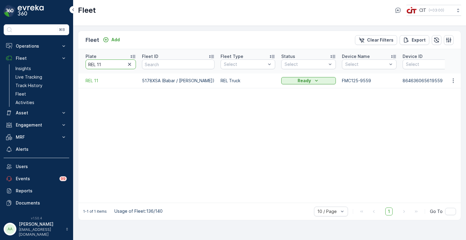
drag, startPoint x: 106, startPoint y: 62, endPoint x: 84, endPoint y: 62, distance: 22.2
click at [84, 62] on th "Plate REL 11" at bounding box center [108, 61] width 61 height 24
paste input "5"
type input "REL 5"
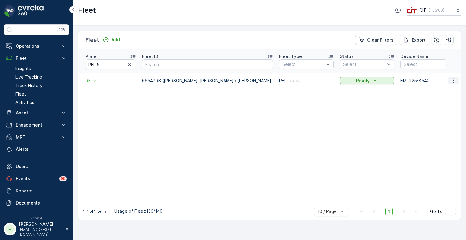
click at [455, 78] on icon "button" at bounding box center [454, 81] width 6 height 6
click at [441, 90] on span "Edit Fleet" at bounding box center [439, 92] width 20 height 6
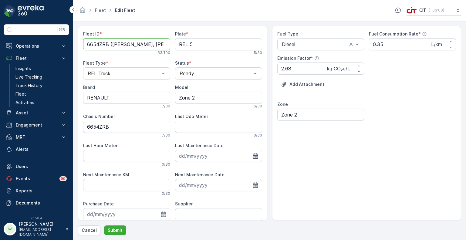
click at [136, 45] on ID "6654ZRB (Adnan, Pancha / Abishek)" at bounding box center [126, 44] width 87 height 12
type ID "6654ZRB (Adnan / Abishek)"
drag, startPoint x: 191, startPoint y: 99, endPoint x: 169, endPoint y: 99, distance: 21.9
click at [169, 99] on div "Fleet ID * 6654ZRB (Adnan / Abishek) 25 / 100 Plate * REL 5 5 / 30 Fleet Type *…" at bounding box center [172, 143] width 179 height 224
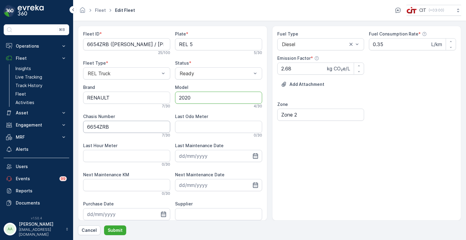
type input "2020"
drag, startPoint x: 113, startPoint y: 128, endPoint x: 84, endPoint y: 129, distance: 29.5
click at [84, 129] on Number "6654ZRB" at bounding box center [126, 127] width 87 height 12
click at [115, 231] on p "Submit" at bounding box center [115, 230] width 15 height 6
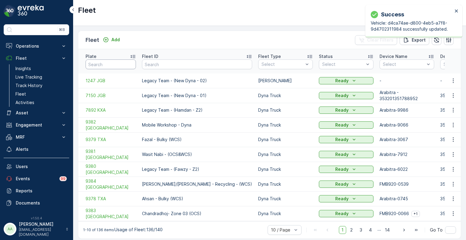
click at [107, 61] on input "text" at bounding box center [111, 65] width 50 height 10
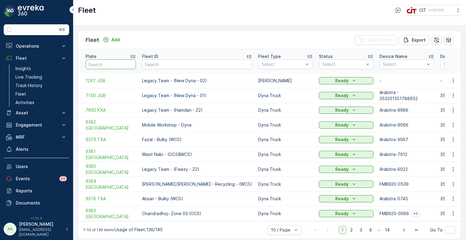
paste input "REL 9"
type input "REL 9"
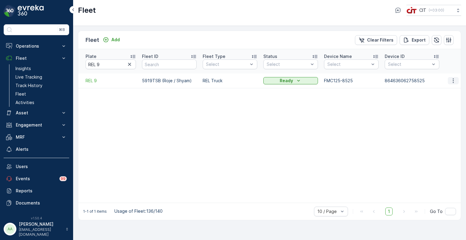
click at [456, 78] on icon "button" at bounding box center [454, 81] width 6 height 6
click at [440, 91] on span "Edit Fleet" at bounding box center [439, 92] width 20 height 6
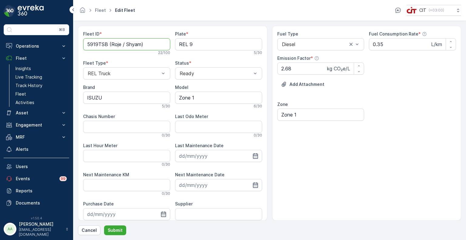
click at [134, 46] on ID "5919TSB (Roje / Shyam)" at bounding box center [126, 44] width 87 height 12
type ID "5919TSB (Roje / Tahir)"
drag, startPoint x: 200, startPoint y: 96, endPoint x: 175, endPoint y: 96, distance: 24.9
click at [175, 96] on input "Zone 1" at bounding box center [218, 98] width 87 height 12
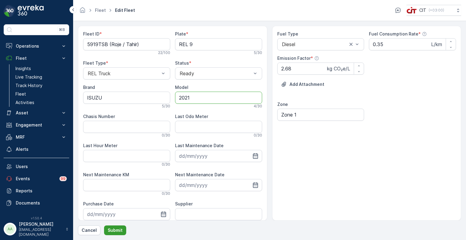
type input "2021"
click at [112, 229] on p "Submit" at bounding box center [115, 230] width 15 height 6
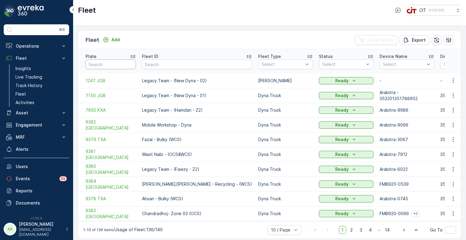
click at [104, 63] on input "text" at bounding box center [111, 65] width 50 height 10
paste input "REL 6"
type input "REL 6"
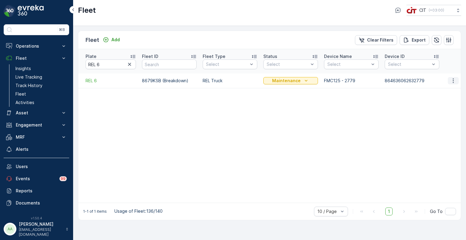
click at [452, 78] on icon "button" at bounding box center [454, 81] width 6 height 6
click at [440, 91] on span "Edit Fleet" at bounding box center [439, 92] width 20 height 6
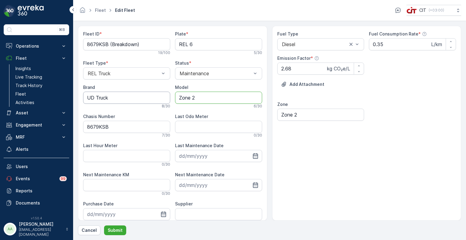
drag, startPoint x: 204, startPoint y: 96, endPoint x: 168, endPoint y: 97, distance: 36.5
click at [168, 97] on div "Fleet ID * 8679KSB (Breakdown) 19 / 100 Plate * REL 6 5 / 30 Fleet Type * REL T…" at bounding box center [172, 143] width 179 height 224
type input "2022"
click at [120, 231] on p "Submit" at bounding box center [115, 230] width 15 height 6
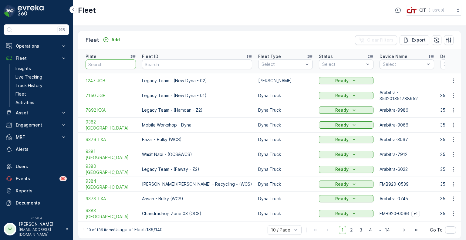
click at [98, 63] on input "text" at bounding box center [111, 65] width 50 height 10
paste input "REL 1"
type input "REL 1"
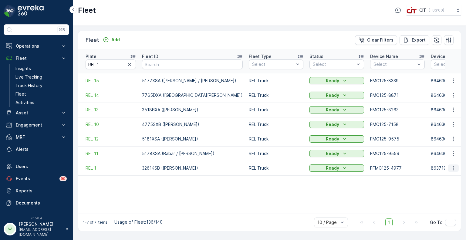
click at [454, 165] on icon "button" at bounding box center [454, 168] width 6 height 6
click at [441, 179] on span "Edit Fleet" at bounding box center [439, 179] width 20 height 6
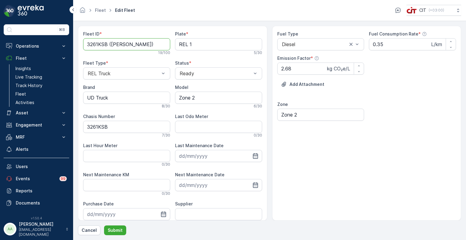
drag, startPoint x: 130, startPoint y: 45, endPoint x: 112, endPoint y: 46, distance: 18.5
click at [112, 46] on ID "3261KSB (Arif Khan)" at bounding box center [126, 44] width 87 height 12
type ID "3261KSB (Waris Ali/Laxman)"
drag, startPoint x: 198, startPoint y: 101, endPoint x: 171, endPoint y: 99, distance: 26.5
click at [171, 99] on div "Fleet ID * 3261KSB (Waris Ali/Laxman) 26 / 100 Plate * REL 1 5 / 30 Fleet Type …" at bounding box center [172, 143] width 179 height 224
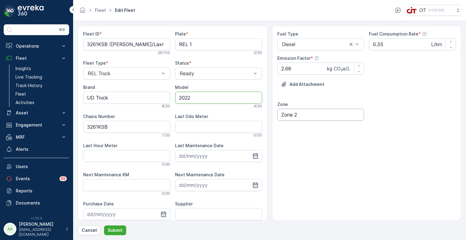
type input "2022"
click at [301, 116] on input "Zone 2" at bounding box center [321, 115] width 87 height 12
type input "Zone 1"
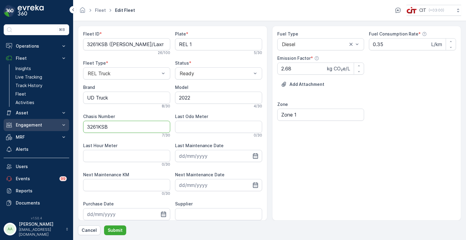
drag, startPoint x: 101, startPoint y: 126, endPoint x: 66, endPoint y: 124, distance: 35.9
click at [66, 124] on div "⌘B Operations Insights CO₂e Analysis Report CIT Dashboard Planning Routes & Tas…" at bounding box center [233, 120] width 466 height 240
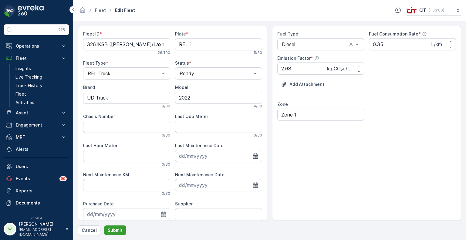
click at [116, 232] on p "Submit" at bounding box center [115, 230] width 15 height 6
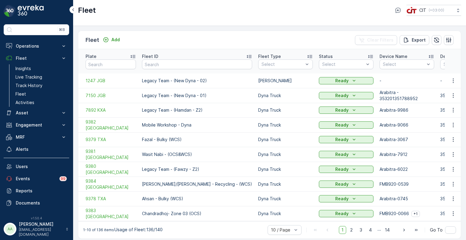
click at [112, 73] on td "1247 JGB" at bounding box center [108, 80] width 61 height 15
click at [111, 65] on input "text" at bounding box center [111, 65] width 50 height 10
paste input "REL 9"
type input "REL 9"
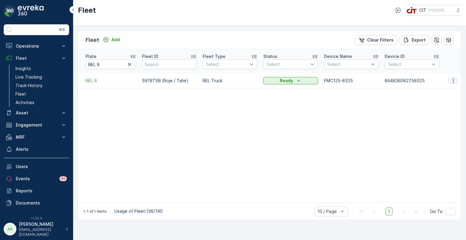
click at [453, 78] on icon "button" at bounding box center [454, 81] width 6 height 6
click at [439, 93] on span "Edit Fleet" at bounding box center [439, 92] width 20 height 6
drag, startPoint x: 87, startPoint y: 63, endPoint x: 84, endPoint y: 63, distance: 3.6
click at [84, 63] on th "Plate REL 9" at bounding box center [108, 61] width 61 height 24
paste input "5"
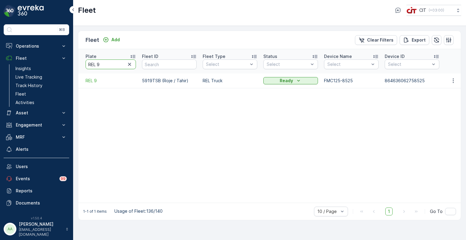
type input "REL 5"
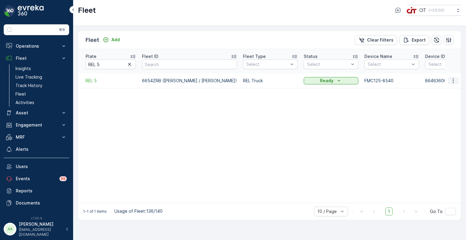
click at [455, 78] on icon "button" at bounding box center [454, 81] width 6 height 6
click at [442, 91] on span "Edit Fleet" at bounding box center [439, 92] width 20 height 6
drag, startPoint x: 101, startPoint y: 62, endPoint x: 83, endPoint y: 61, distance: 17.9
click at [83, 61] on th "Plate REL 5" at bounding box center [108, 61] width 61 height 24
paste input "11"
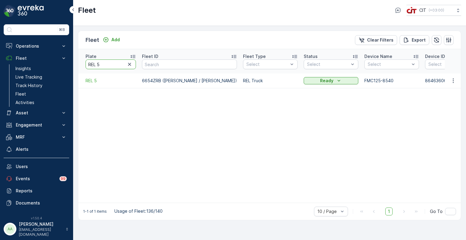
type input "REL 11"
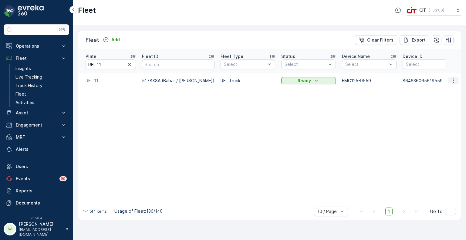
click at [454, 78] on icon "button" at bounding box center [453, 80] width 1 height 5
click at [442, 89] on span "Edit Fleet" at bounding box center [439, 92] width 20 height 6
drag, startPoint x: 89, startPoint y: 60, endPoint x: 75, endPoint y: 60, distance: 14.3
click at [75, 60] on div "Fleet Add Clear Filters Export Plate REL 11 Fleet ID Fleet Type Select Status S…" at bounding box center [269, 133] width 393 height 214
paste input "8"
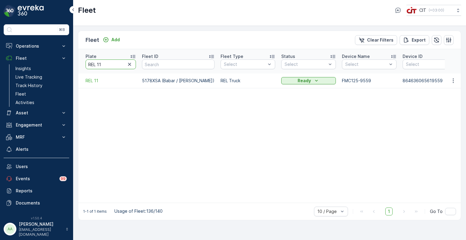
type input "REL 8"
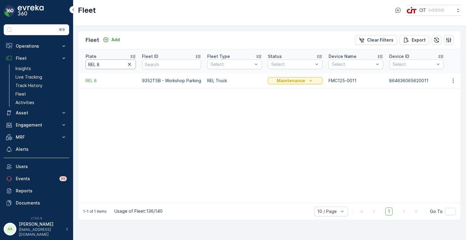
click at [103, 65] on input "REL 8" at bounding box center [111, 65] width 50 height 10
type input "REL 11"
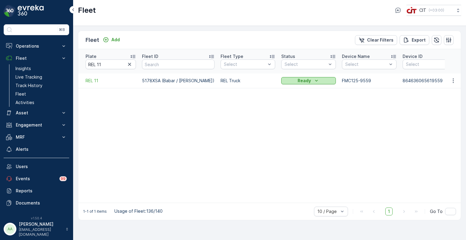
click at [284, 78] on div "Ready" at bounding box center [309, 81] width 50 height 6
click at [279, 93] on span "Maintenance" at bounding box center [285, 92] width 26 height 6
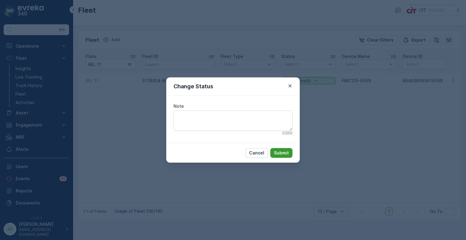
click at [284, 152] on p "Submit" at bounding box center [281, 153] width 15 height 6
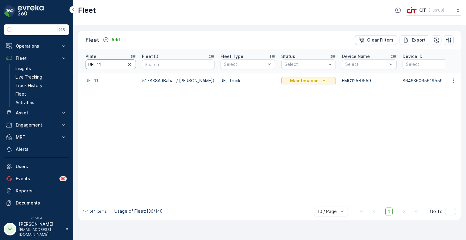
drag, startPoint x: 107, startPoint y: 59, endPoint x: 76, endPoint y: 59, distance: 31.0
click at [76, 59] on div "Fleet Add Clear Filters Export Plate REL 11 Fleet ID Fleet Type Select Status S…" at bounding box center [269, 133] width 393 height 214
paste input "1251 EEB"
type input "1251 EEB"
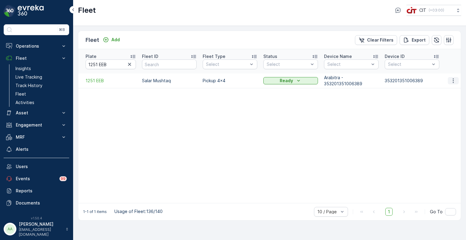
click at [455, 78] on icon "button" at bounding box center [454, 81] width 6 height 6
click at [444, 118] on span "Delete Fleet" at bounding box center [442, 120] width 26 height 6
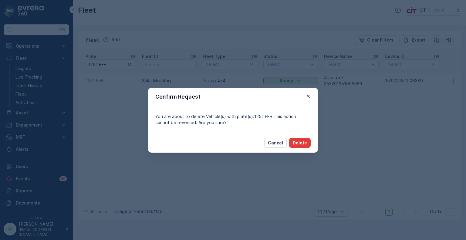
click at [302, 143] on p "Delete" at bounding box center [300, 143] width 14 height 6
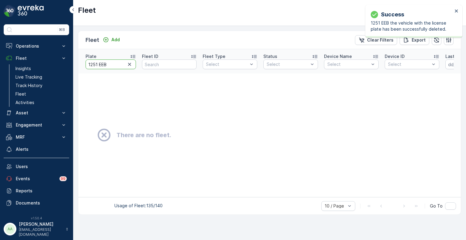
drag, startPoint x: 110, startPoint y: 60, endPoint x: 86, endPoint y: 62, distance: 23.8
click at [86, 62] on input "1251 EEB" at bounding box center [111, 65] width 50 height 10
type input "8731"
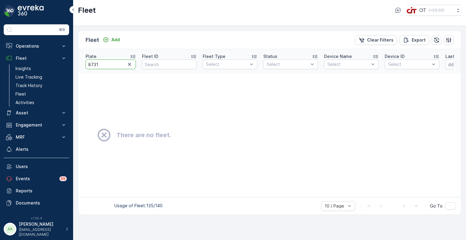
drag, startPoint x: 100, startPoint y: 61, endPoint x: 83, endPoint y: 62, distance: 16.7
click at [83, 62] on th "Plate 8731" at bounding box center [108, 61] width 61 height 24
type input "5472"
click at [129, 63] on icon "button" at bounding box center [129, 64] width 3 height 3
